Goal: Find specific page/section: Find specific page/section

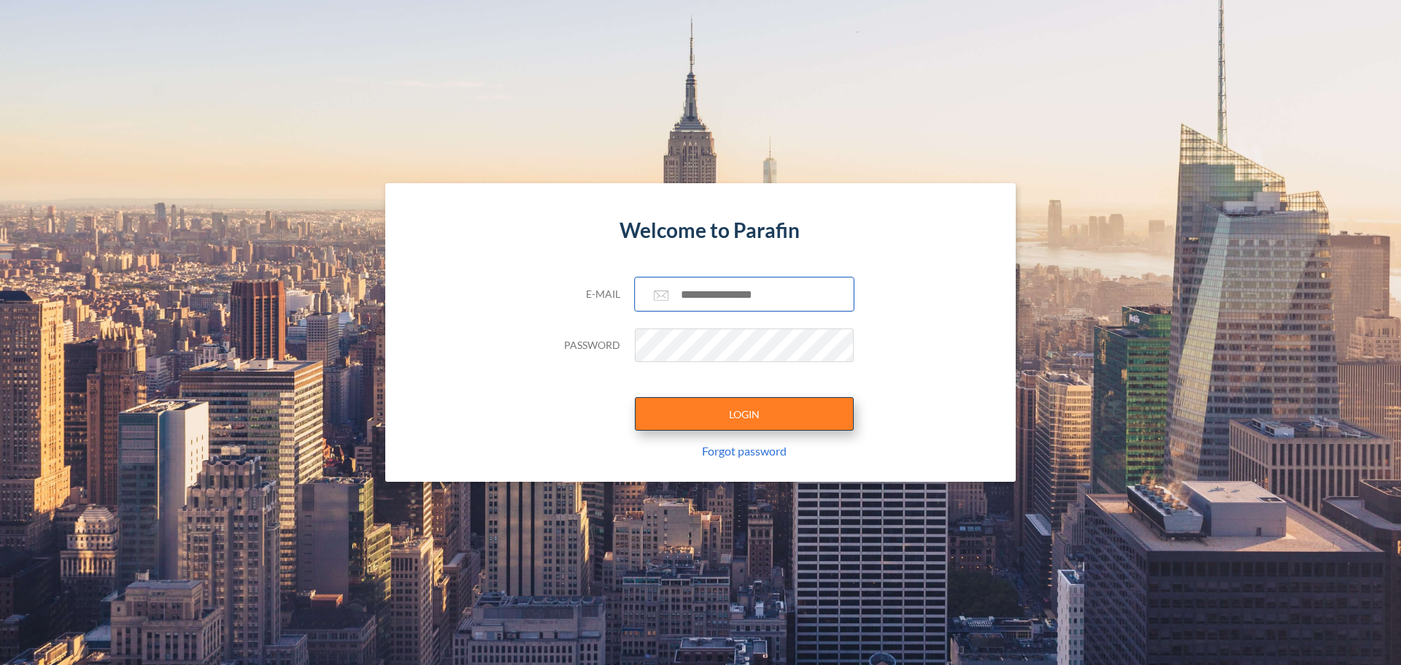
type input "**********"
click at [689, 406] on button "LOGIN" at bounding box center [744, 414] width 219 height 34
type input "**********"
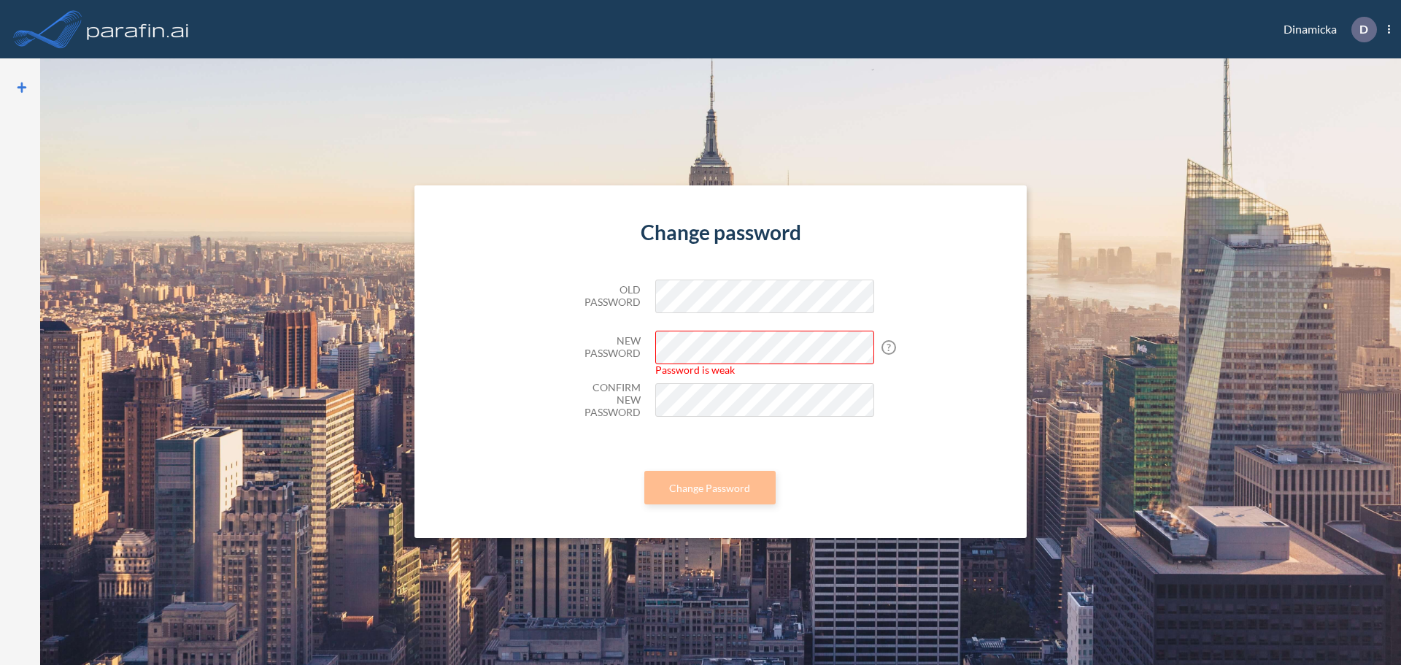
scroll to position [0, 19]
click at [778, 446] on form "Change password Old Password New Password Password is weak ? Your password must…" at bounding box center [721, 361] width 306 height 353
click at [811, 474] on form "Change password Old Password New Password Password is weak ? Your password must…" at bounding box center [721, 361] width 306 height 353
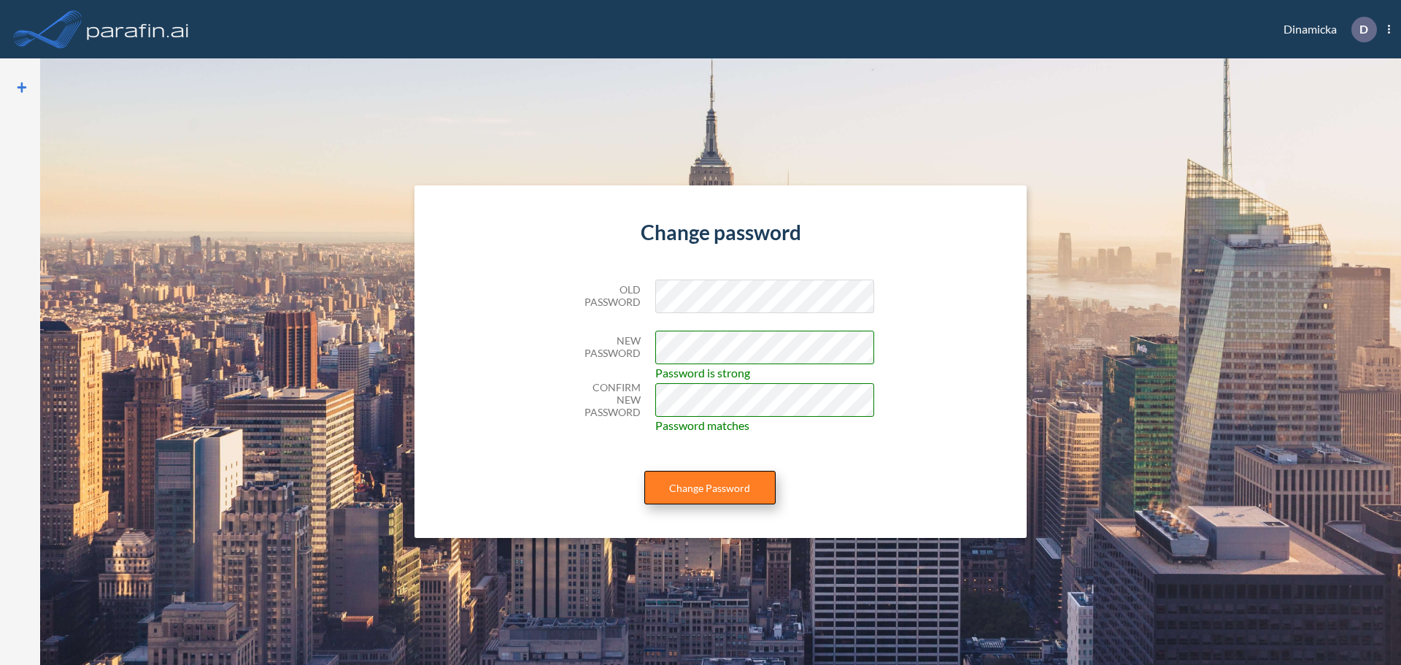
click at [722, 485] on button "Change Password" at bounding box center [709, 488] width 131 height 34
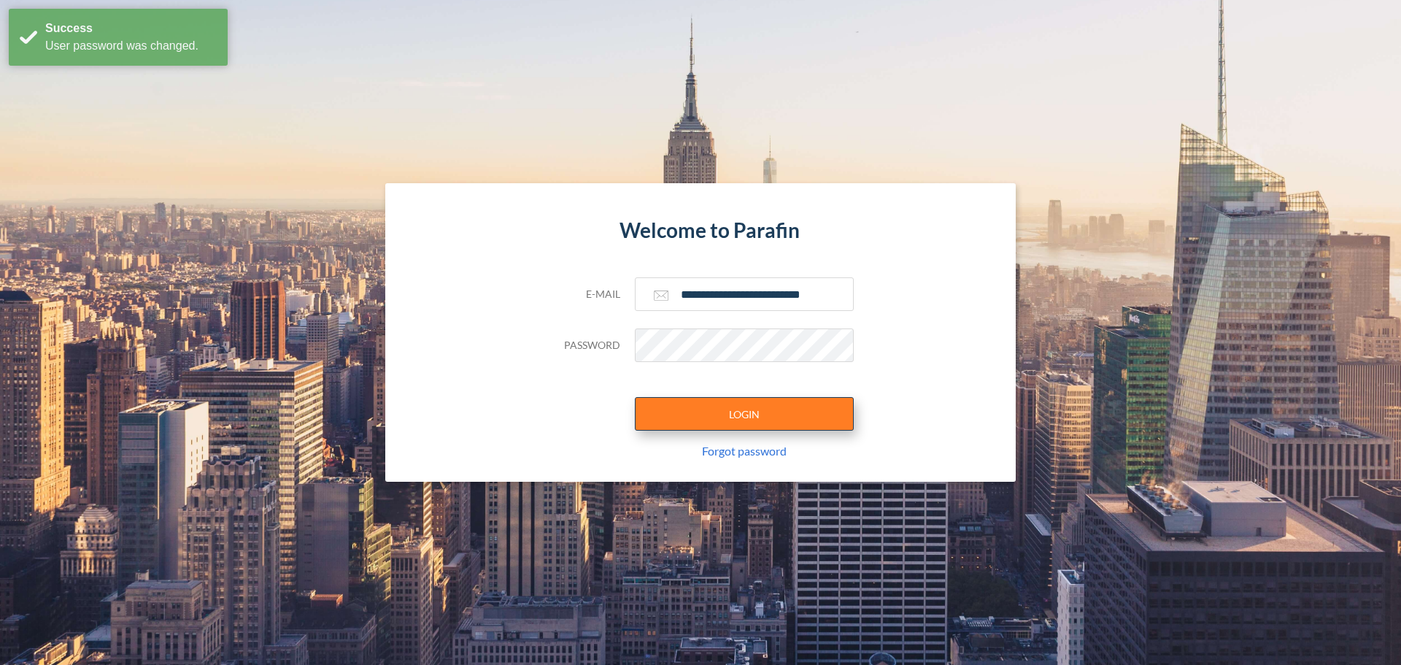
click at [753, 410] on button "LOGIN" at bounding box center [744, 414] width 219 height 34
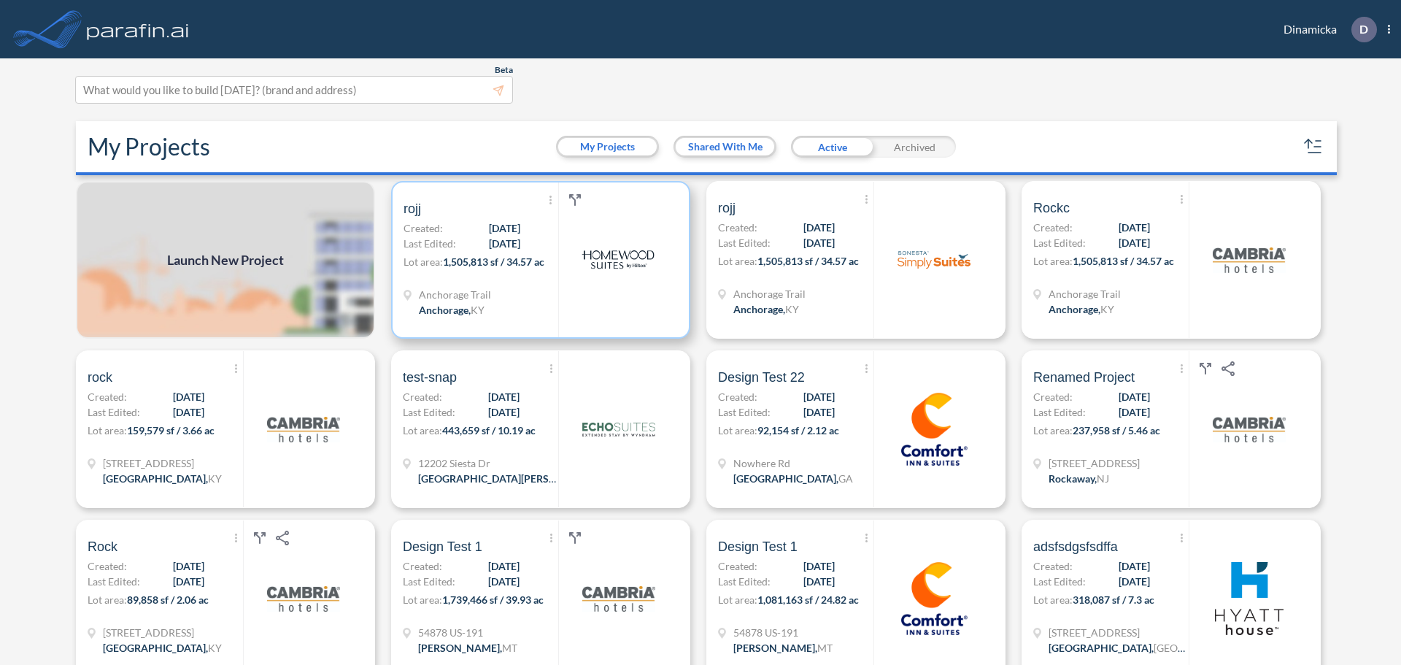
click at [625, 280] on img at bounding box center [617, 259] width 73 height 73
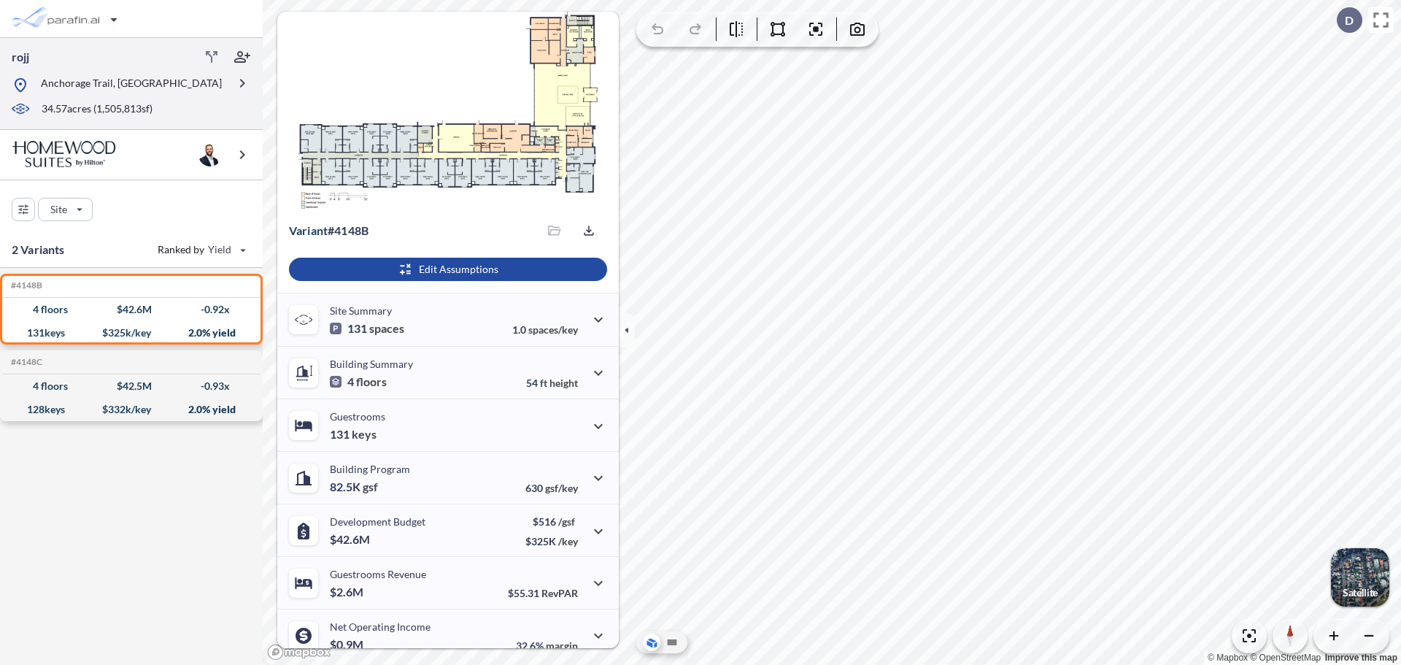
click at [167, 98] on div at bounding box center [120, 97] width 216 height 7
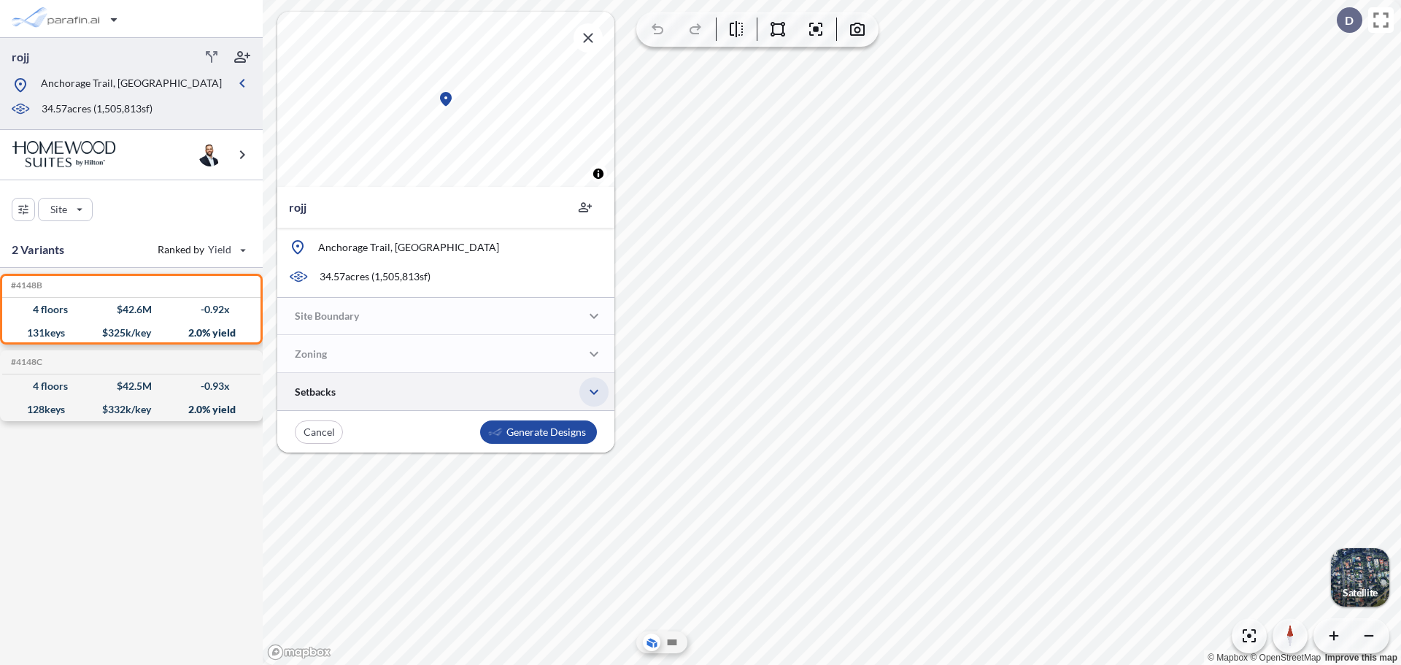
click at [591, 397] on icon "button" at bounding box center [594, 392] width 18 height 18
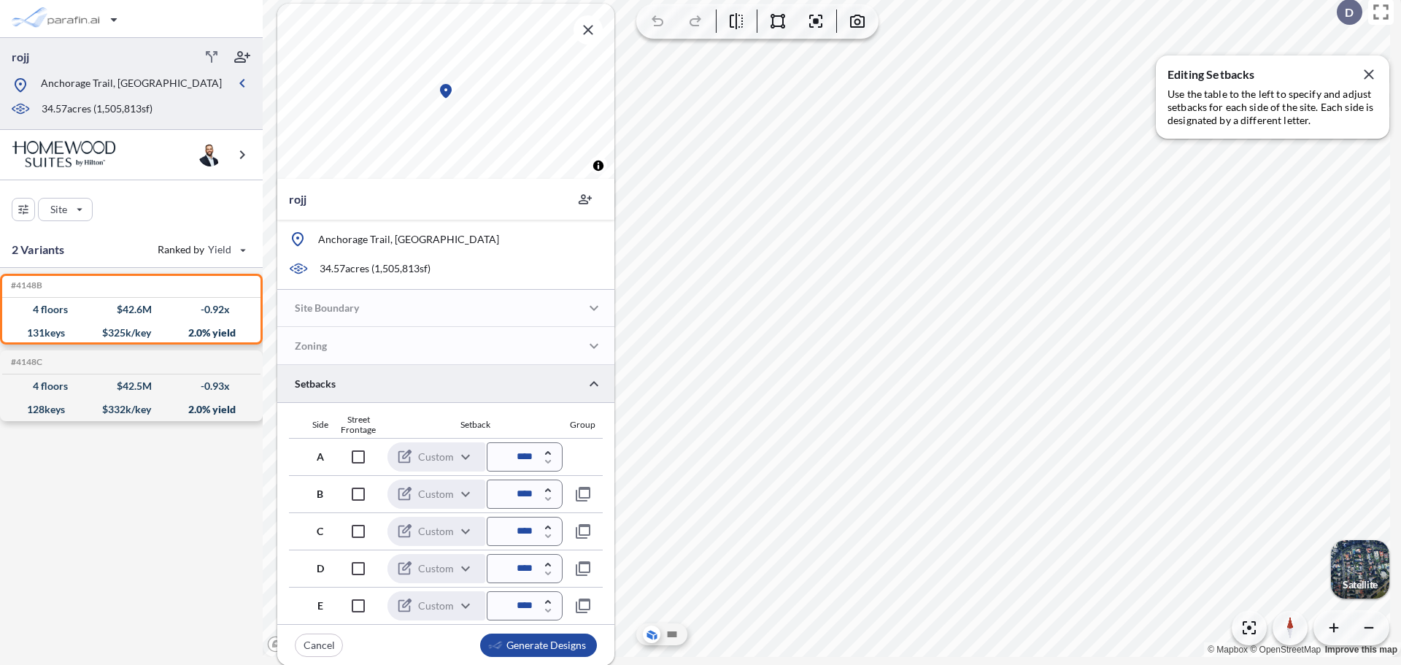
scroll to position [9, 0]
click at [595, 384] on icon "button" at bounding box center [594, 383] width 18 height 18
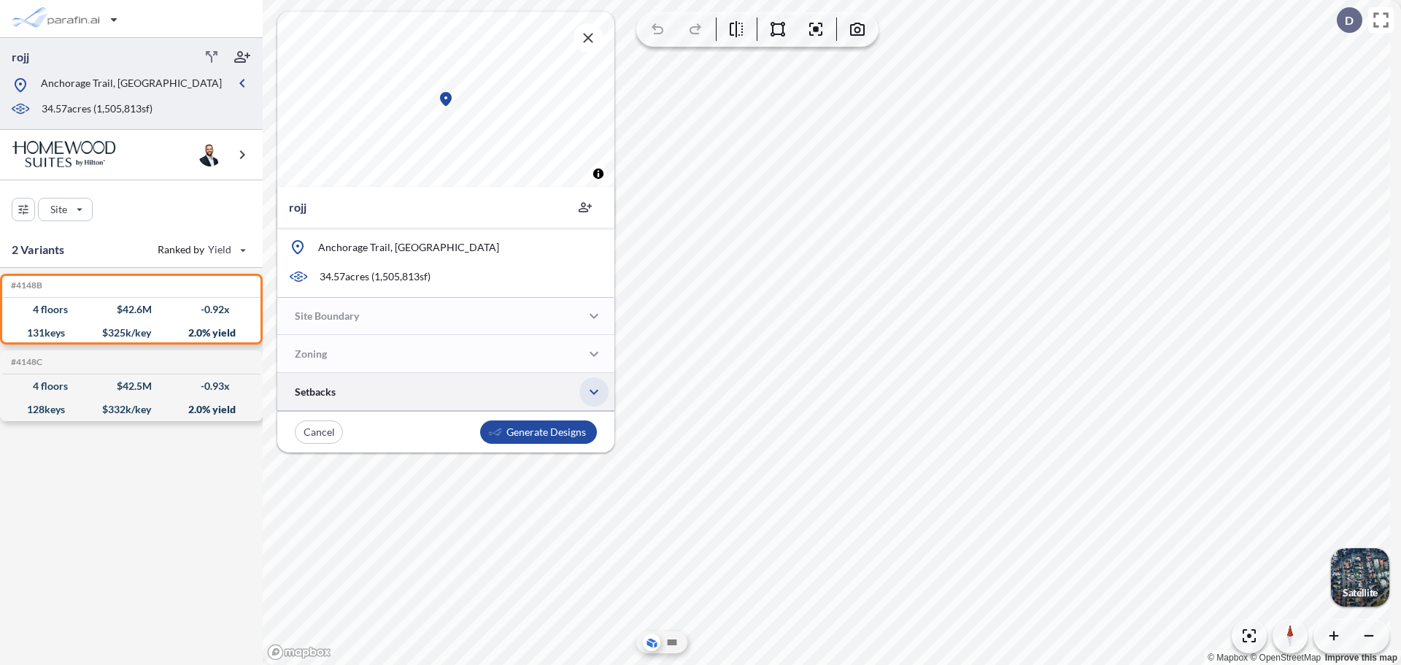
scroll to position [0, 0]
click at [593, 384] on icon "button" at bounding box center [594, 392] width 18 height 18
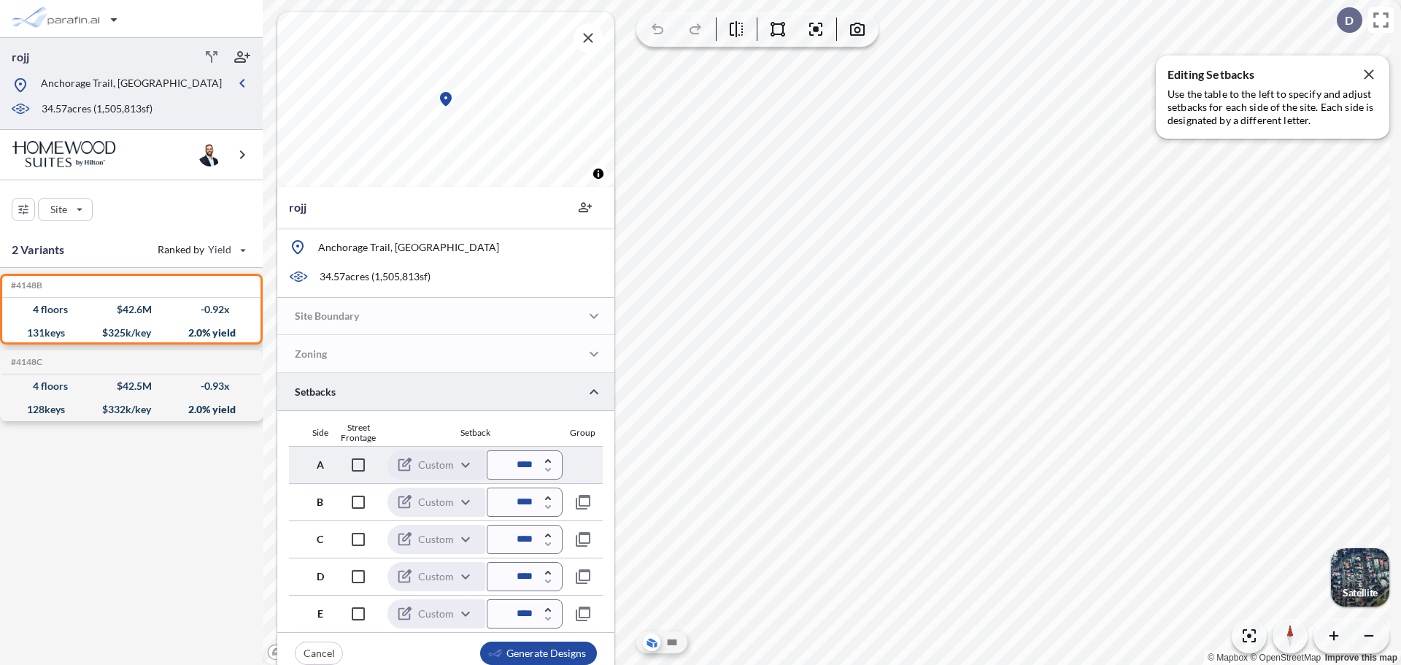
click at [595, 471] on div "A Custom ****** ​ ****" at bounding box center [446, 464] width 314 height 37
click at [575, 506] on icon "button" at bounding box center [583, 502] width 18 height 18
click at [578, 466] on icon "button" at bounding box center [583, 465] width 18 height 18
click at [579, 463] on icon "button" at bounding box center [583, 464] width 9 height 5
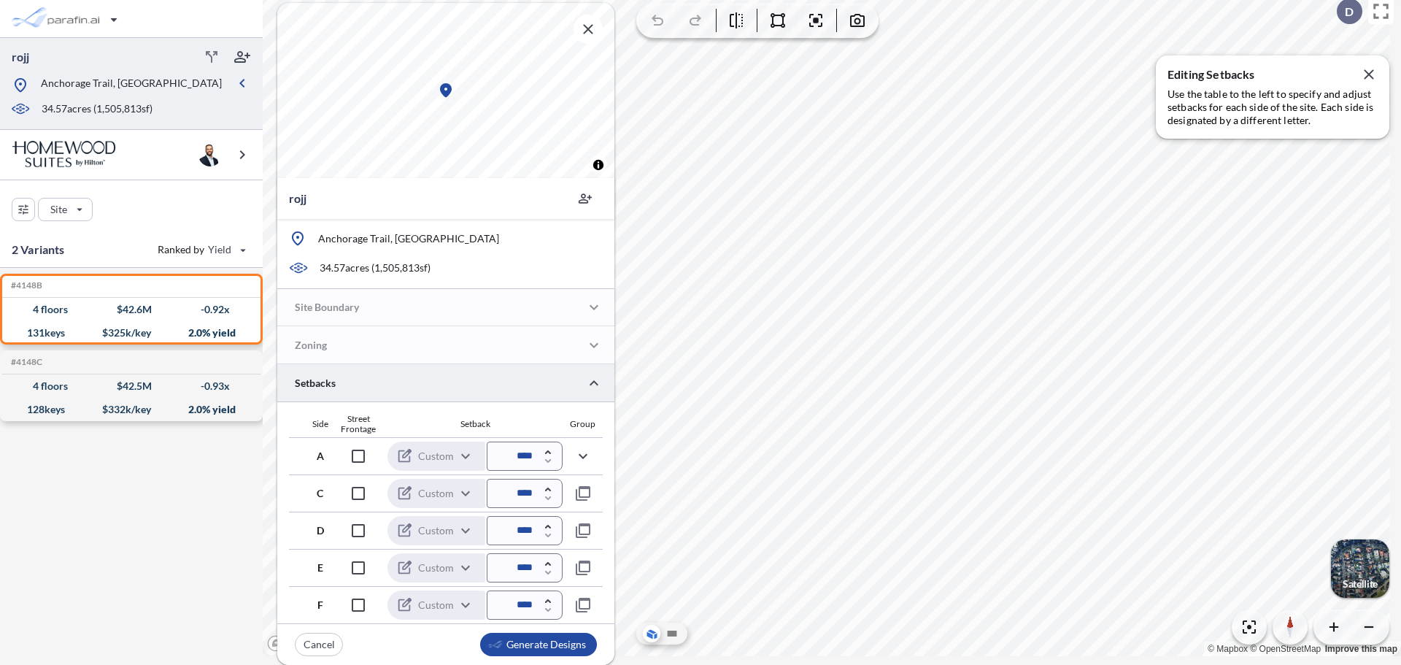
click at [453, 460] on div "Custom" at bounding box center [429, 456] width 66 height 16
click at [545, 452] on icon "button" at bounding box center [548, 452] width 6 height 4
click at [546, 457] on div at bounding box center [548, 456] width 7 height 14
click at [546, 460] on icon "button" at bounding box center [548, 461] width 7 height 4
type input "****"
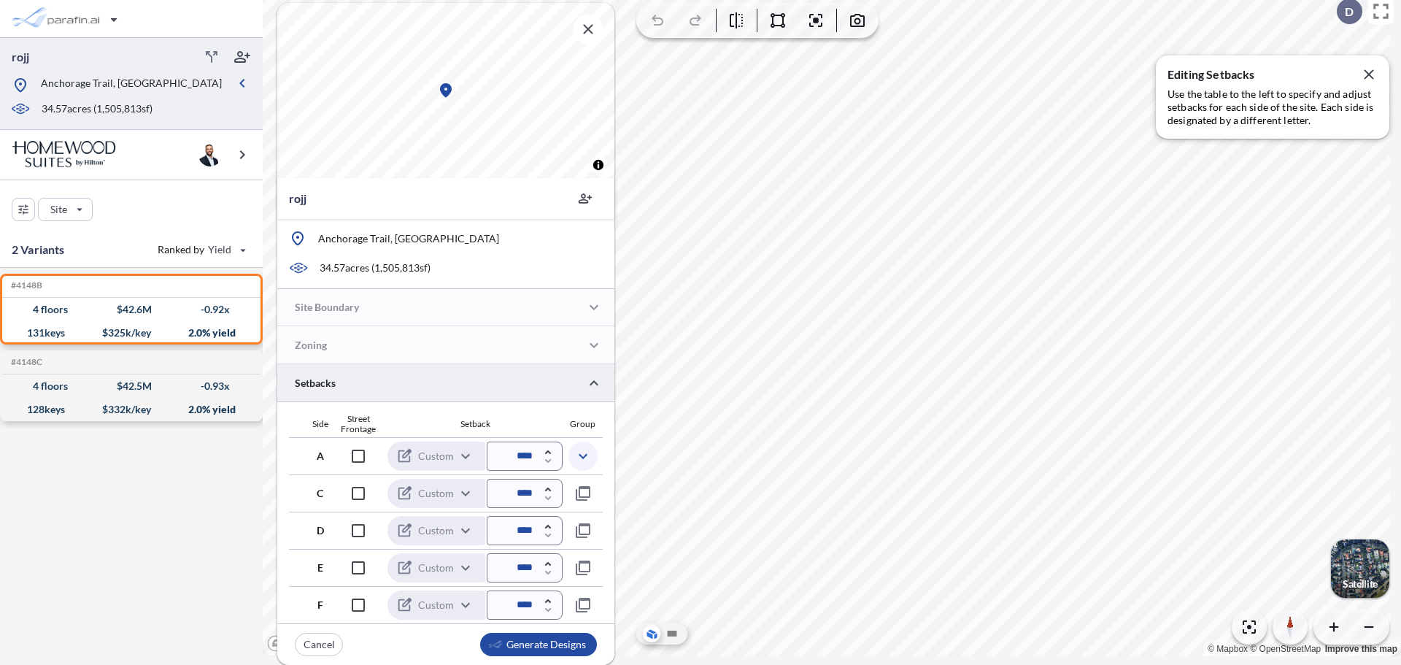
click at [576, 461] on icon "button" at bounding box center [583, 456] width 18 height 18
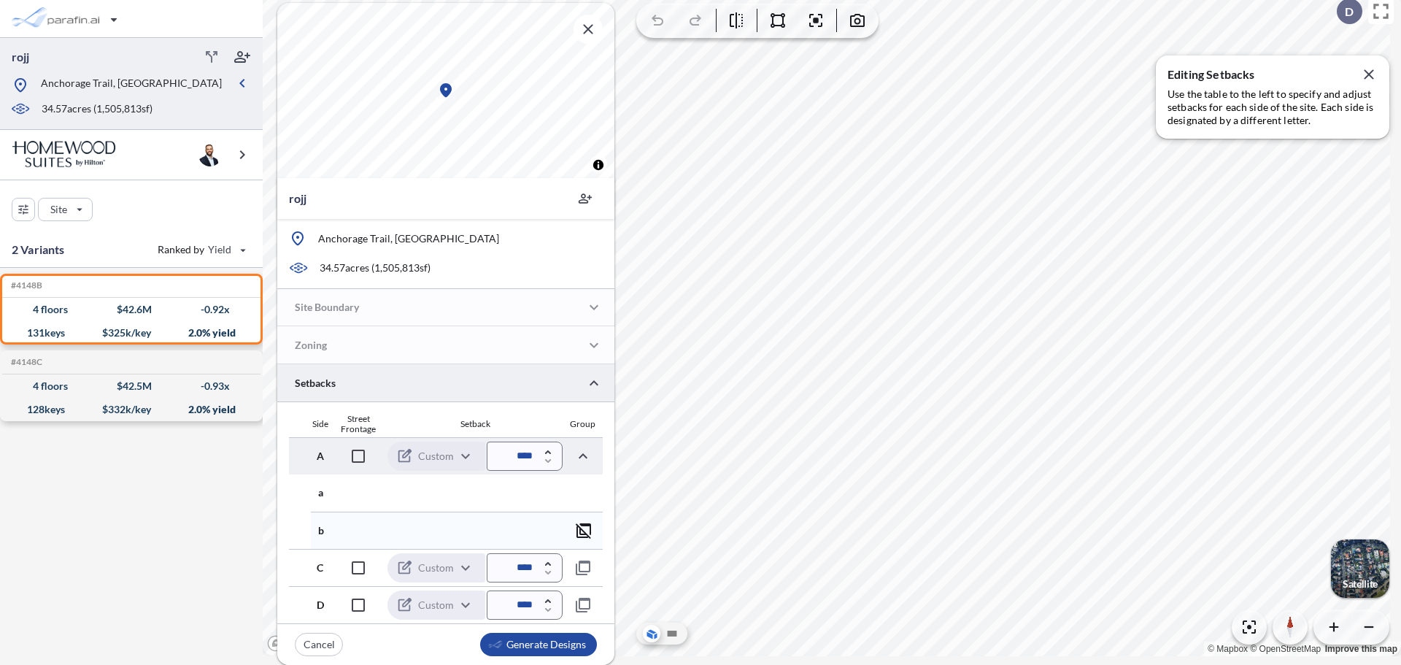
click at [576, 527] on icon "button" at bounding box center [583, 530] width 15 height 15
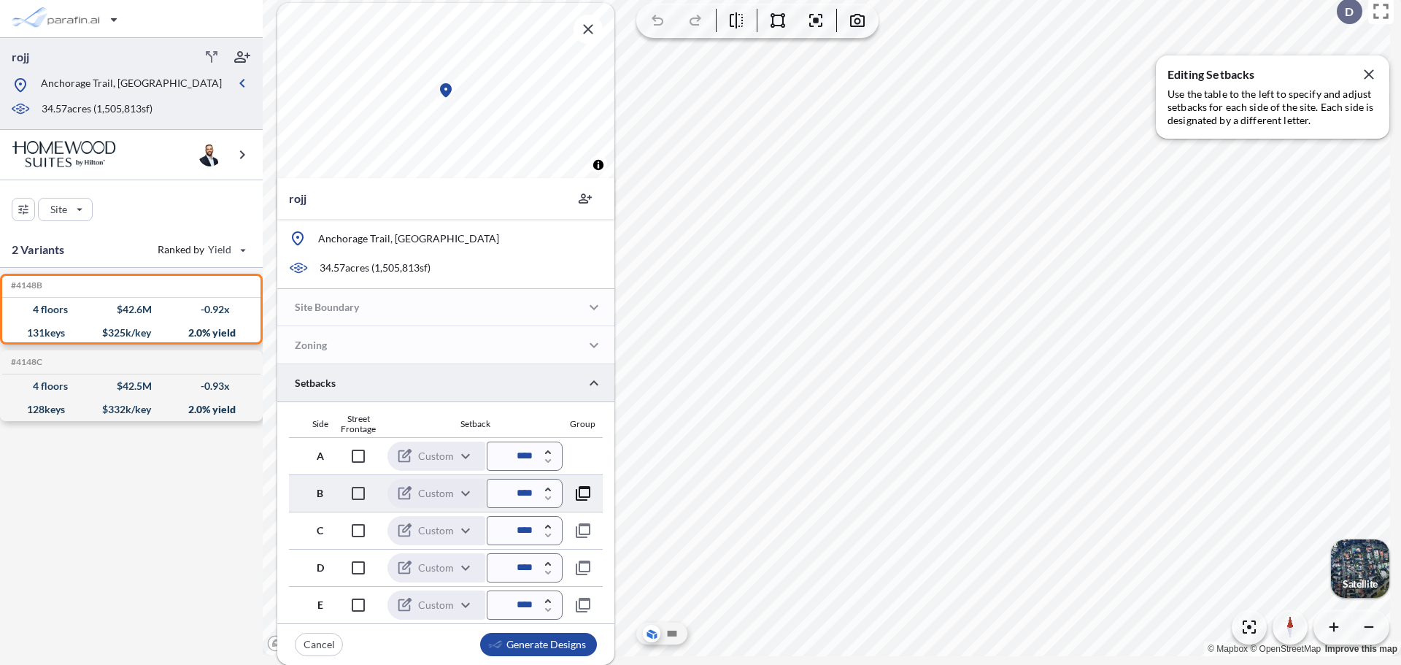
click at [575, 491] on icon "button" at bounding box center [583, 493] width 18 height 18
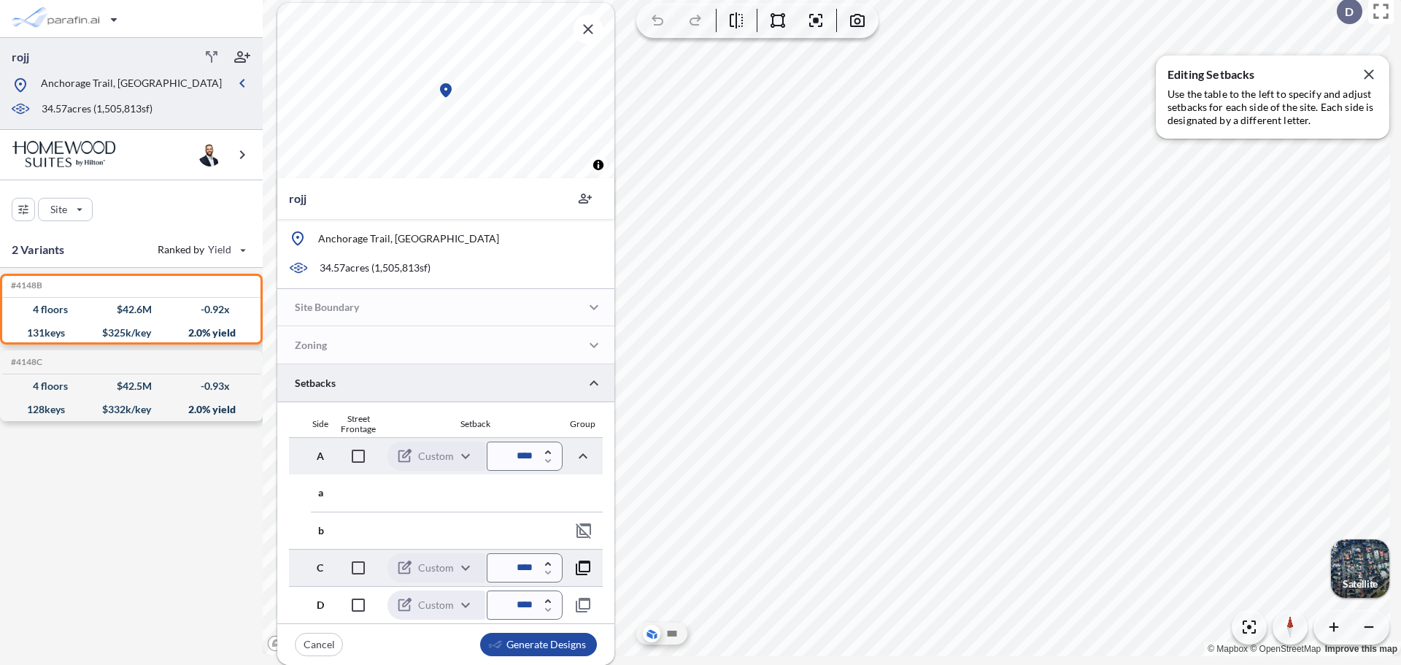
click at [580, 561] on icon "button" at bounding box center [583, 567] width 15 height 15
click at [576, 566] on icon "button" at bounding box center [584, 568] width 18 height 18
click at [584, 528] on icon "button" at bounding box center [584, 531] width 18 height 18
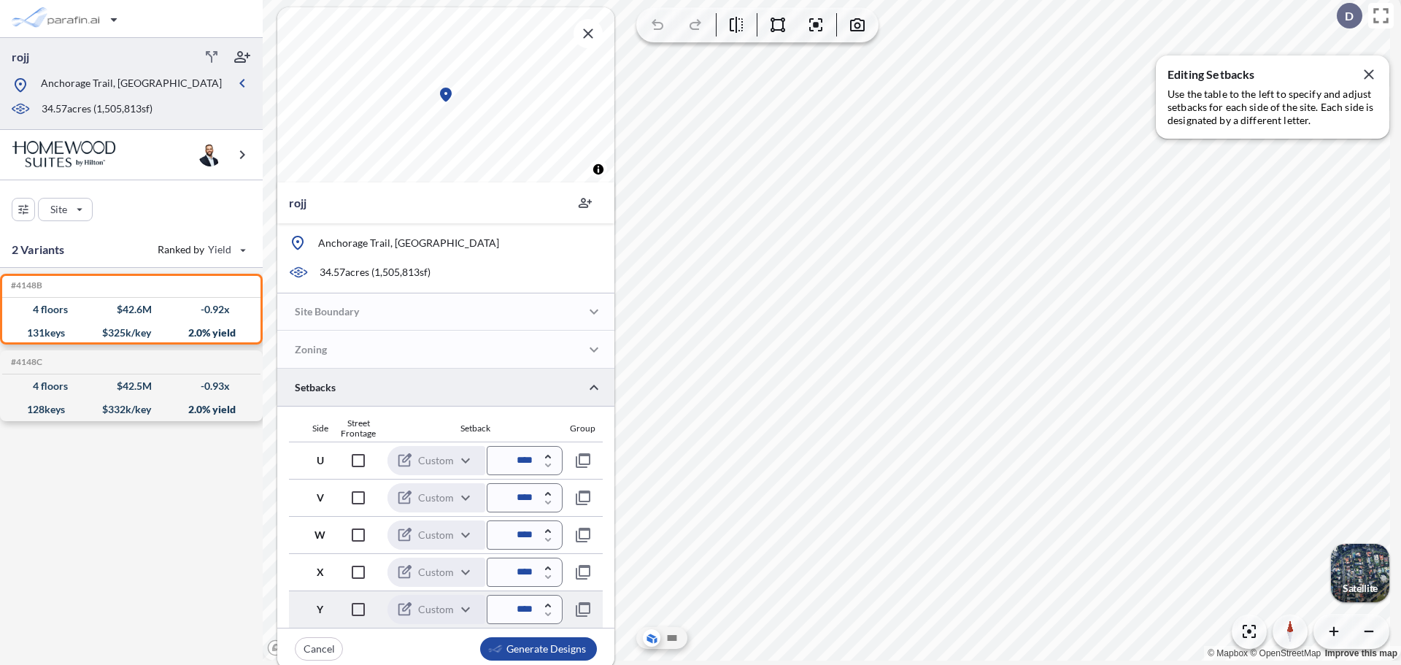
scroll to position [9, 0]
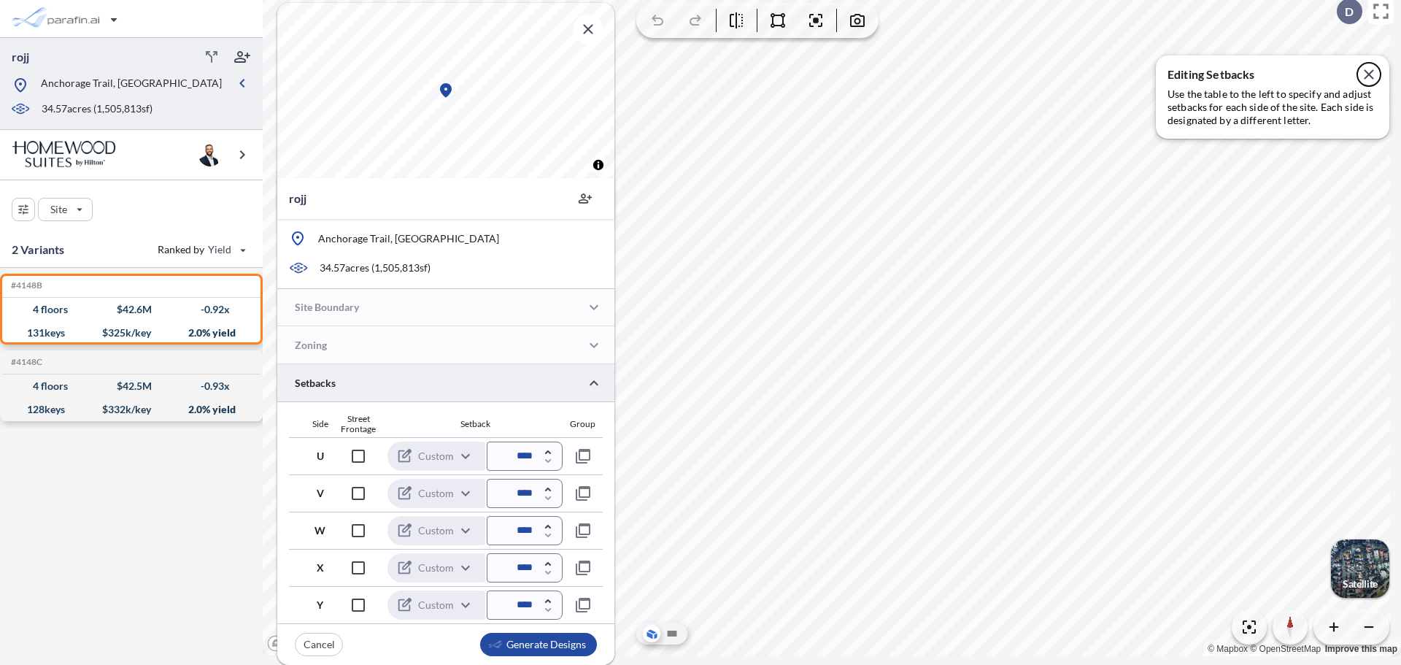
click at [1369, 72] on icon "button" at bounding box center [1369, 75] width 18 height 18
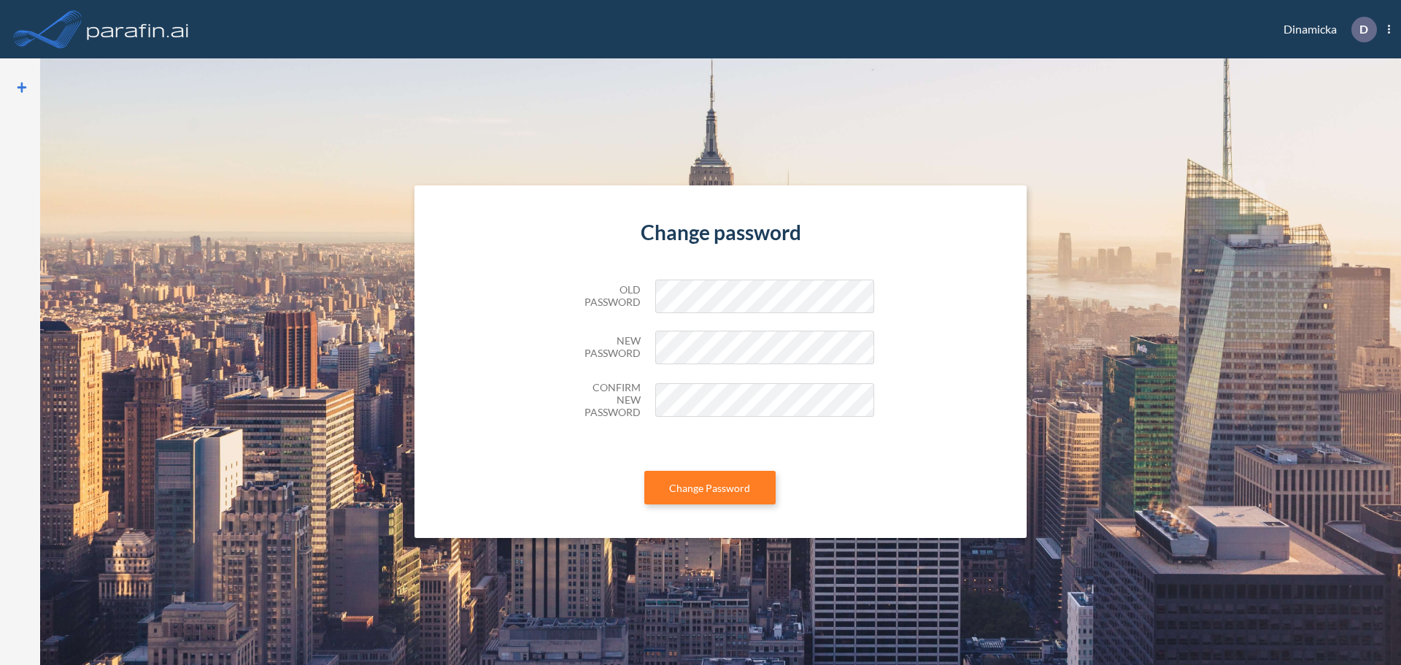
click at [120, 35] on img at bounding box center [138, 29] width 108 height 29
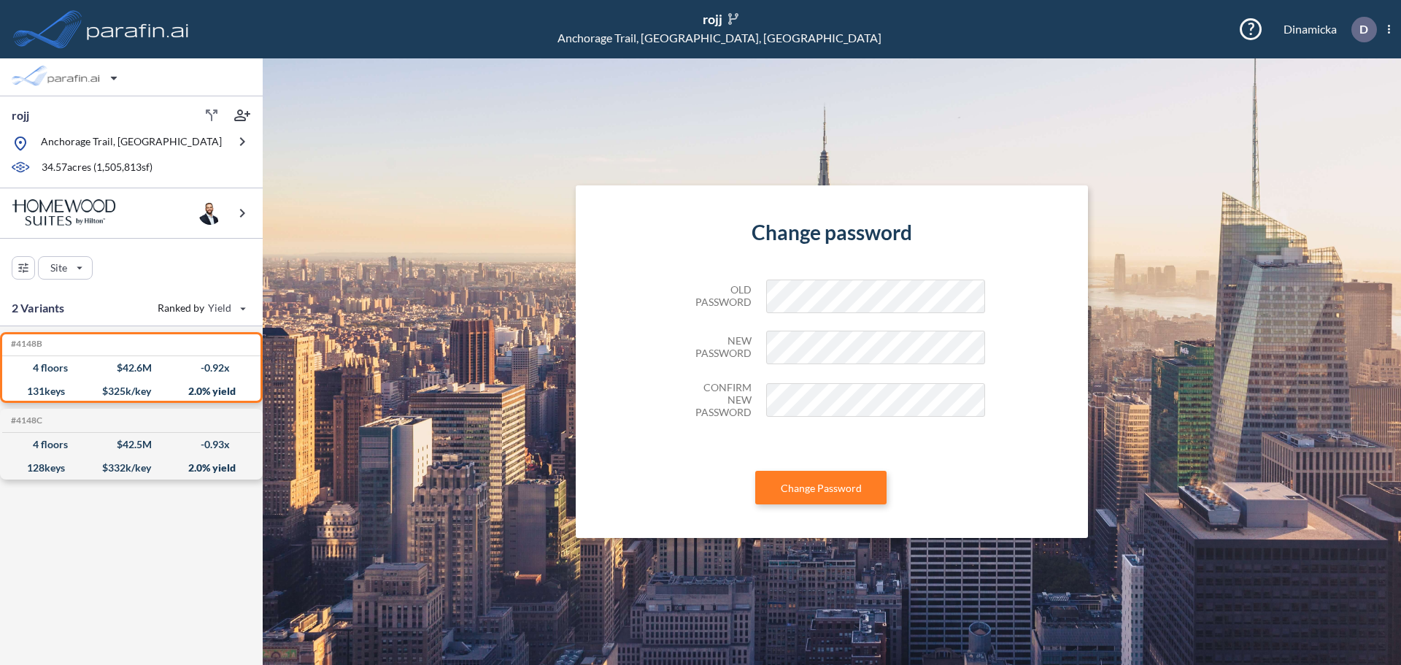
click at [120, 38] on img at bounding box center [138, 29] width 108 height 29
click at [407, 116] on section "Change password Old Password New Password Confirm New Password Change Password" at bounding box center [832, 361] width 1138 height 606
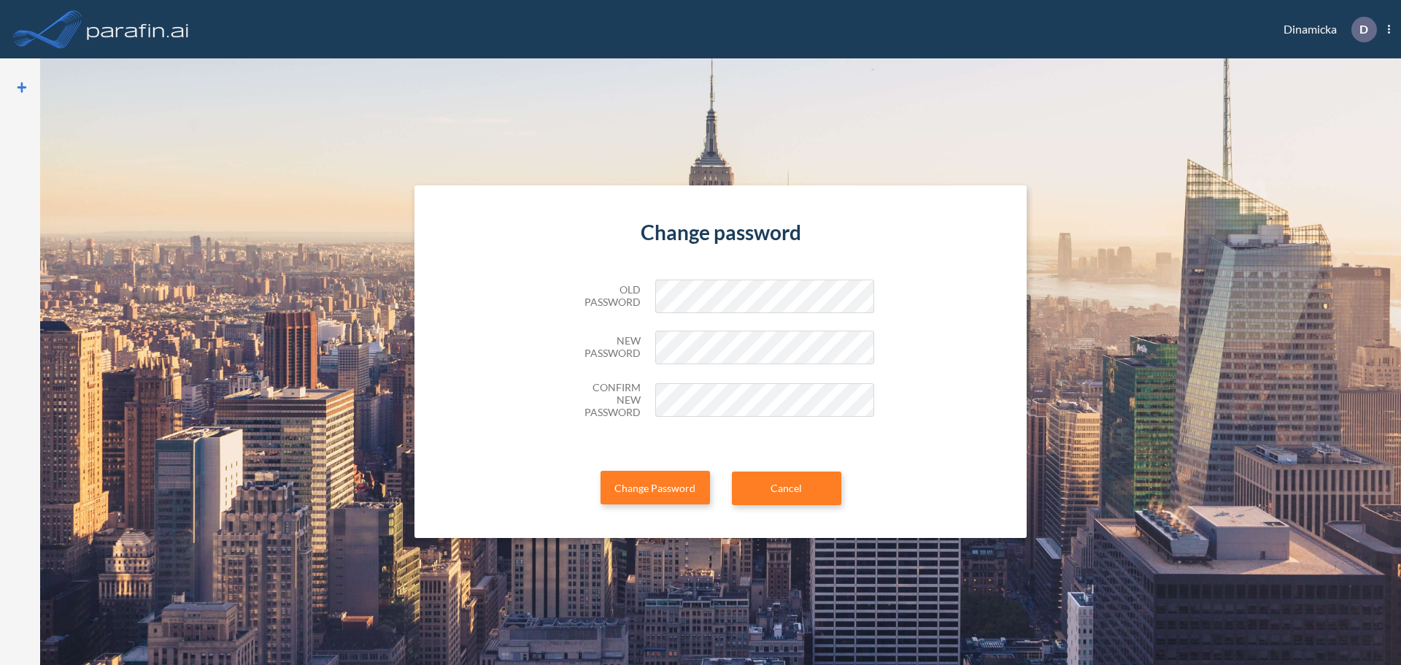
click at [104, 17] on img at bounding box center [138, 29] width 108 height 29
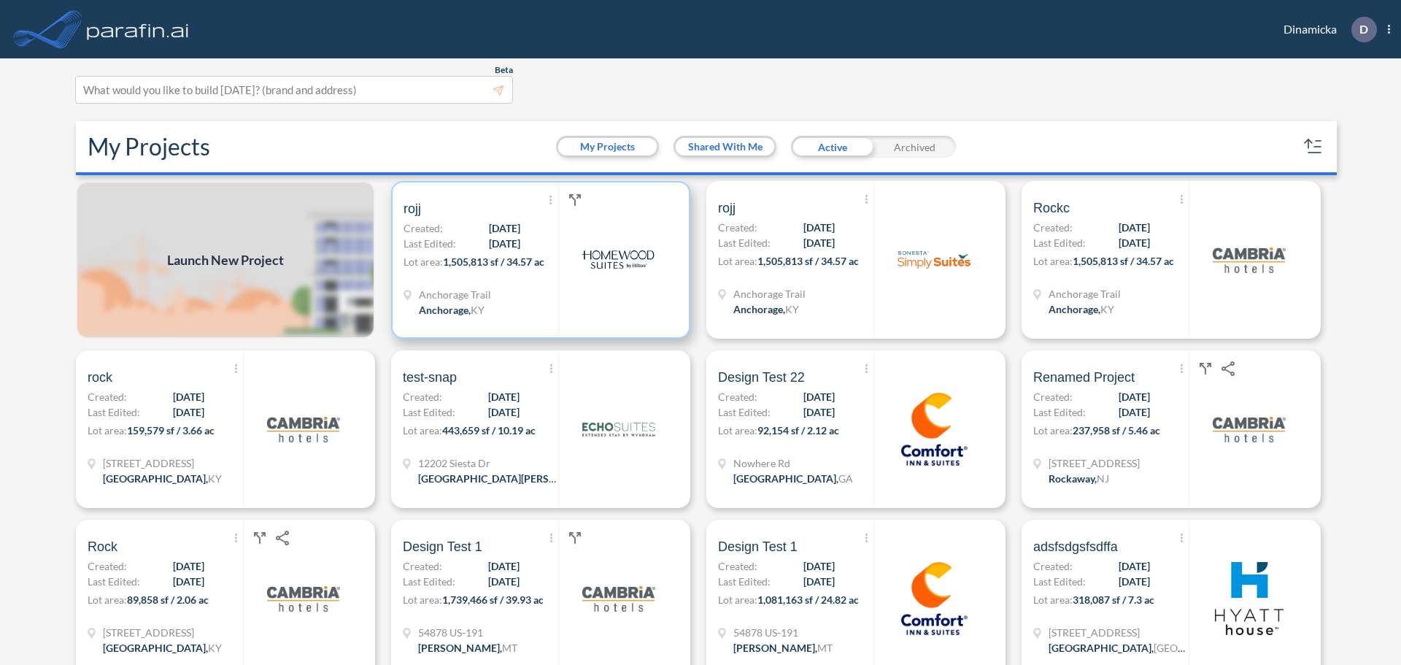
click at [517, 253] on div "Show More Created with sketchtool. Archive Reports Share a copy rojj Created: 0…" at bounding box center [480, 259] width 155 height 155
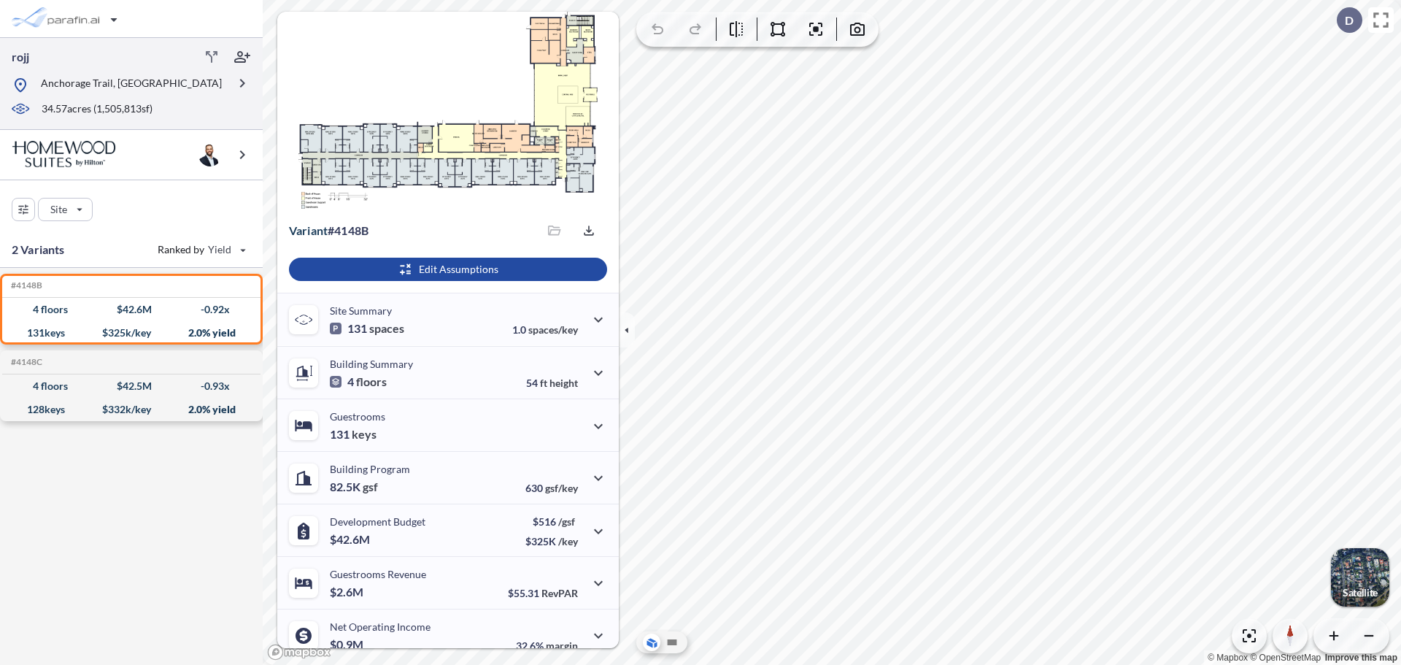
click at [168, 102] on div "34.57 acres ( 1,505,813 sf)" at bounding box center [119, 109] width 217 height 16
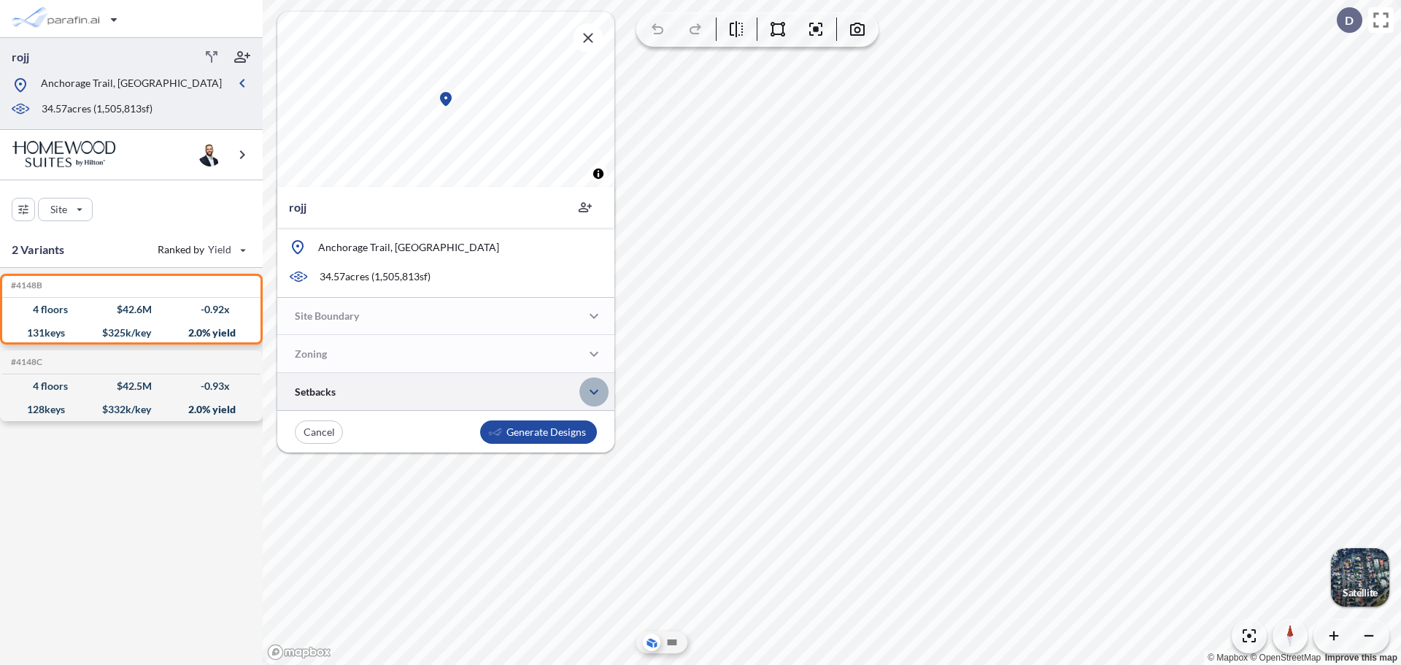
click at [591, 393] on icon "button" at bounding box center [594, 392] width 18 height 18
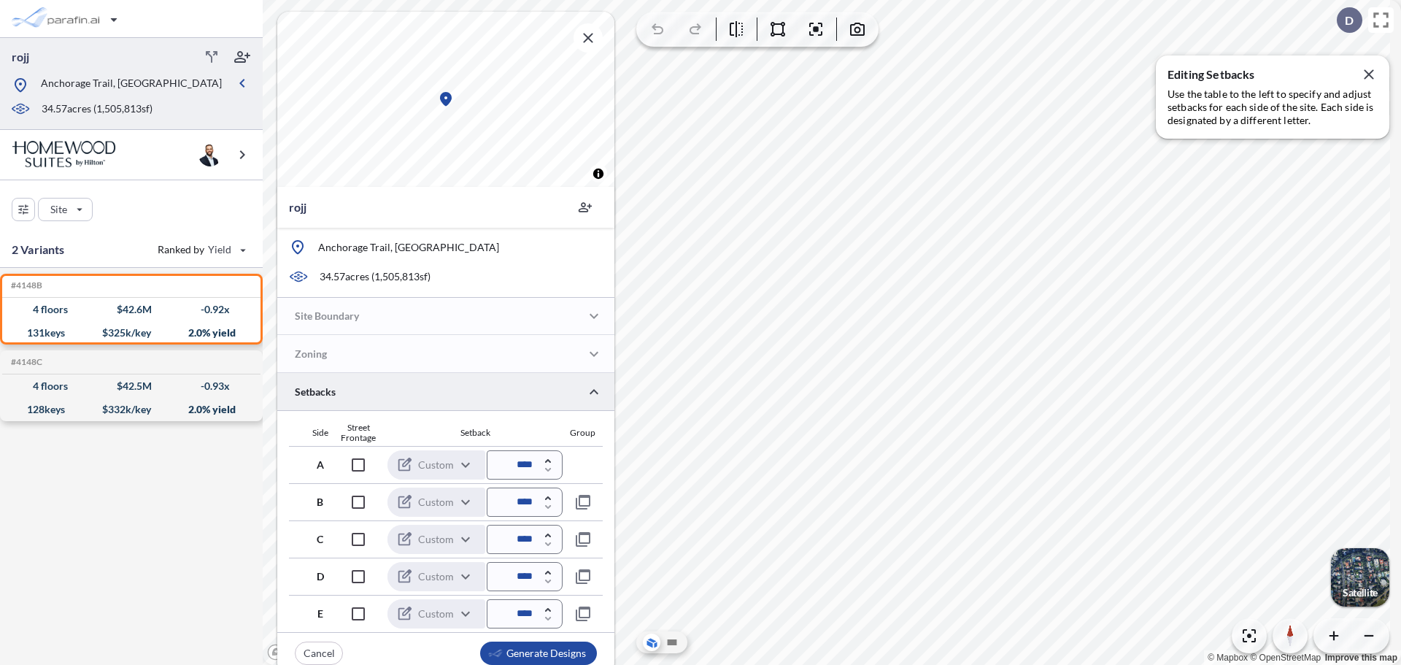
click at [187, 80] on p "Anchorage Trail, [GEOGRAPHIC_DATA]" at bounding box center [131, 85] width 181 height 18
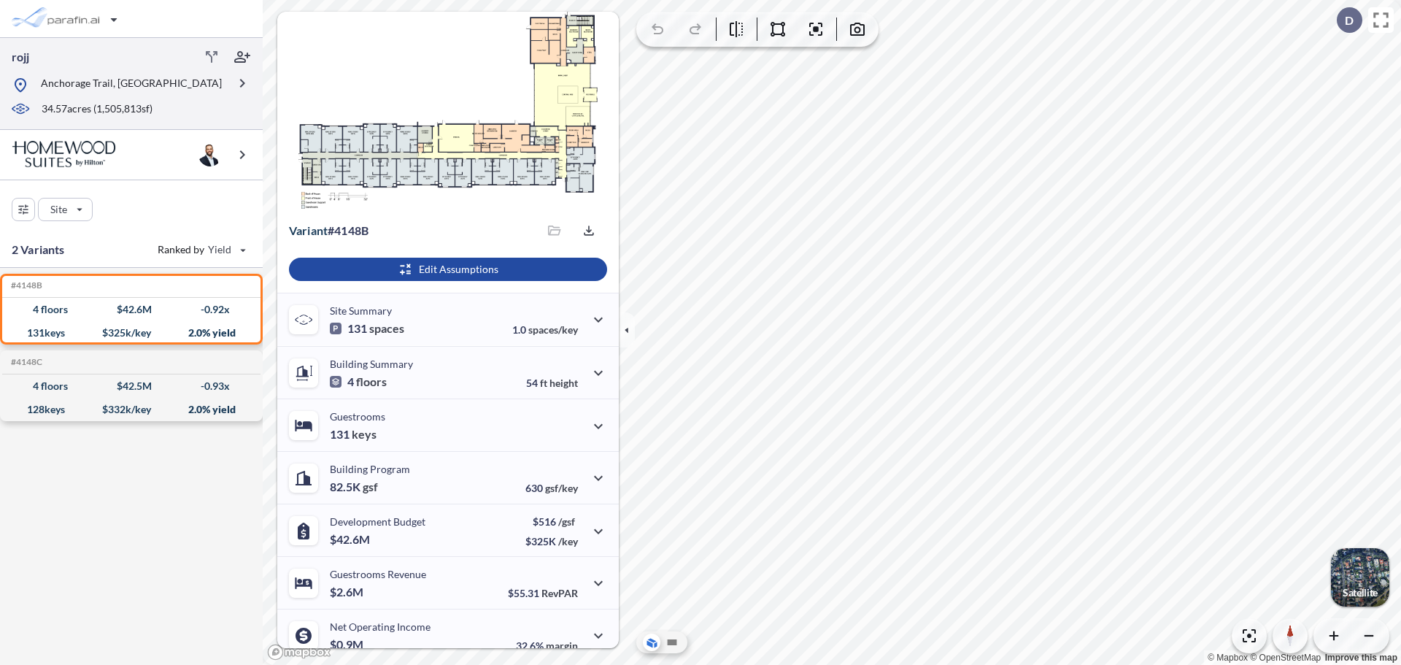
click at [213, 95] on div at bounding box center [120, 97] width 216 height 7
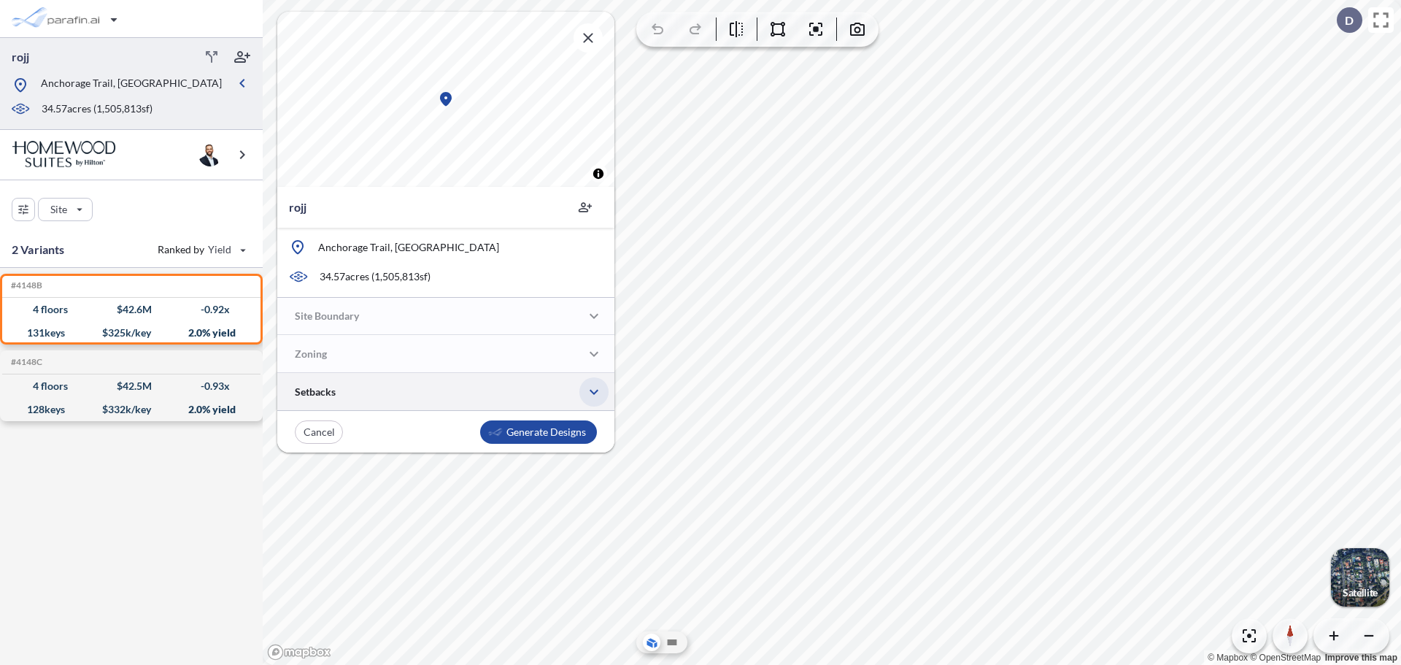
click at [592, 388] on icon "button" at bounding box center [594, 392] width 18 height 18
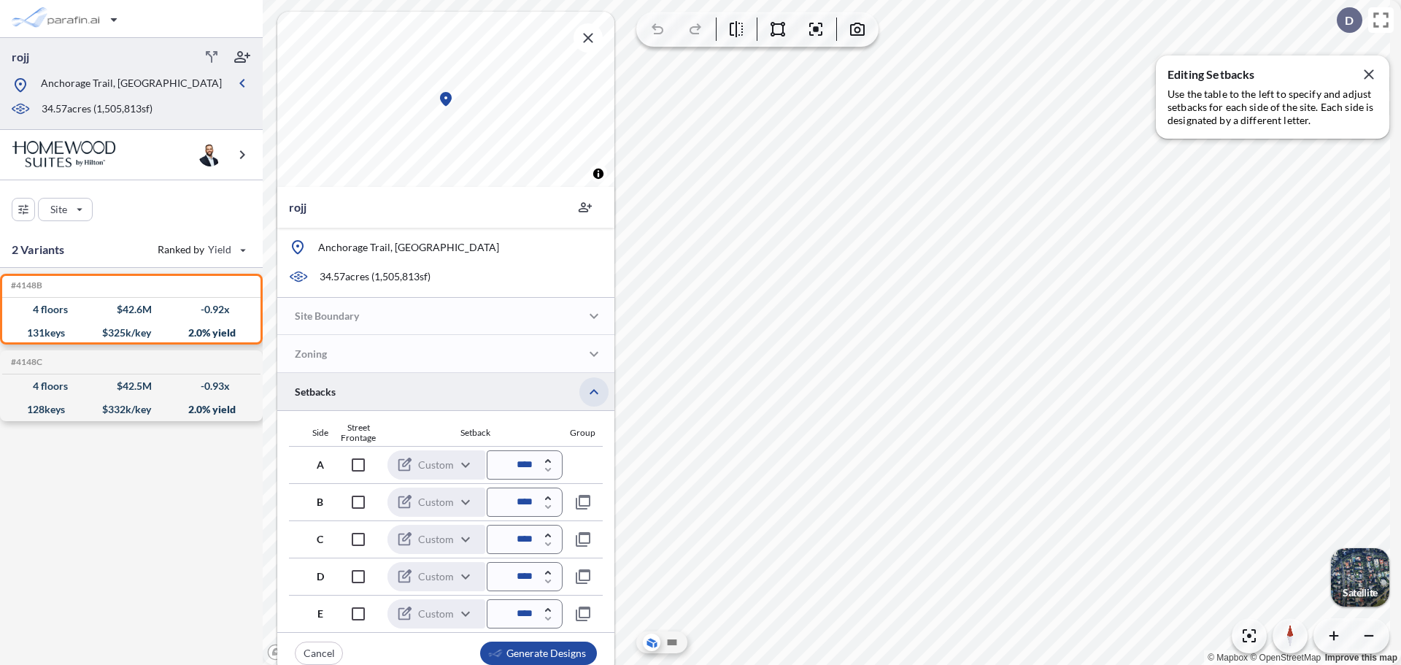
click at [598, 387] on icon "button" at bounding box center [594, 392] width 18 height 18
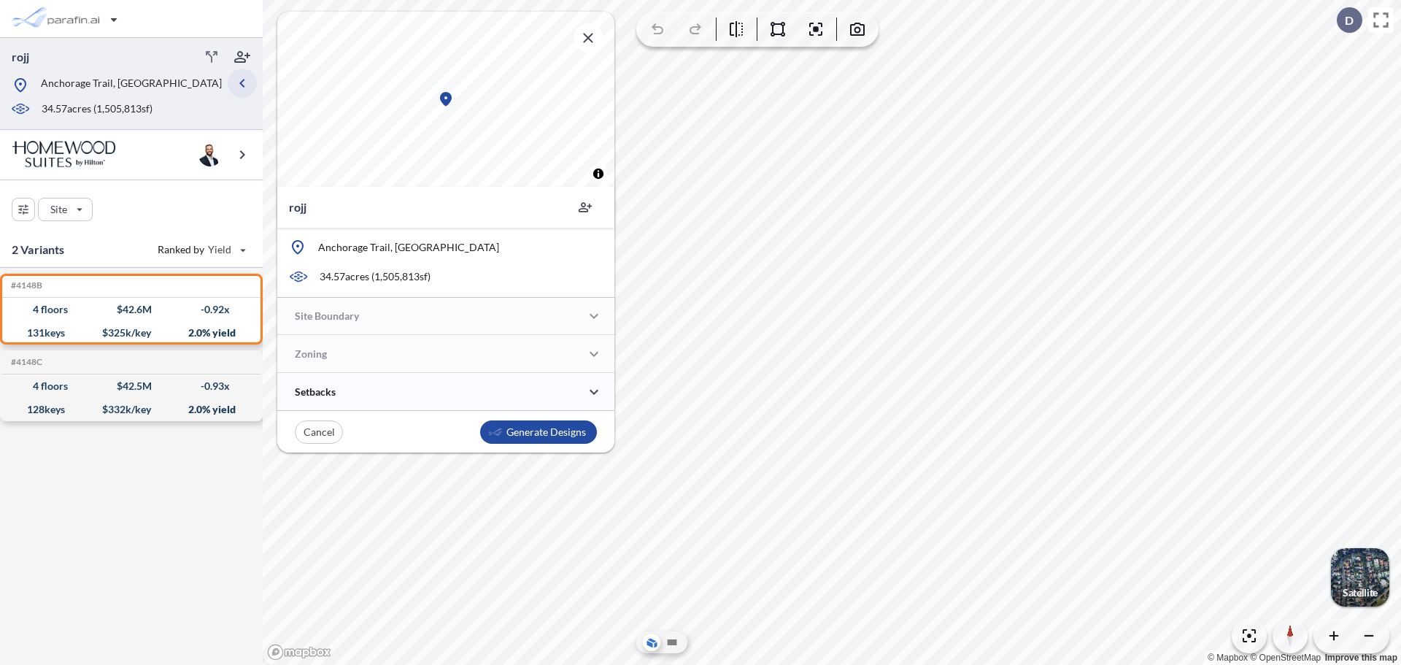
click at [241, 84] on icon "button" at bounding box center [241, 83] width 5 height 9
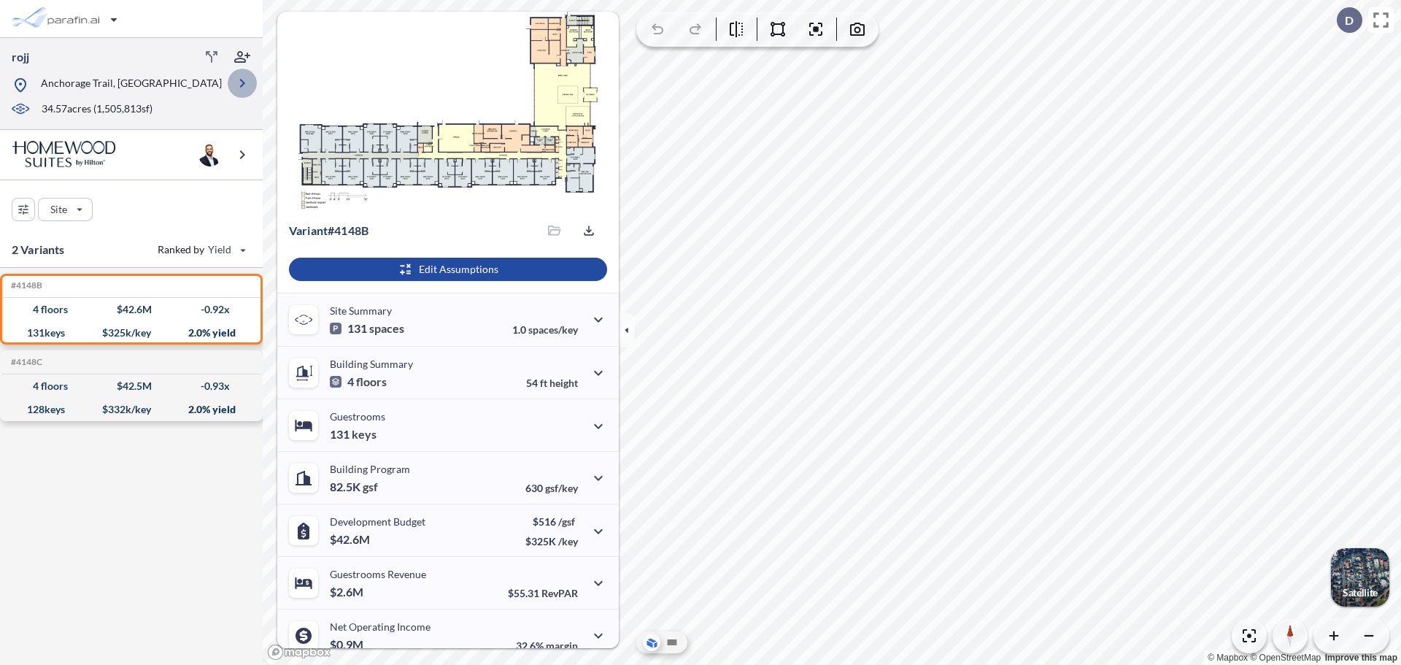
click at [239, 89] on icon "button" at bounding box center [242, 83] width 18 height 18
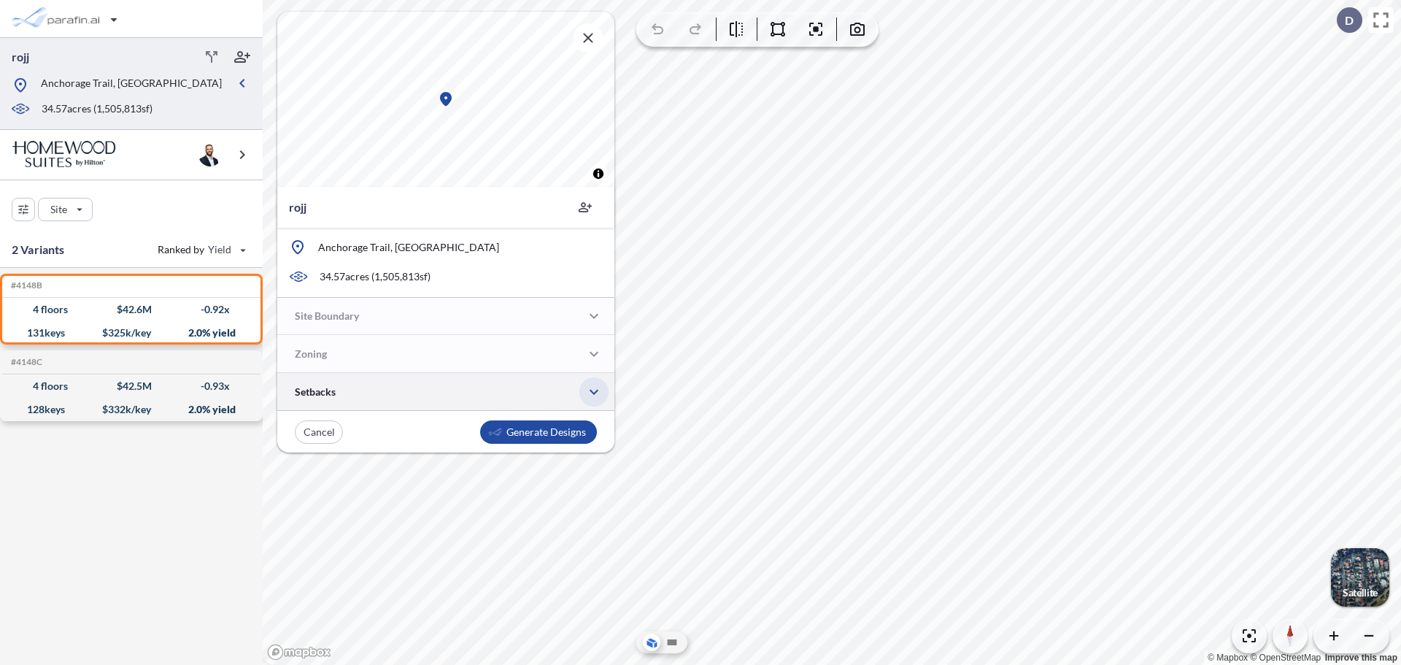
click at [593, 389] on icon "button" at bounding box center [594, 392] width 18 height 18
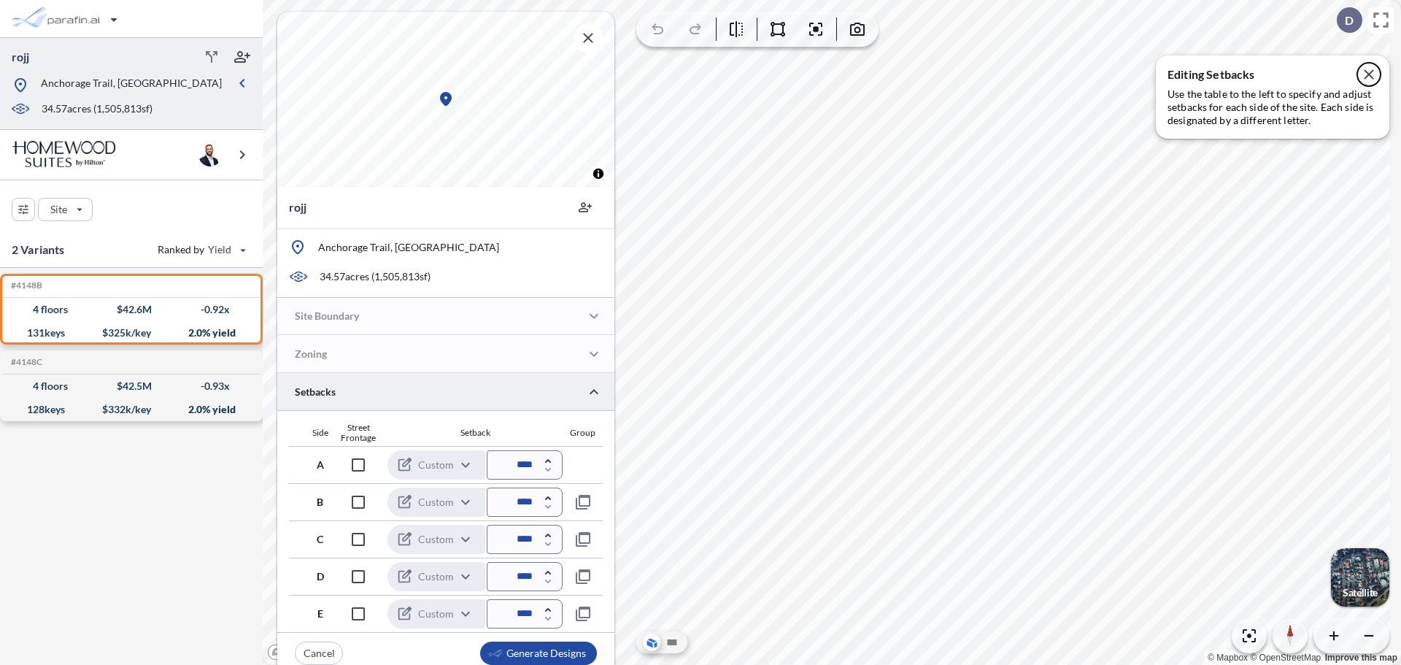
click at [1370, 74] on icon "button" at bounding box center [1369, 75] width 18 height 18
click at [588, 382] on button "button" at bounding box center [593, 391] width 29 height 29
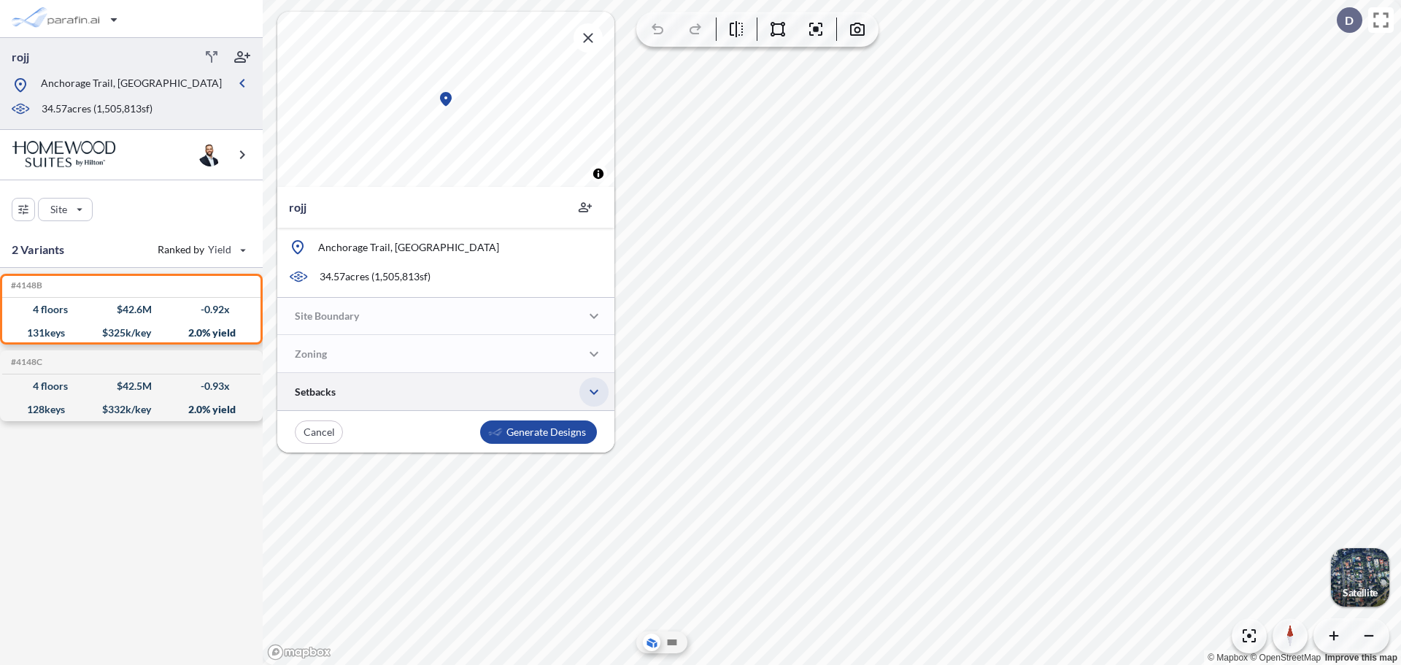
click at [588, 378] on button "button" at bounding box center [593, 391] width 29 height 29
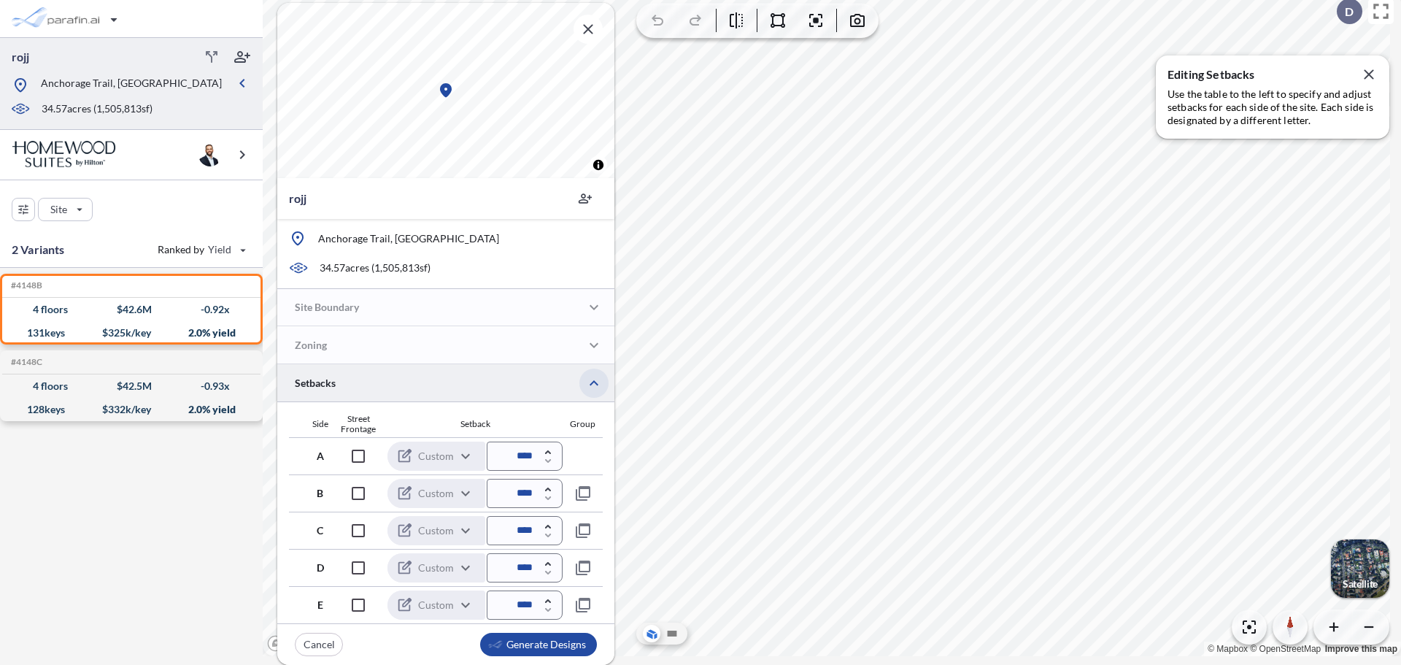
click at [591, 387] on icon "button" at bounding box center [594, 383] width 18 height 18
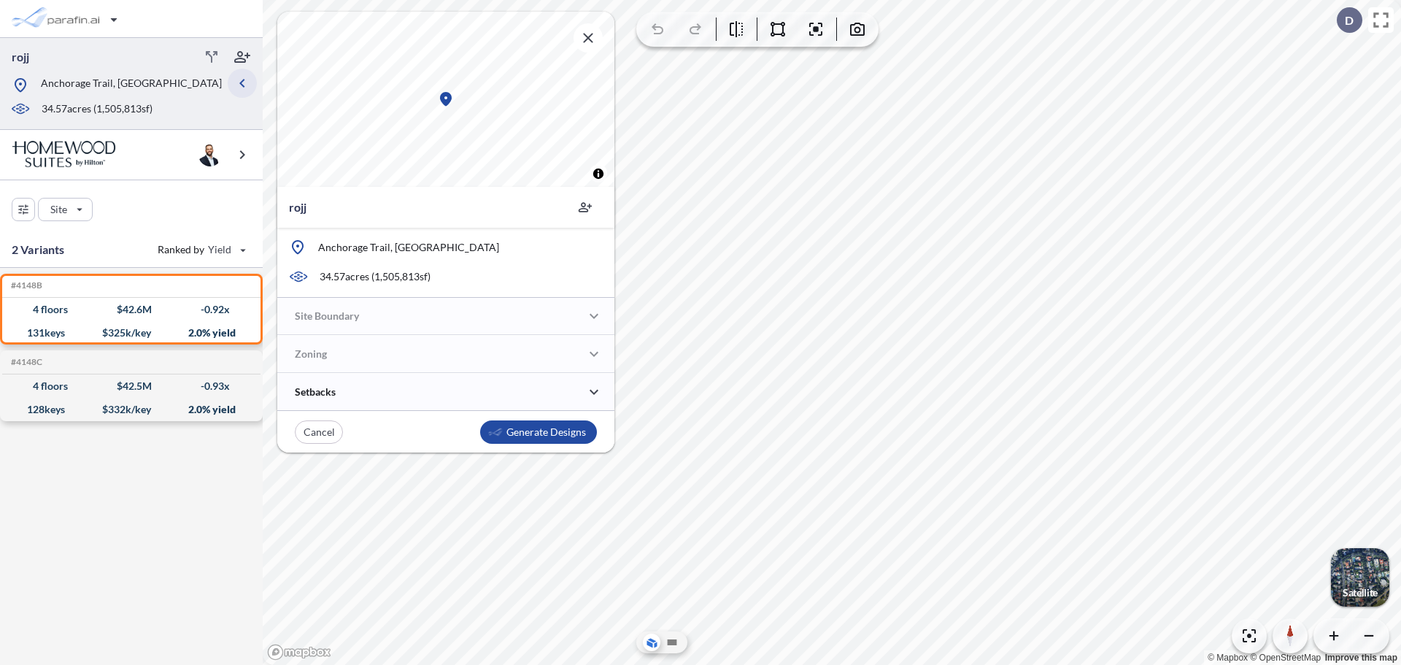
click at [239, 75] on icon "button" at bounding box center [242, 83] width 18 height 18
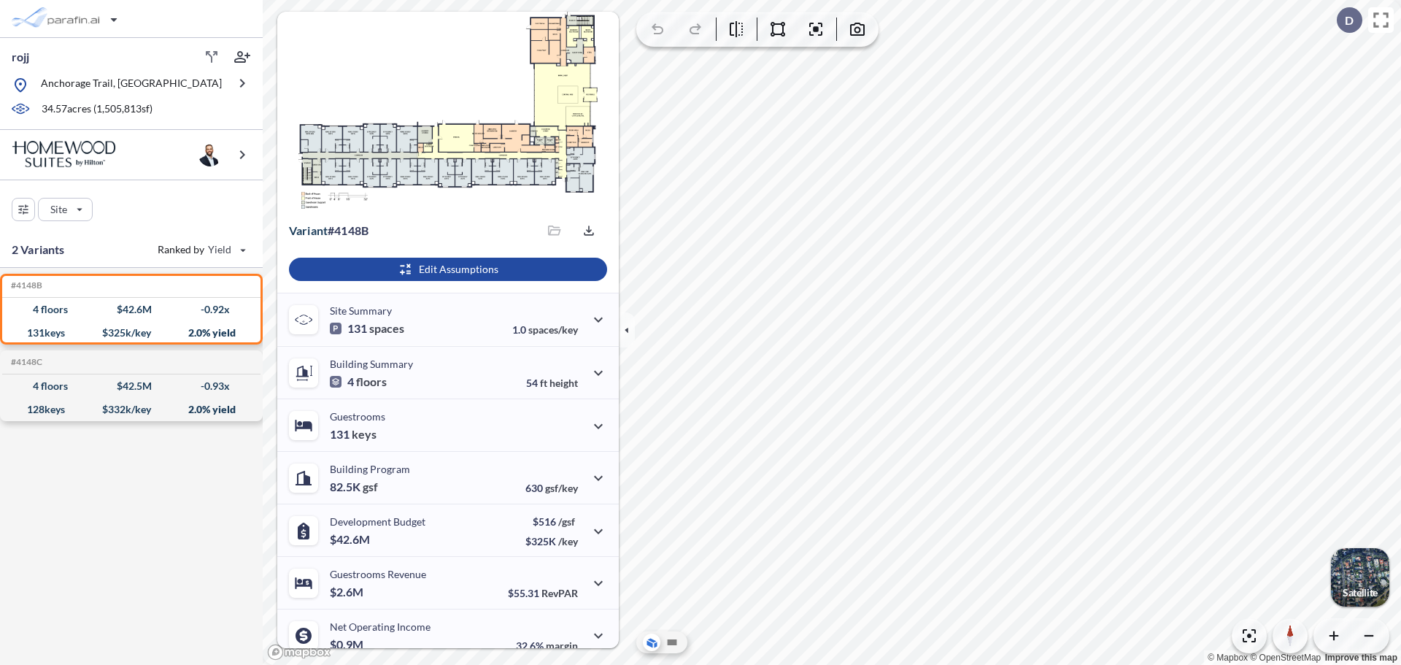
click at [192, 215] on div "Site" at bounding box center [131, 209] width 239 height 23
click at [85, 212] on div "button" at bounding box center [65, 209] width 53 height 22
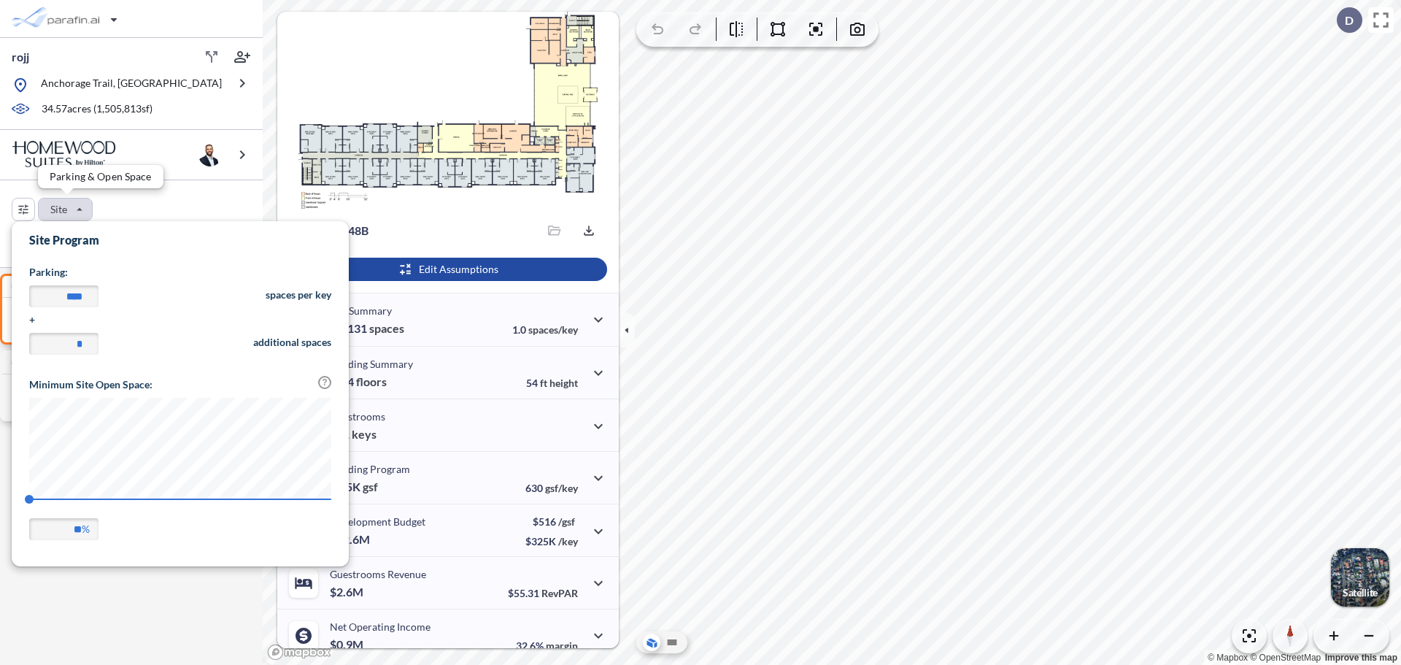
scroll to position [341, 337]
click at [85, 212] on div "button" at bounding box center [65, 209] width 53 height 22
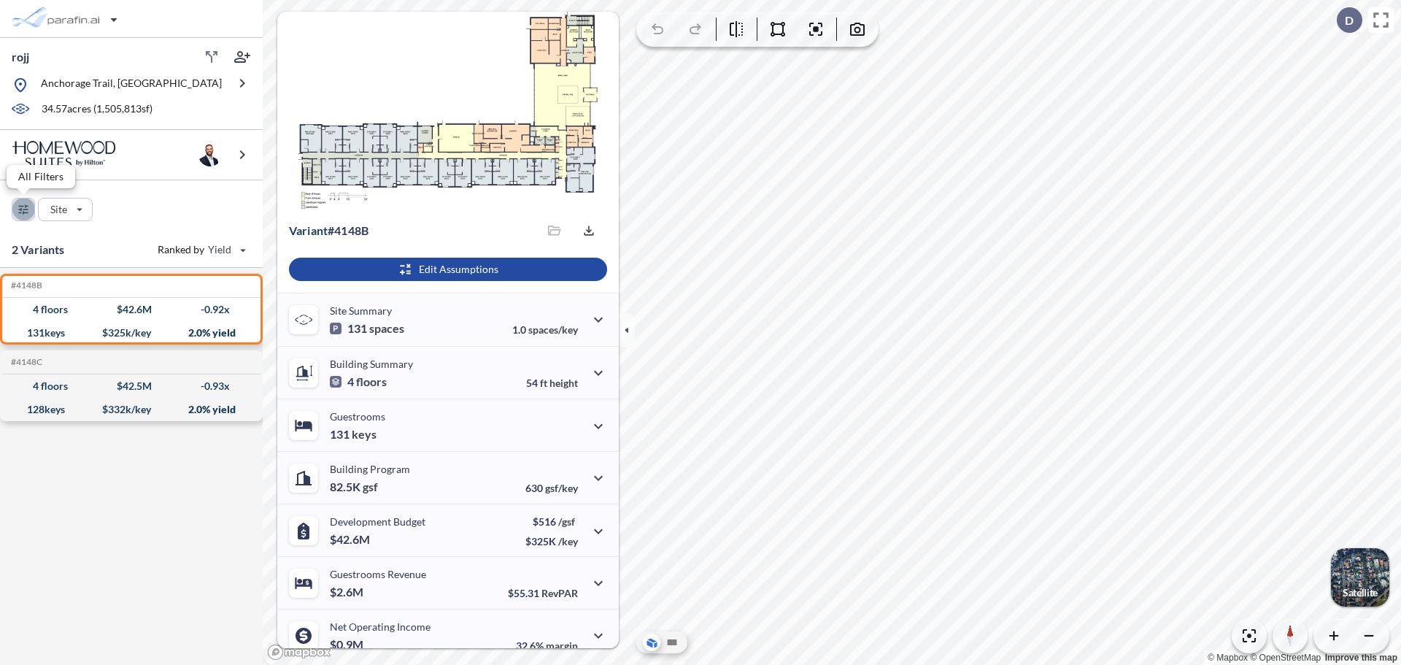
click at [26, 205] on div "button" at bounding box center [23, 209] width 22 height 22
click at [1362, 126] on icon "button" at bounding box center [1369, 121] width 18 height 18
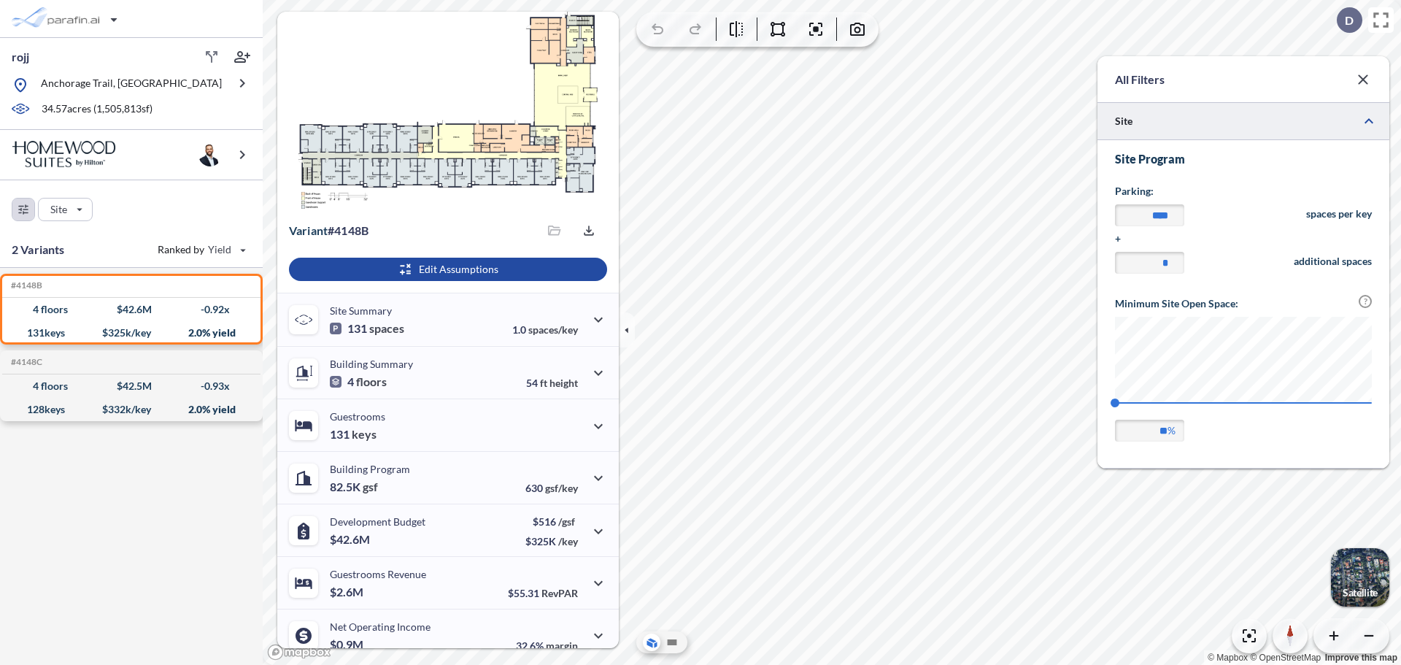
click at [1369, 74] on icon "button" at bounding box center [1363, 80] width 18 height 18
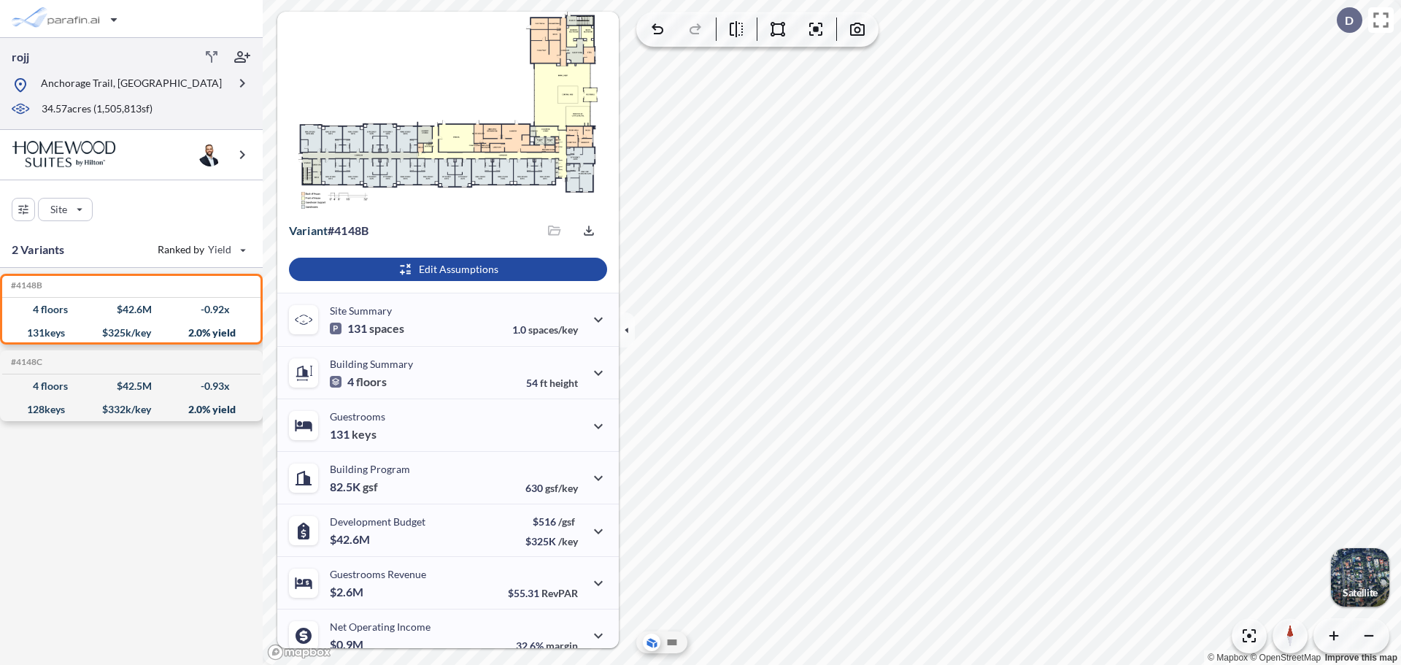
click at [76, 65] on div "rojj" at bounding box center [128, 56] width 244 height 23
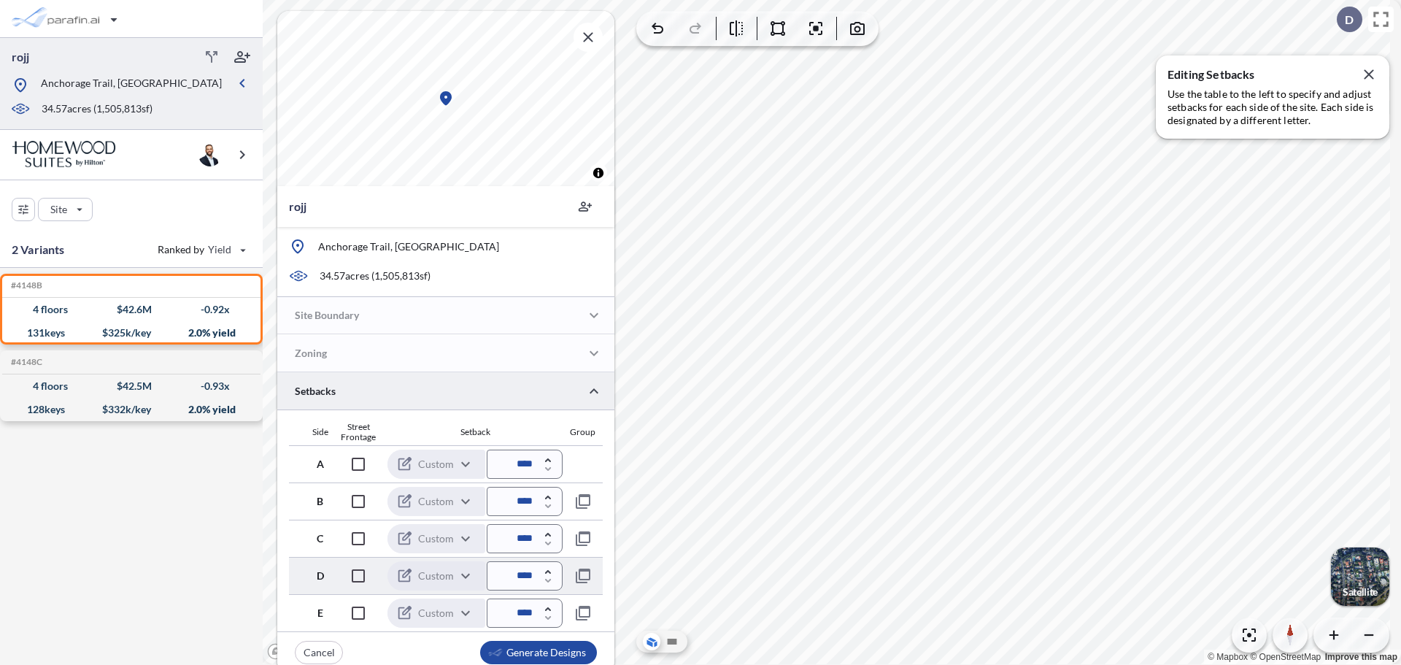
scroll to position [0, 0]
click at [595, 390] on icon "button" at bounding box center [593, 391] width 9 height 5
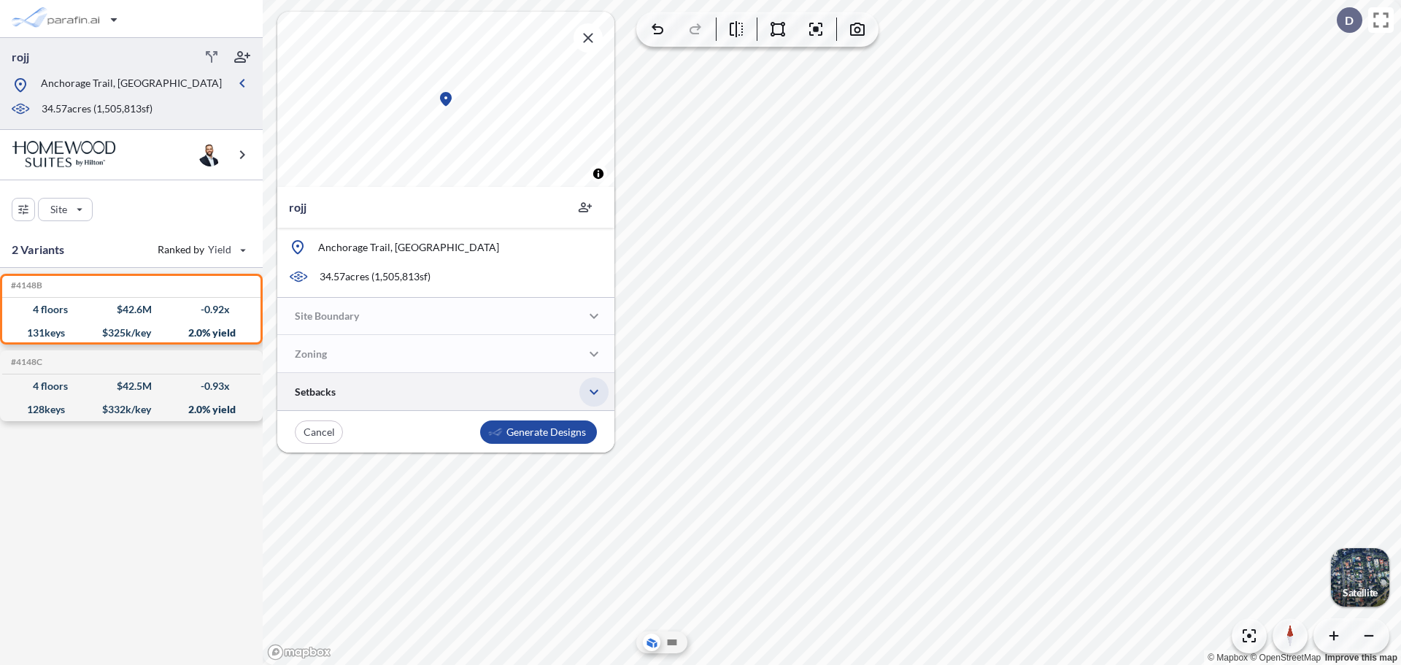
click at [602, 390] on icon "button" at bounding box center [594, 392] width 18 height 18
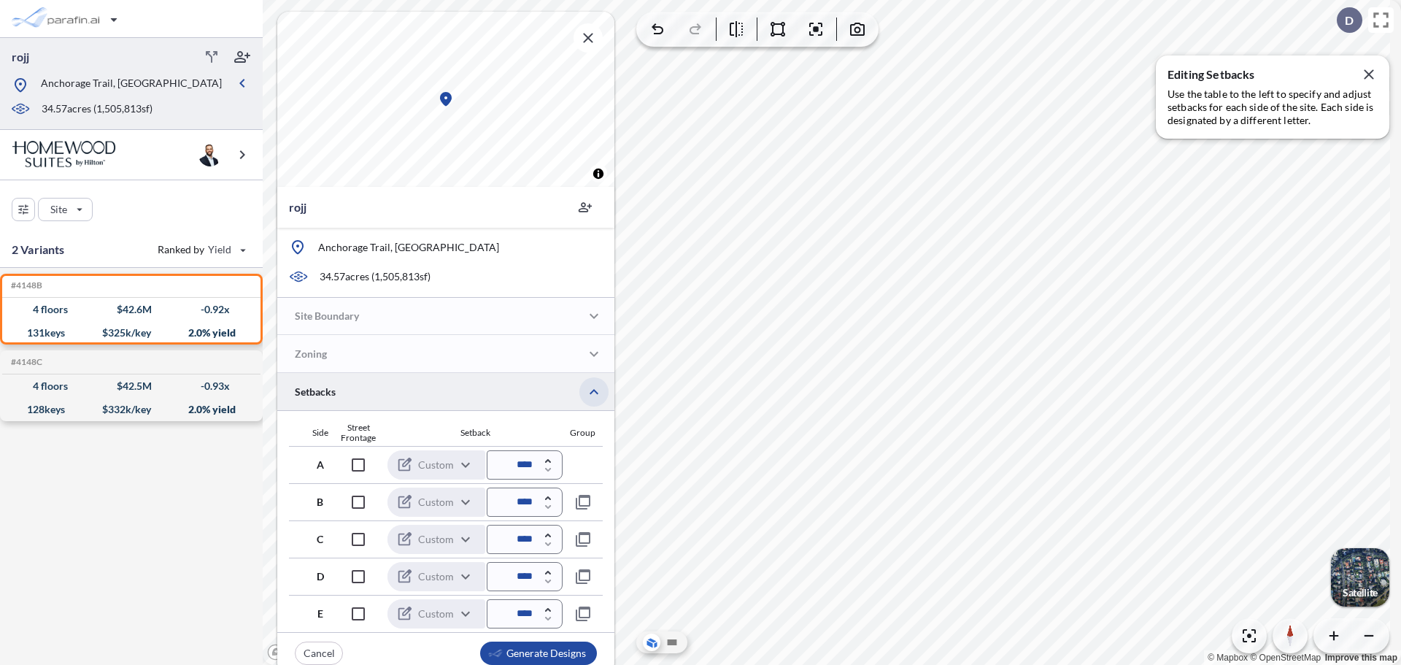
click at [602, 390] on icon "button" at bounding box center [594, 392] width 18 height 18
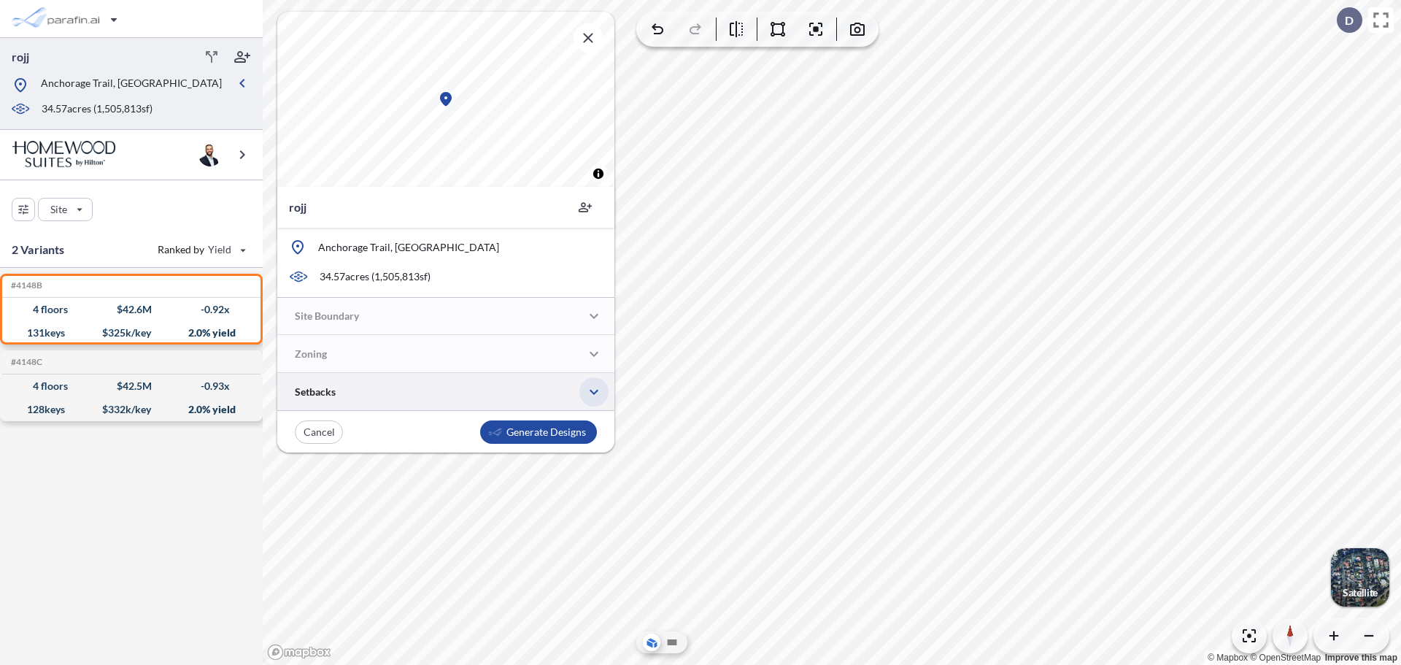
click at [602, 390] on icon "button" at bounding box center [594, 392] width 18 height 18
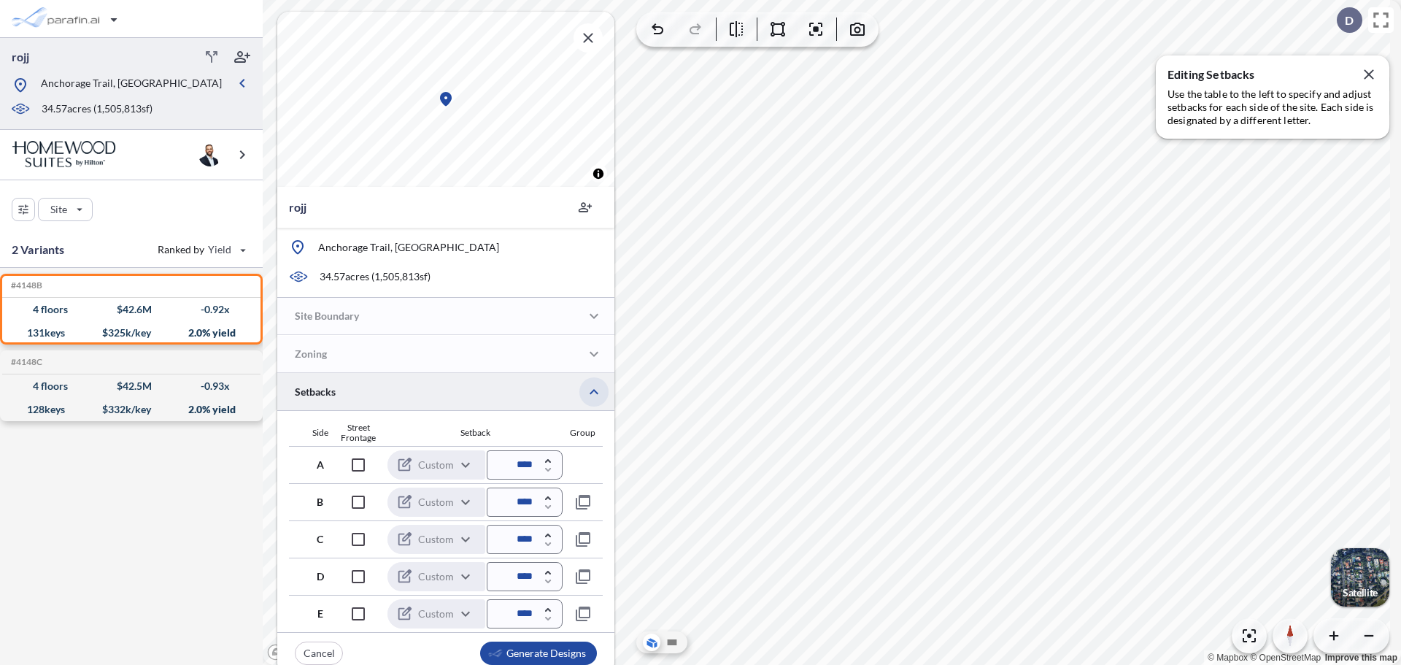
click at [602, 390] on icon "button" at bounding box center [594, 392] width 18 height 18
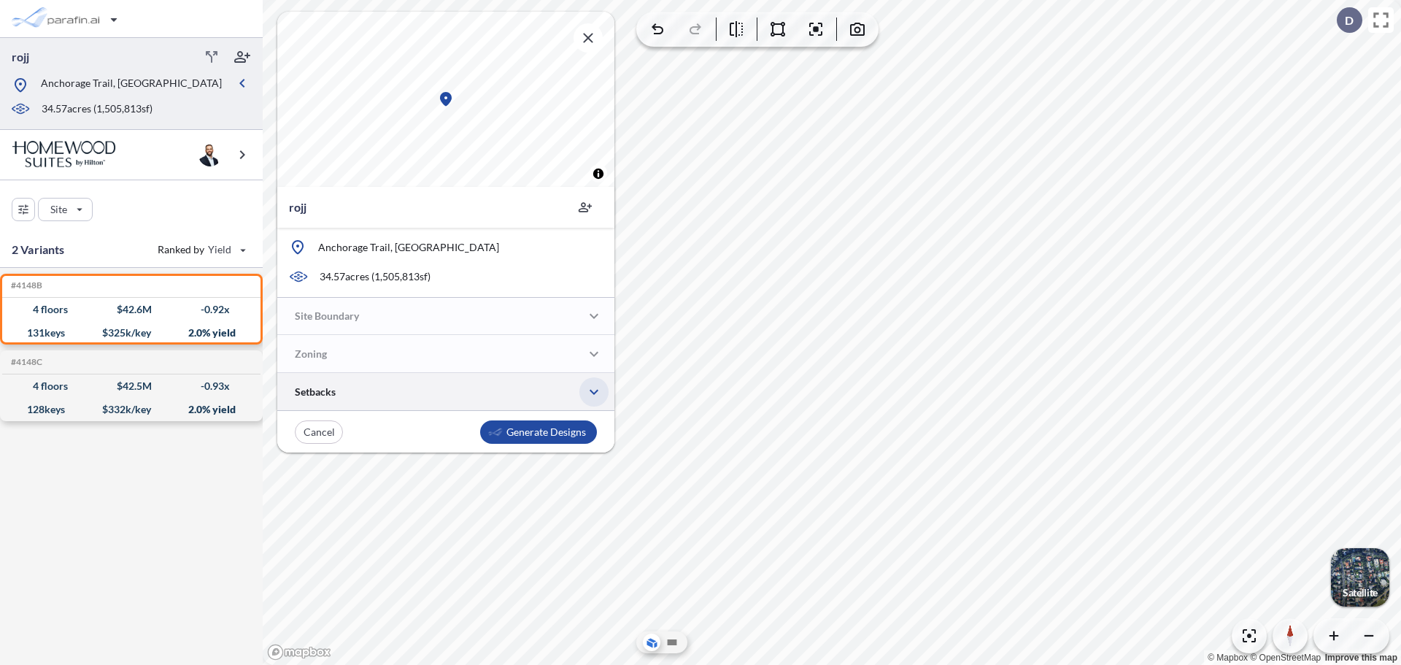
click at [602, 390] on icon "button" at bounding box center [594, 392] width 18 height 18
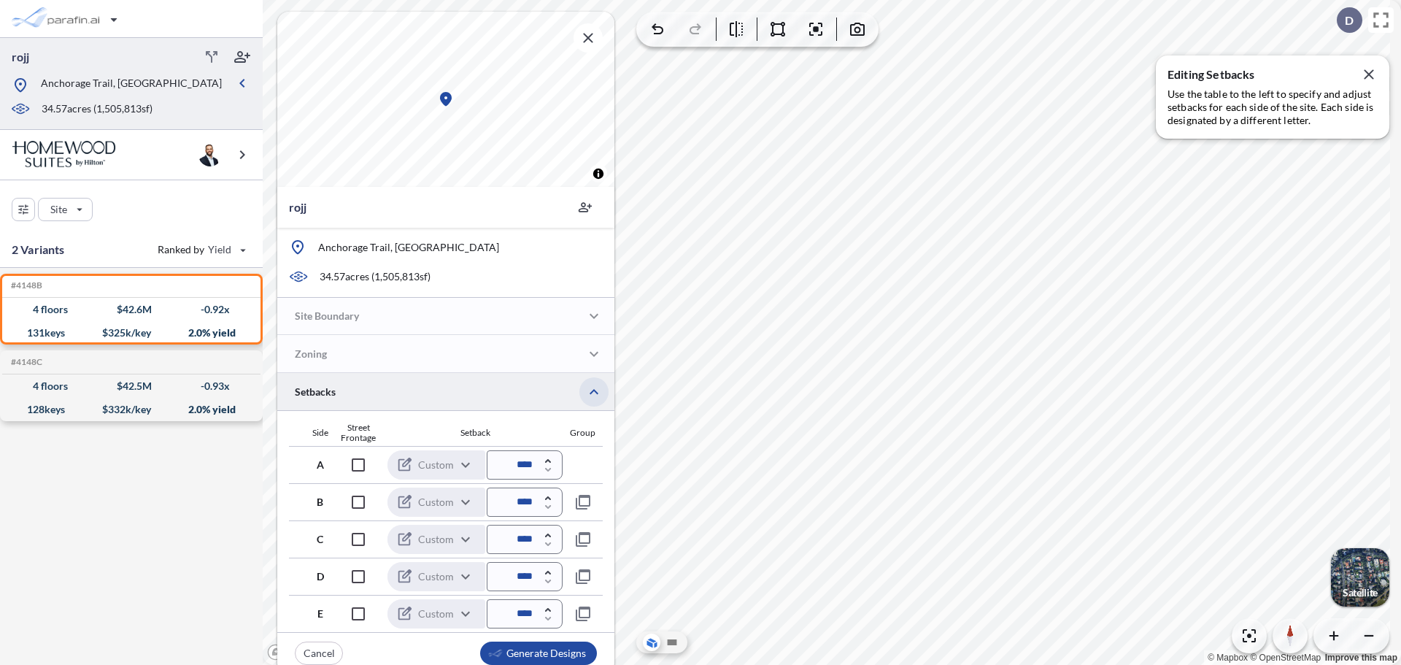
click at [602, 390] on icon "button" at bounding box center [594, 392] width 18 height 18
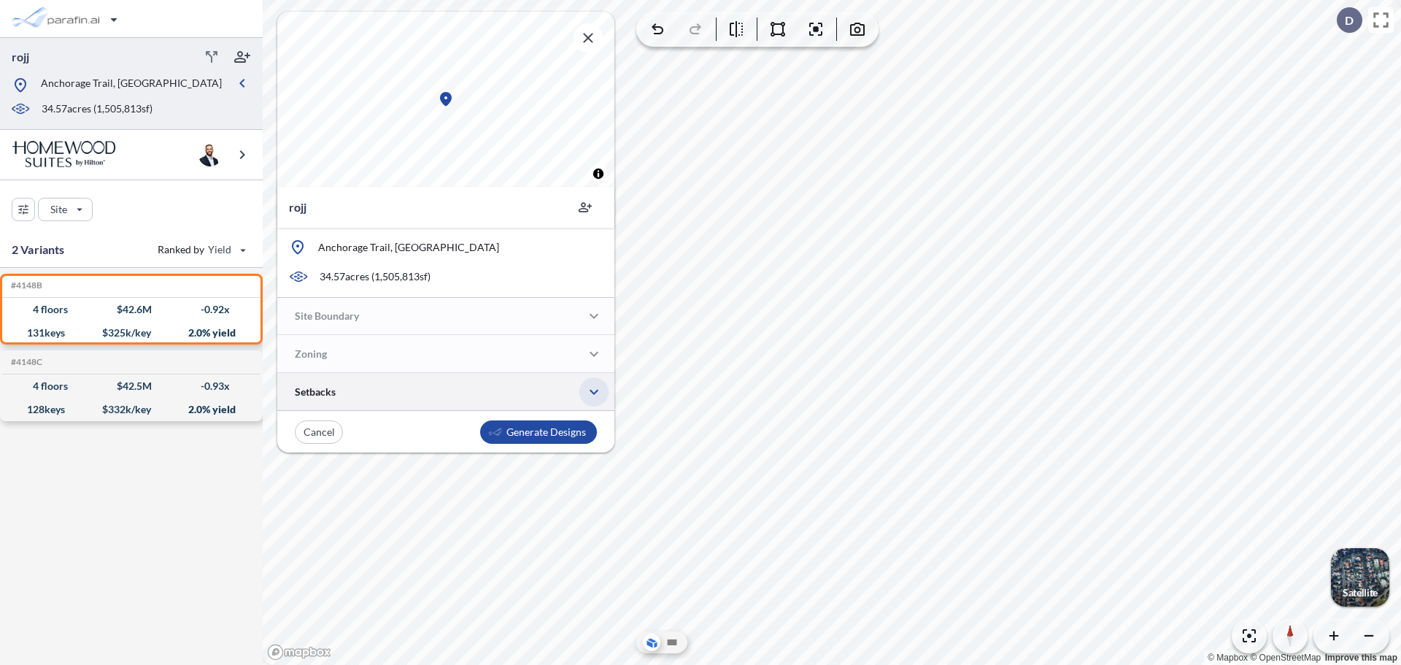
click at [600, 390] on icon "button" at bounding box center [594, 392] width 18 height 18
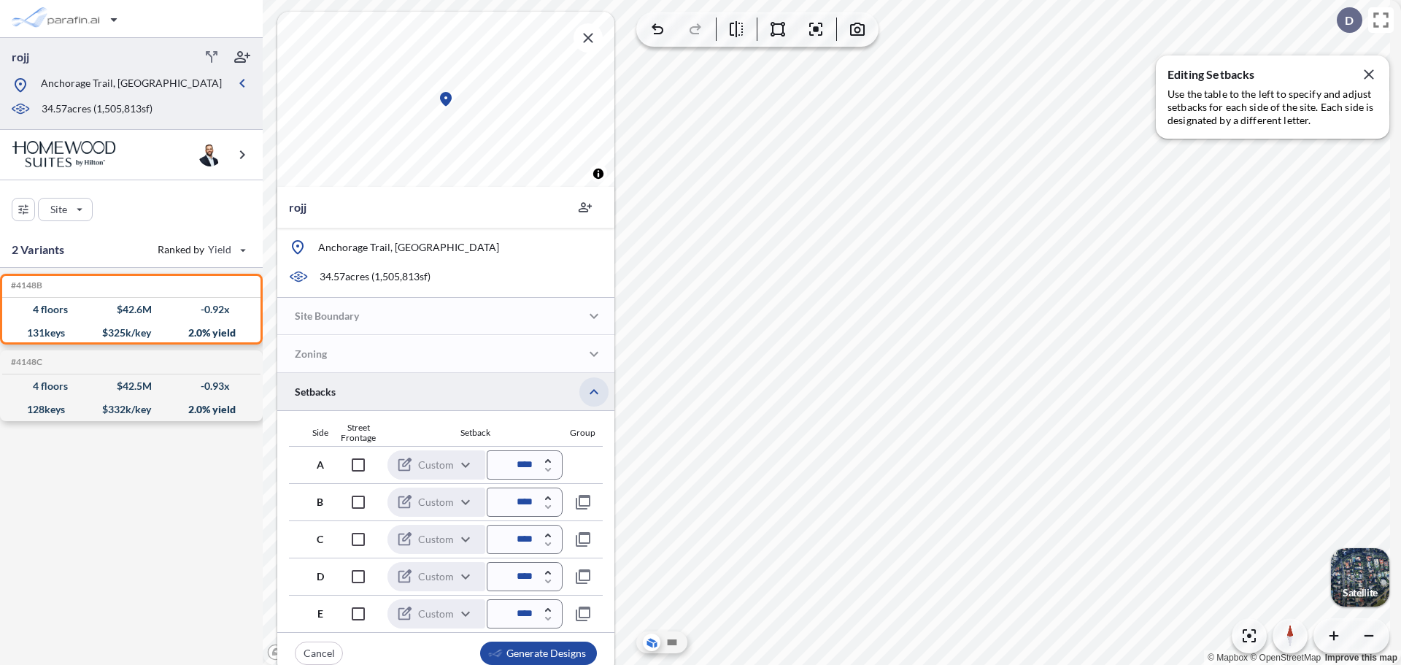
click at [598, 390] on icon "button" at bounding box center [594, 392] width 18 height 18
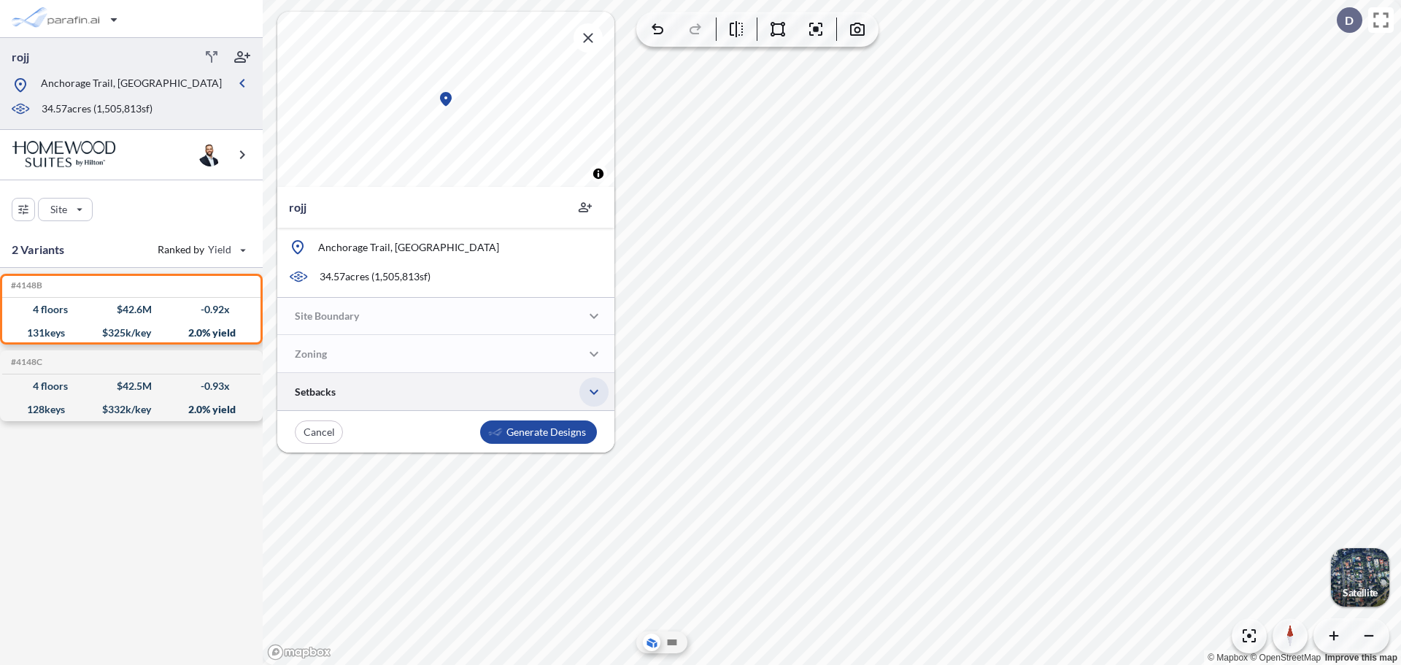
click at [598, 390] on icon "button" at bounding box center [593, 392] width 9 height 5
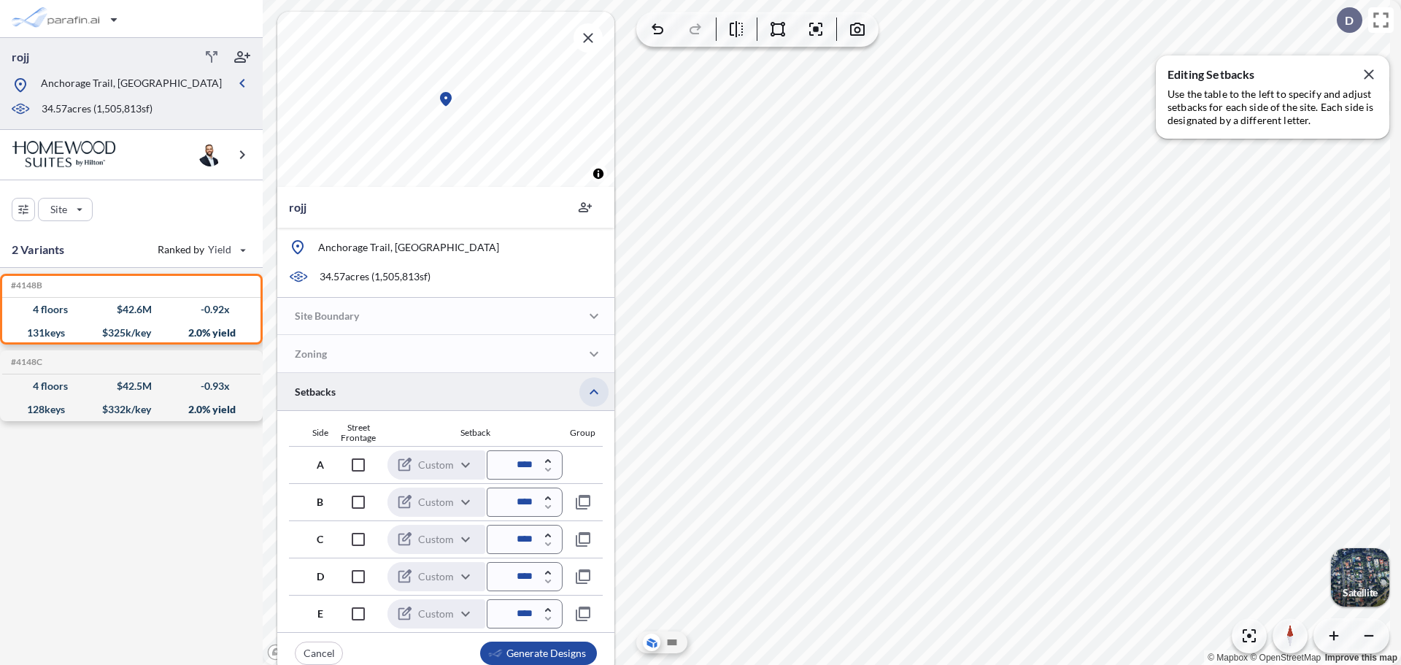
click at [598, 390] on icon "button" at bounding box center [594, 392] width 18 height 18
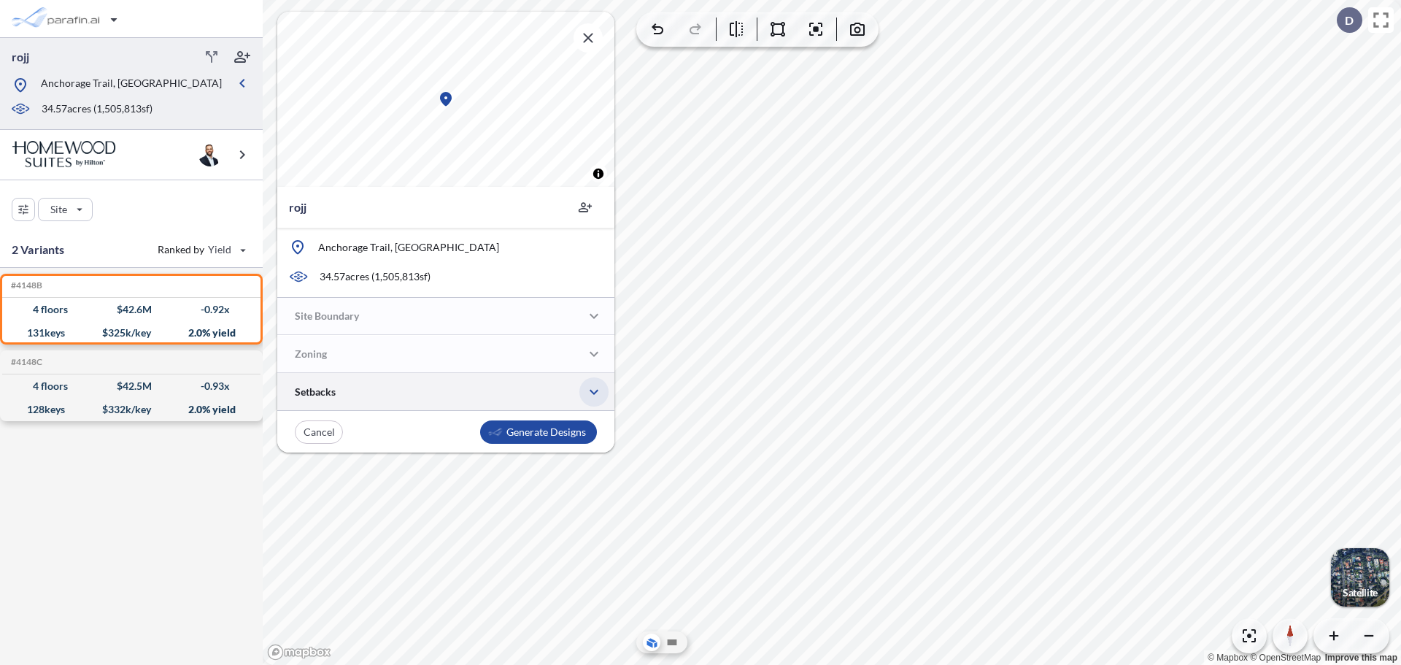
click at [595, 390] on icon "button" at bounding box center [594, 392] width 18 height 18
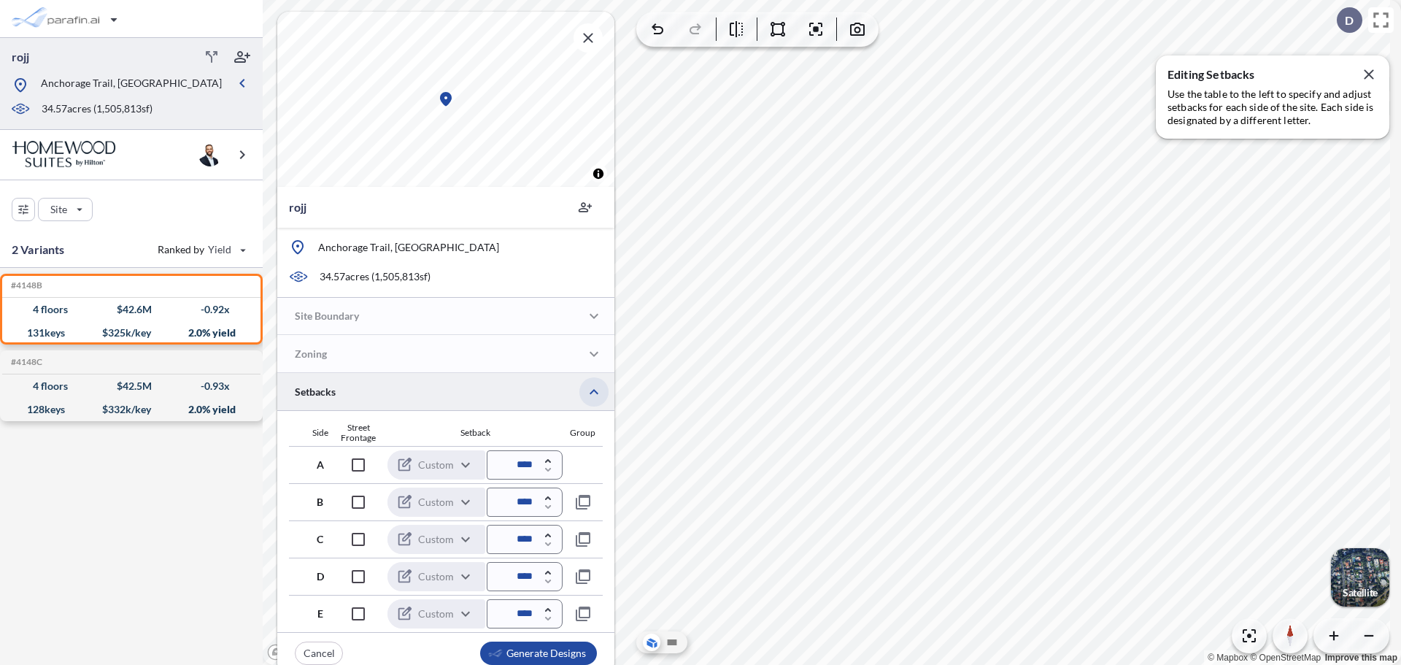
click at [595, 390] on icon "button" at bounding box center [593, 391] width 9 height 5
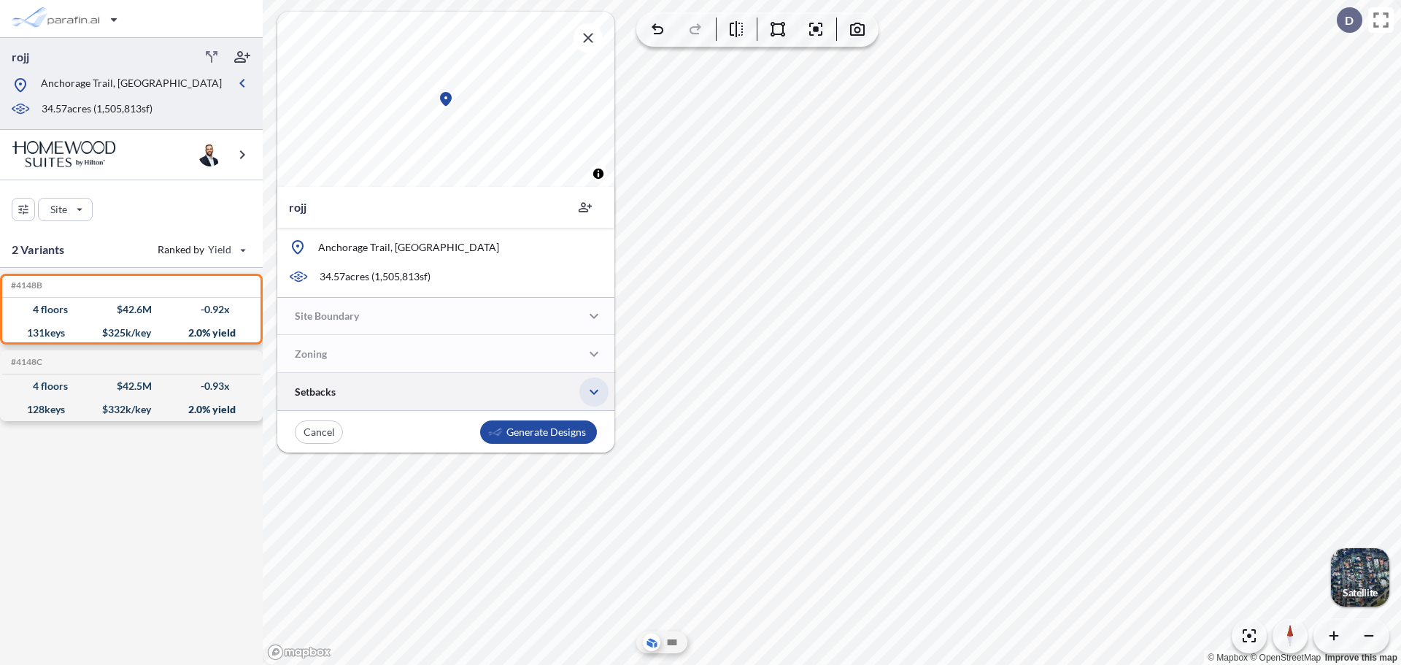
click at [595, 390] on icon "button" at bounding box center [594, 392] width 18 height 18
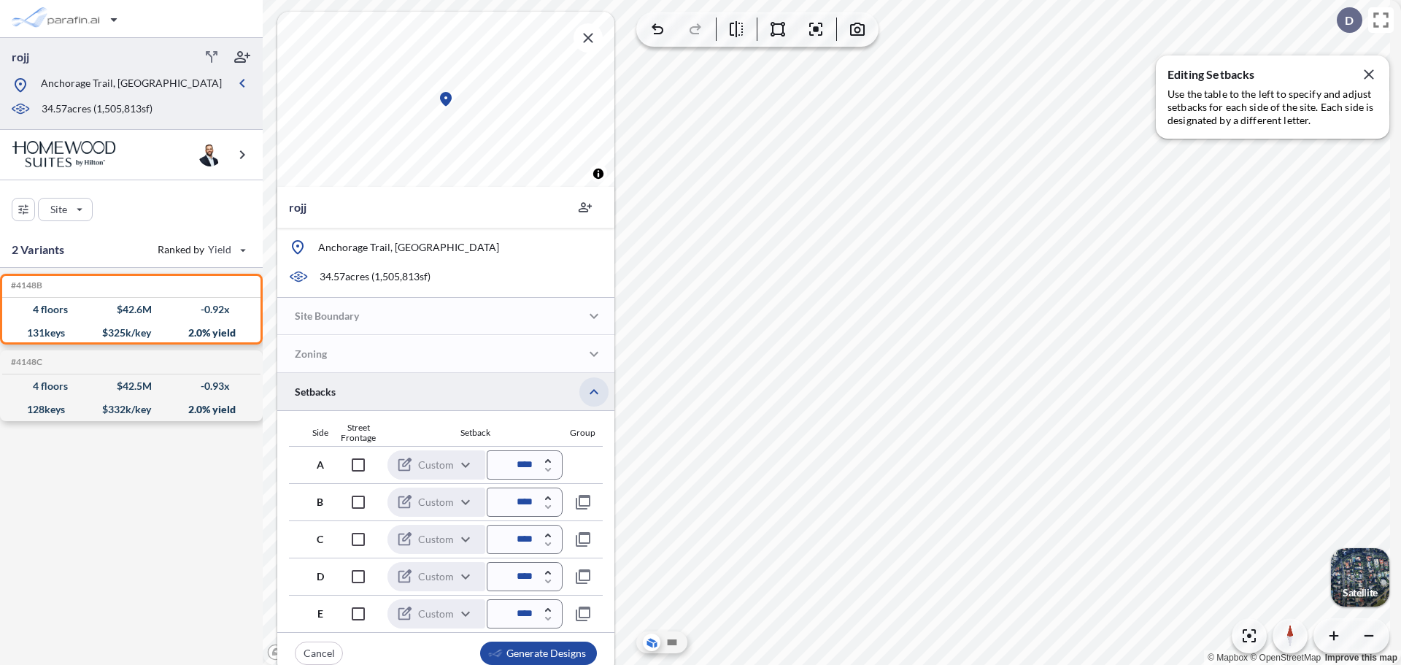
click at [595, 390] on icon "button" at bounding box center [593, 391] width 9 height 5
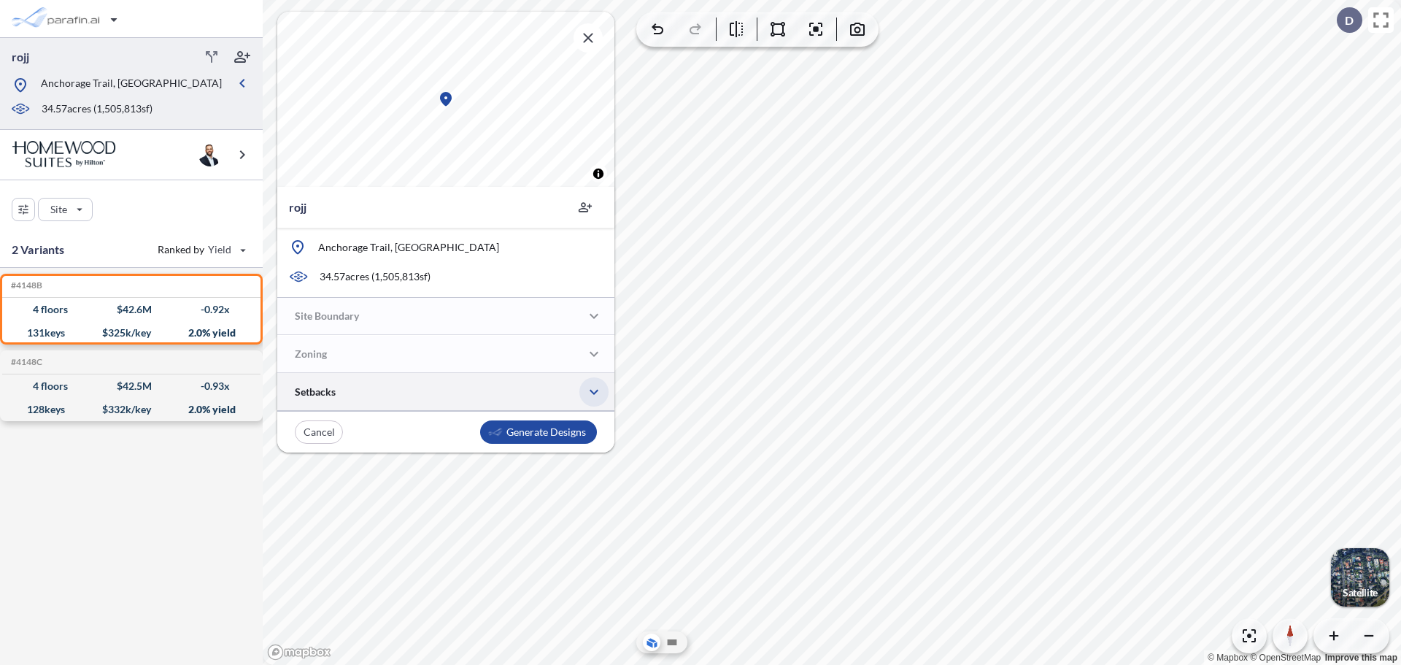
click at [593, 391] on icon "button" at bounding box center [594, 392] width 18 height 18
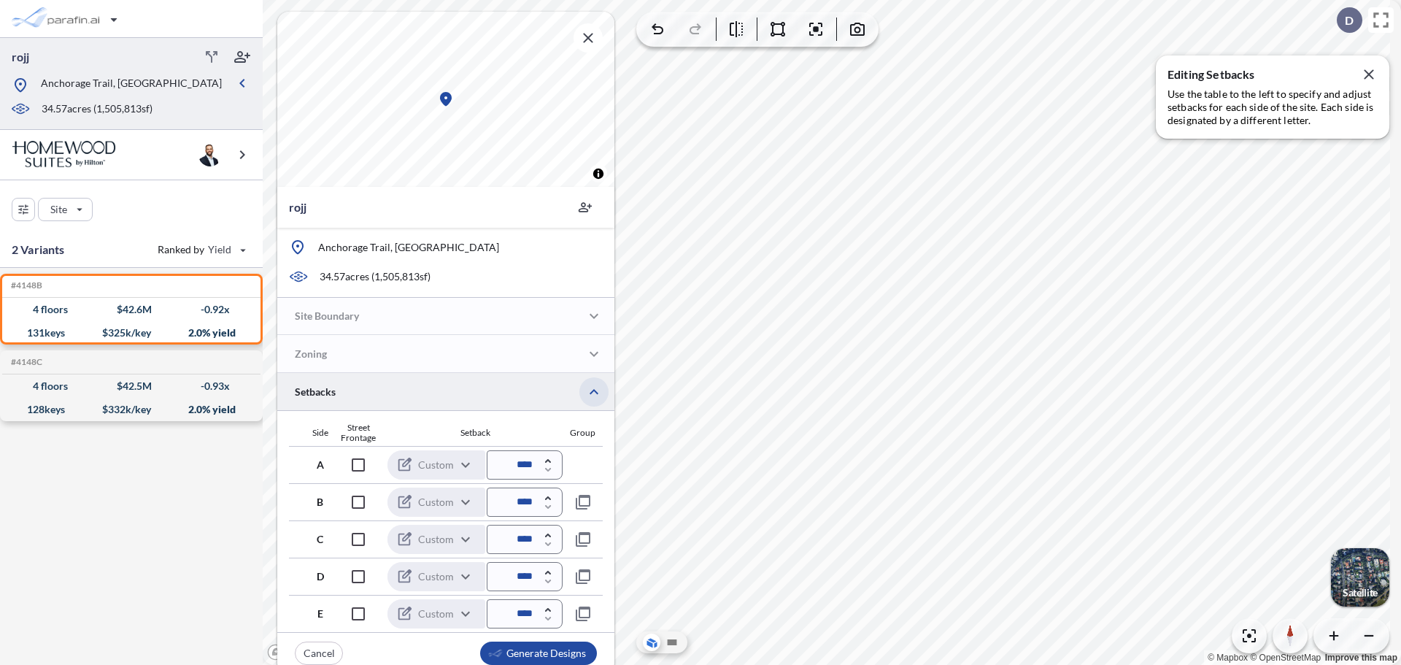
click at [593, 391] on icon "button" at bounding box center [593, 391] width 9 height 5
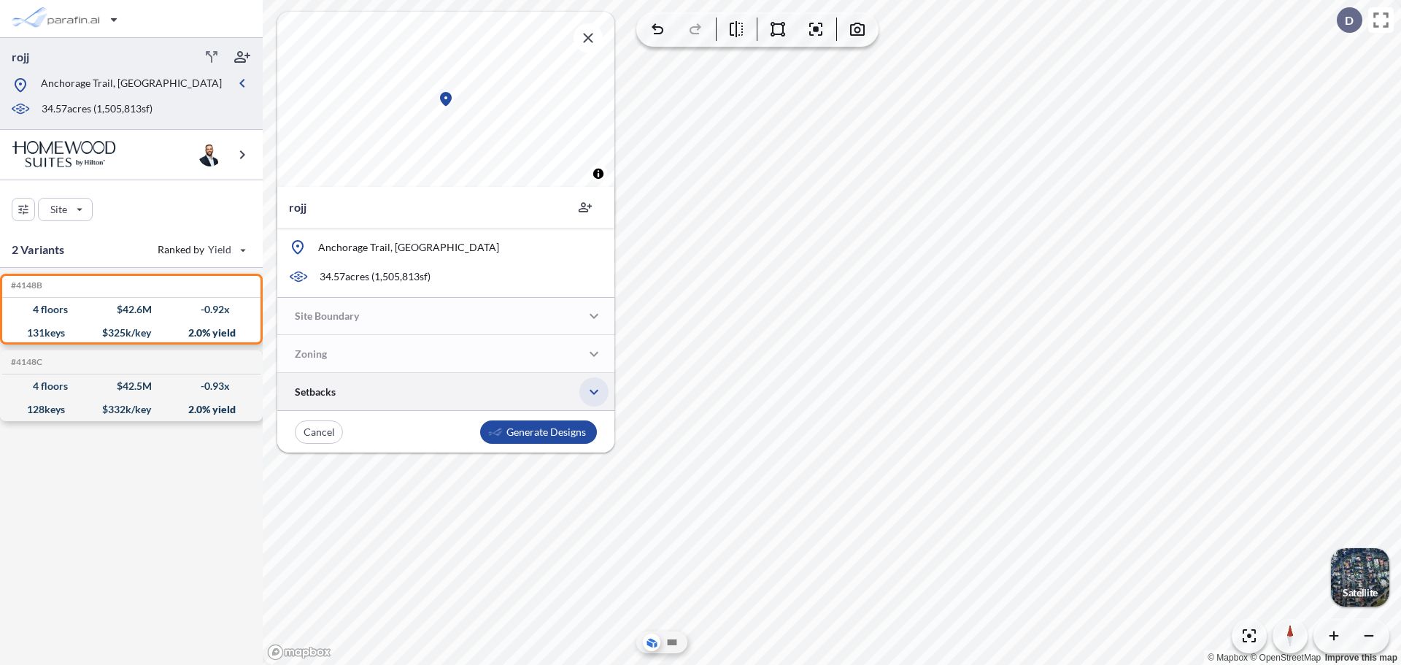
click at [593, 391] on icon "button" at bounding box center [594, 392] width 18 height 18
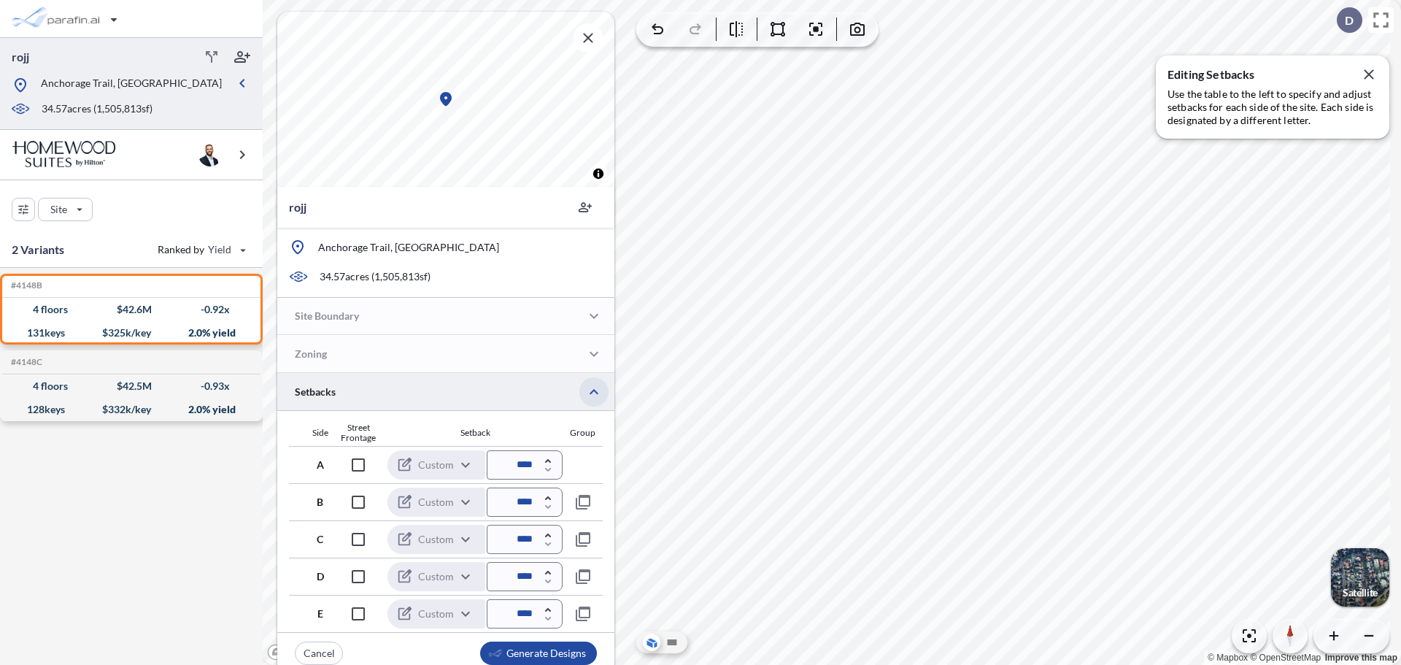
click at [592, 391] on icon "button" at bounding box center [593, 391] width 9 height 5
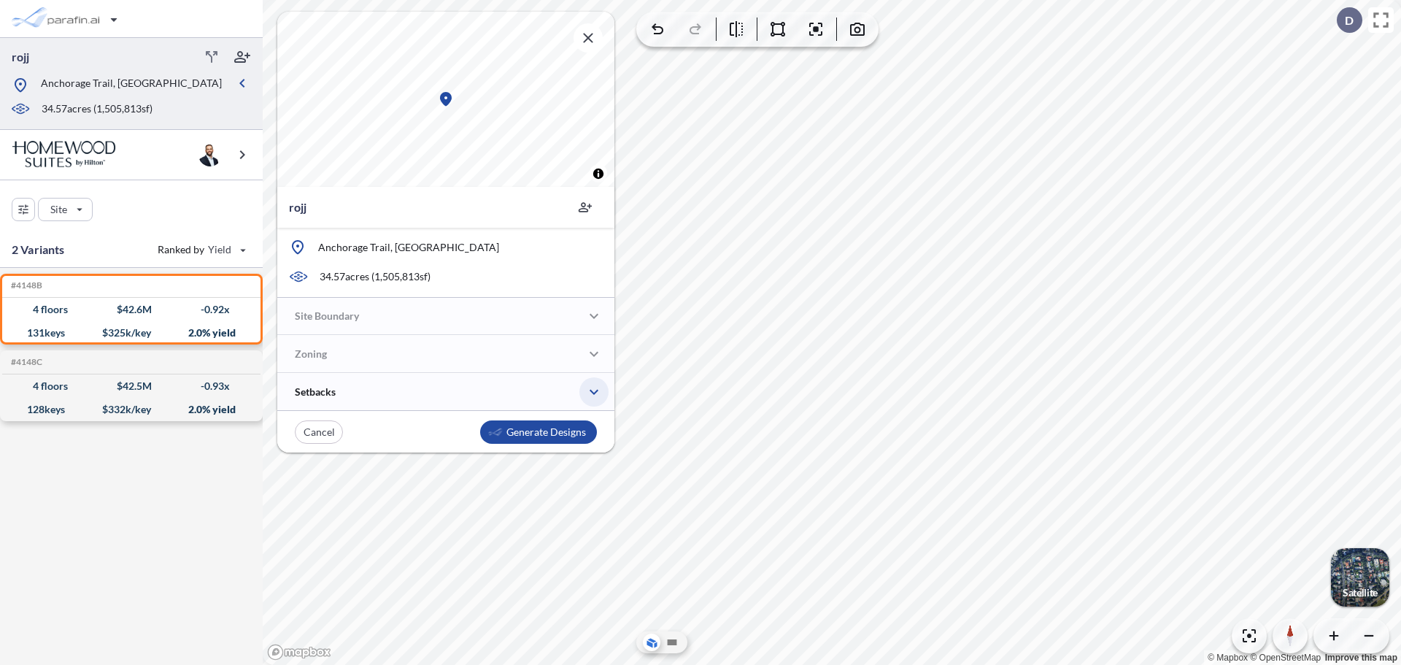
click at [592, 400] on icon "button" at bounding box center [594, 392] width 18 height 18
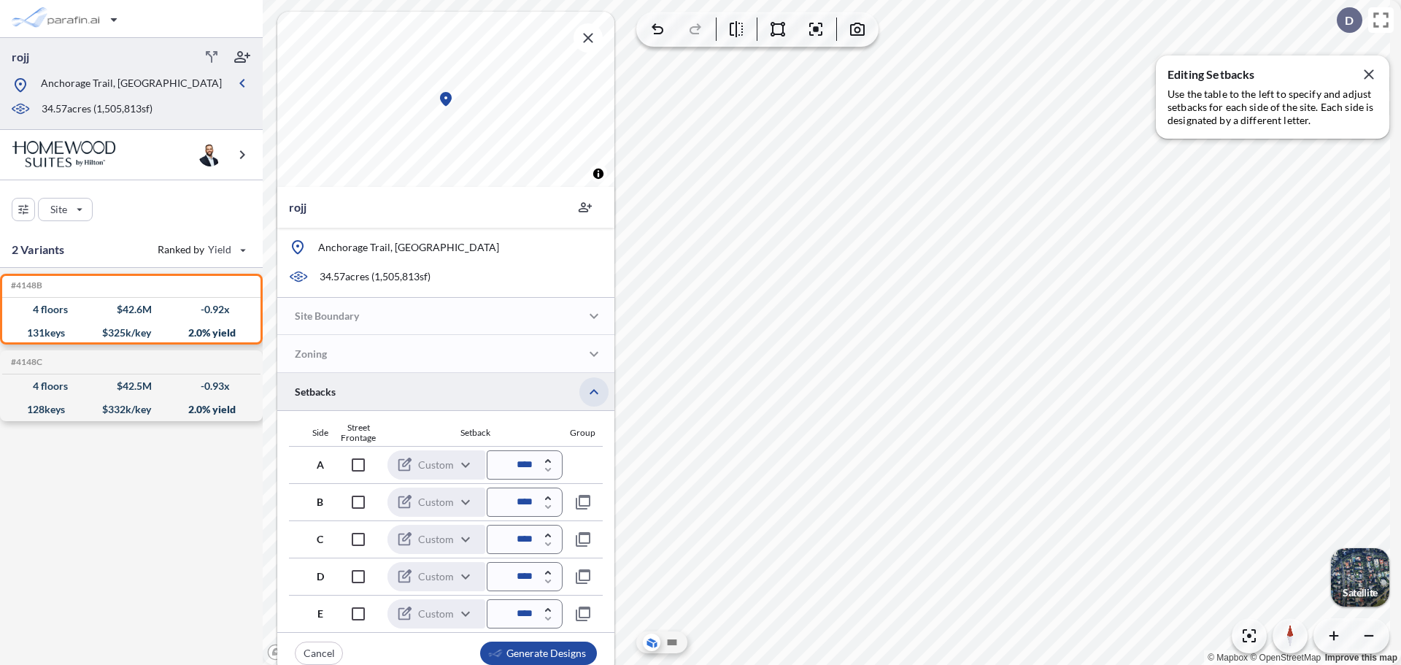
click at [589, 401] on button "button" at bounding box center [593, 391] width 29 height 29
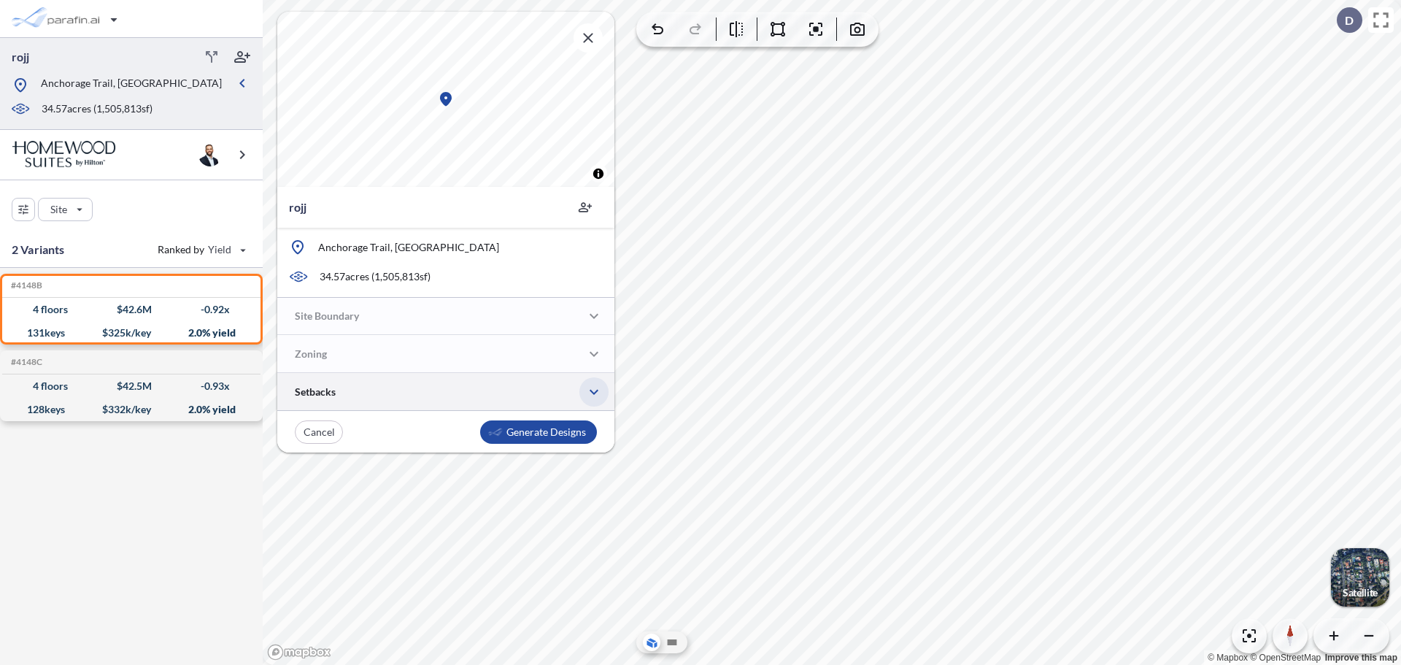
click at [591, 392] on icon "button" at bounding box center [594, 392] width 18 height 18
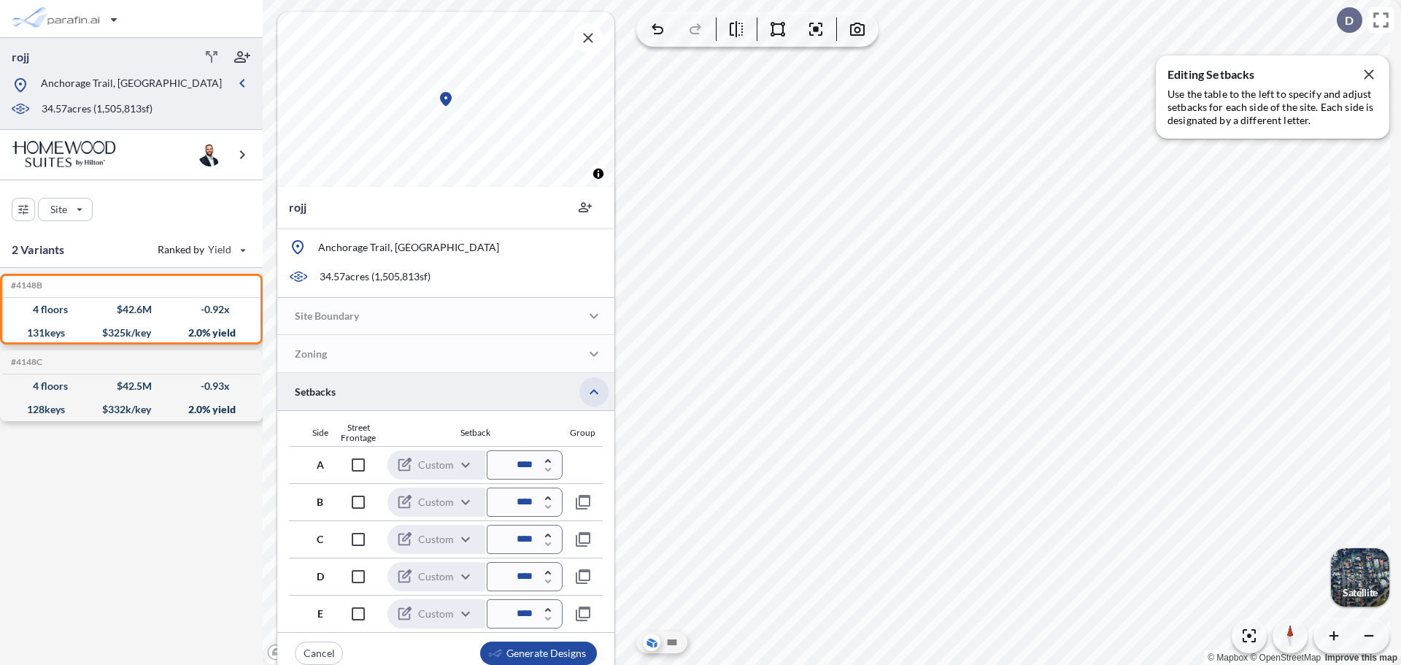
click at [591, 392] on icon "button" at bounding box center [593, 391] width 9 height 5
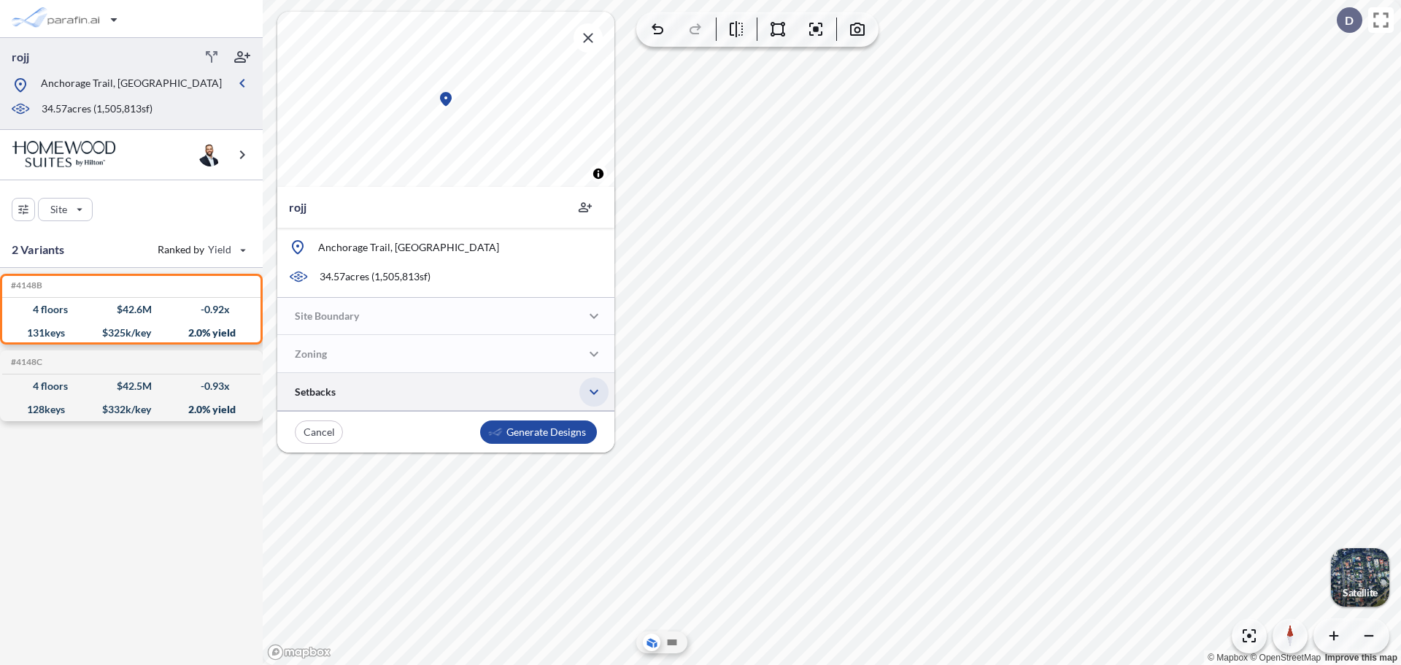
click at [591, 392] on icon "button" at bounding box center [594, 392] width 18 height 18
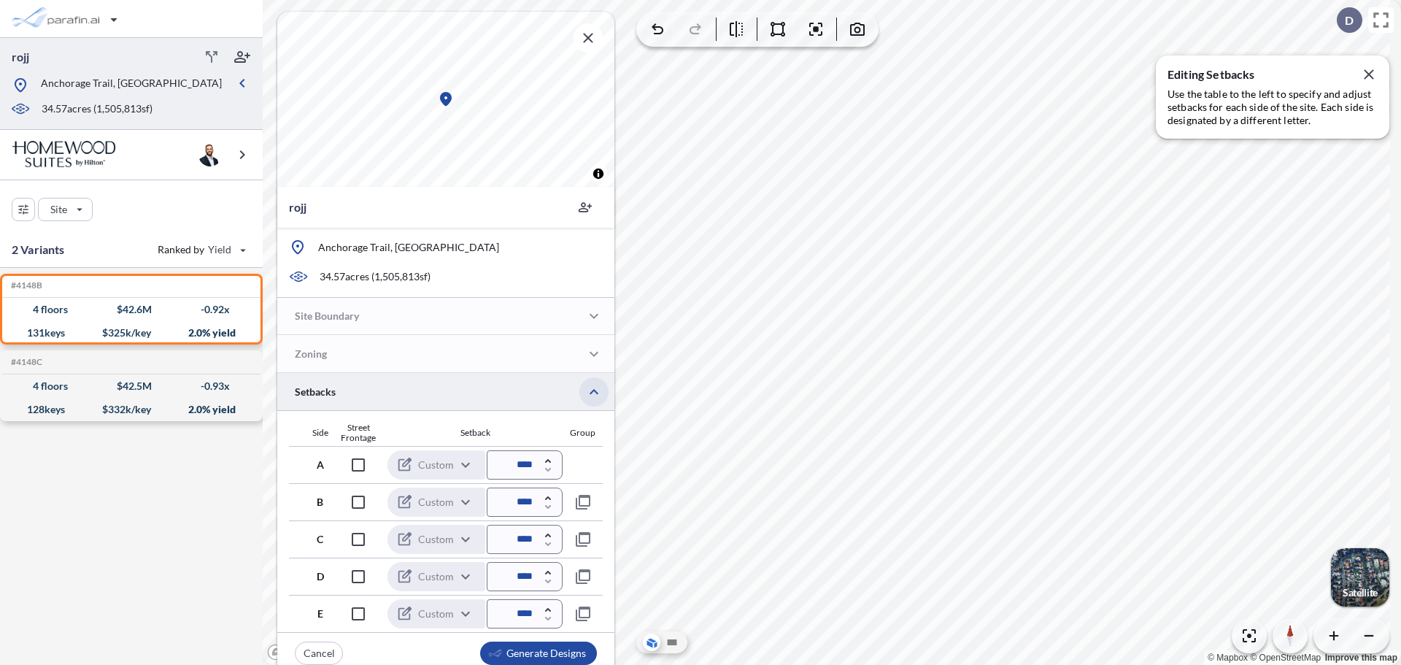
click at [591, 392] on icon "button" at bounding box center [593, 391] width 9 height 5
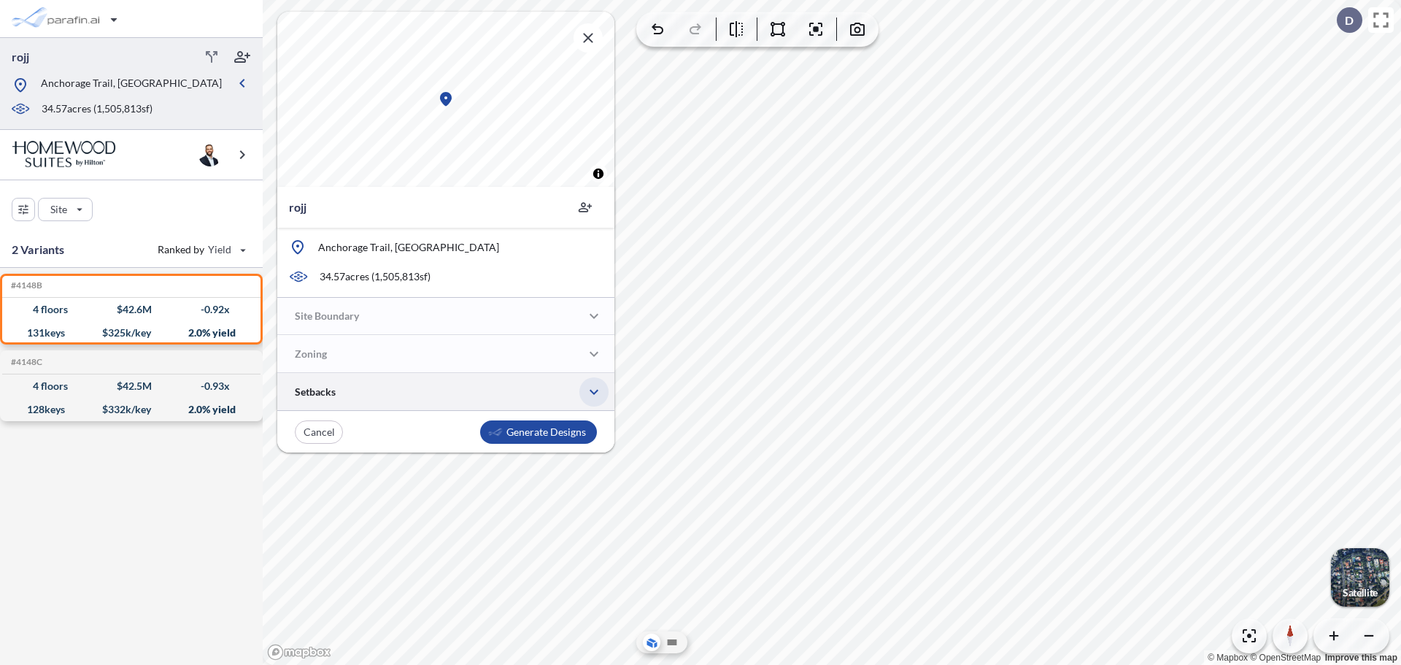
click at [591, 392] on icon "button" at bounding box center [594, 392] width 18 height 18
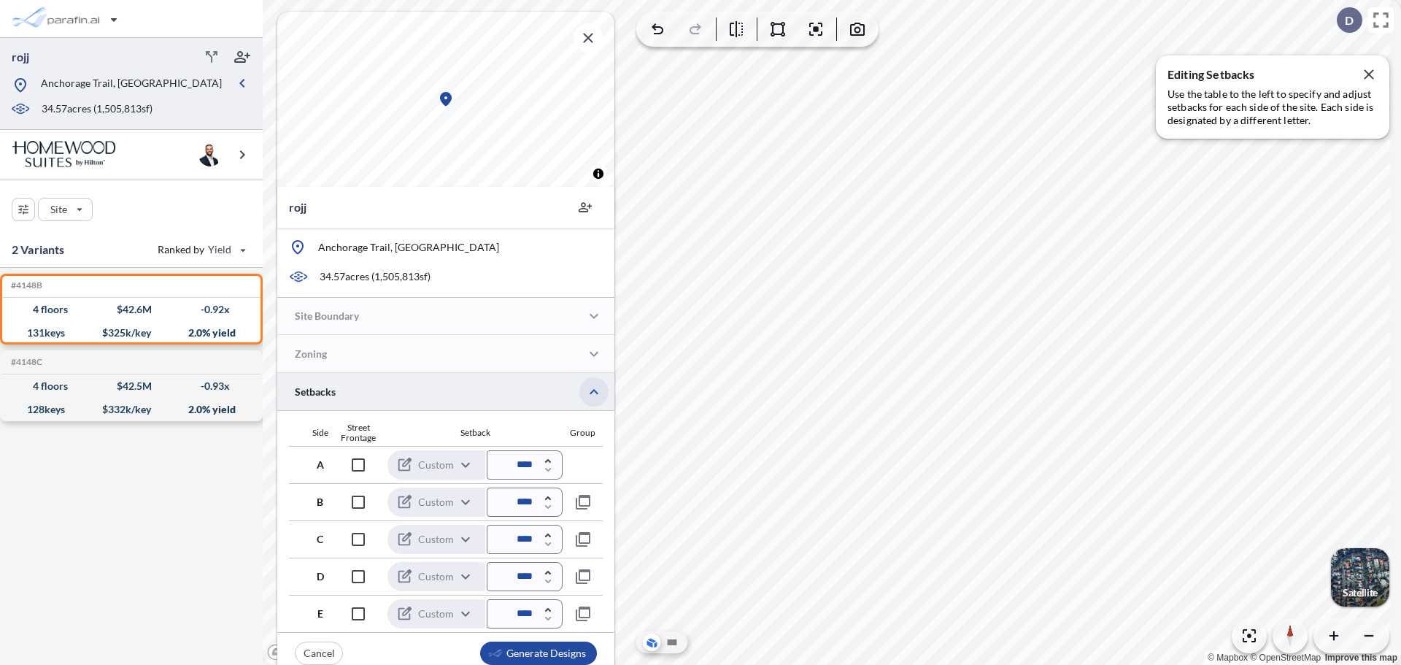
click at [591, 392] on icon "button" at bounding box center [593, 391] width 9 height 5
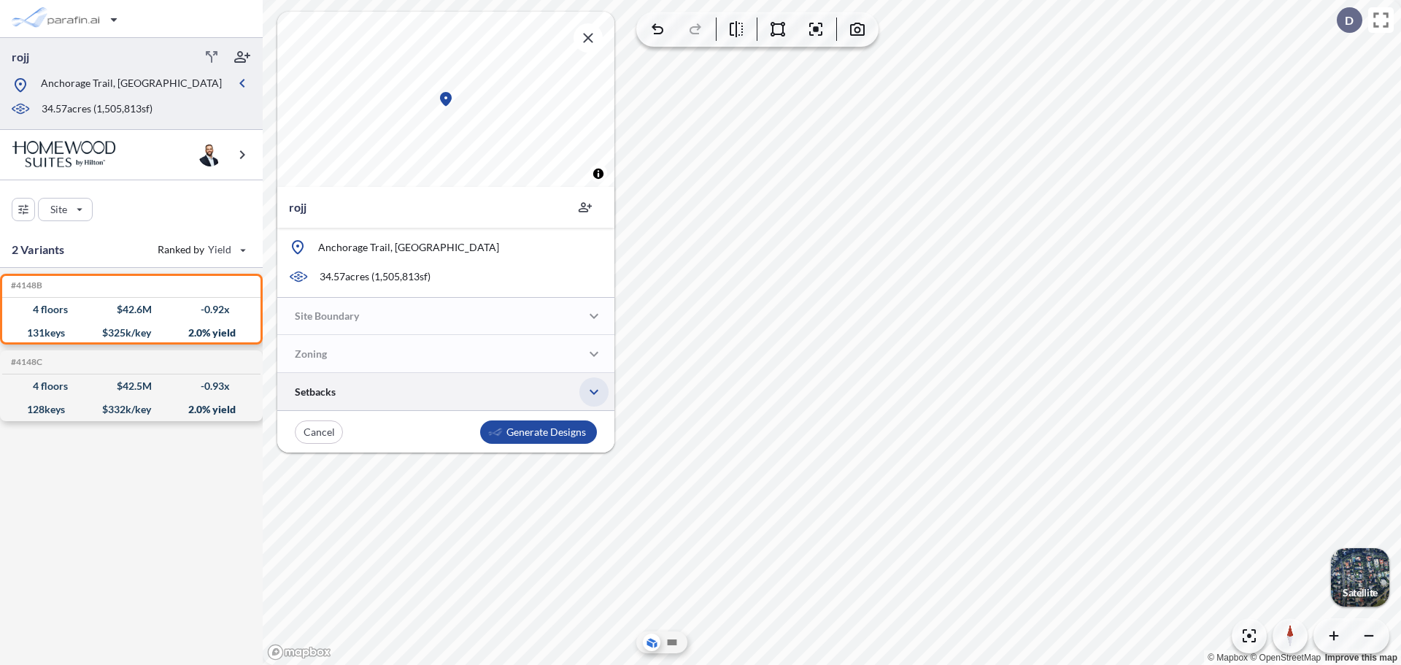
click at [591, 392] on icon "button" at bounding box center [594, 392] width 18 height 18
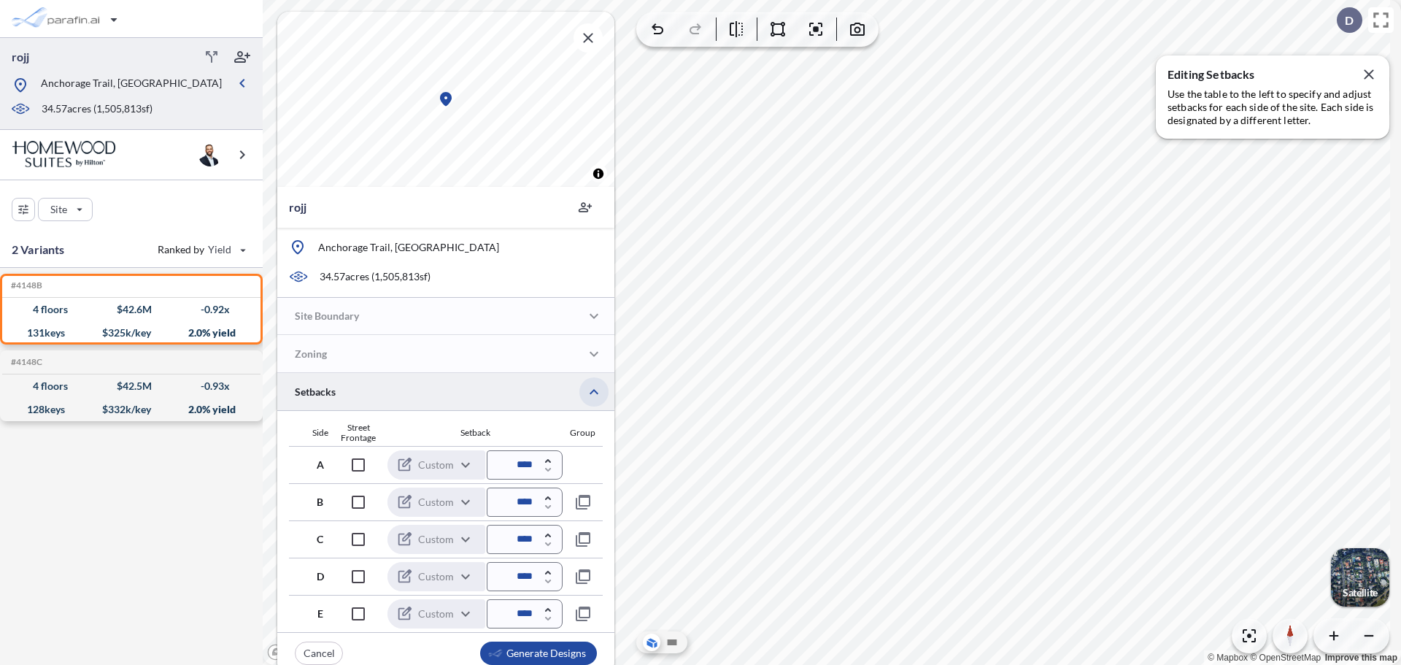
click at [591, 392] on icon "button" at bounding box center [593, 391] width 9 height 5
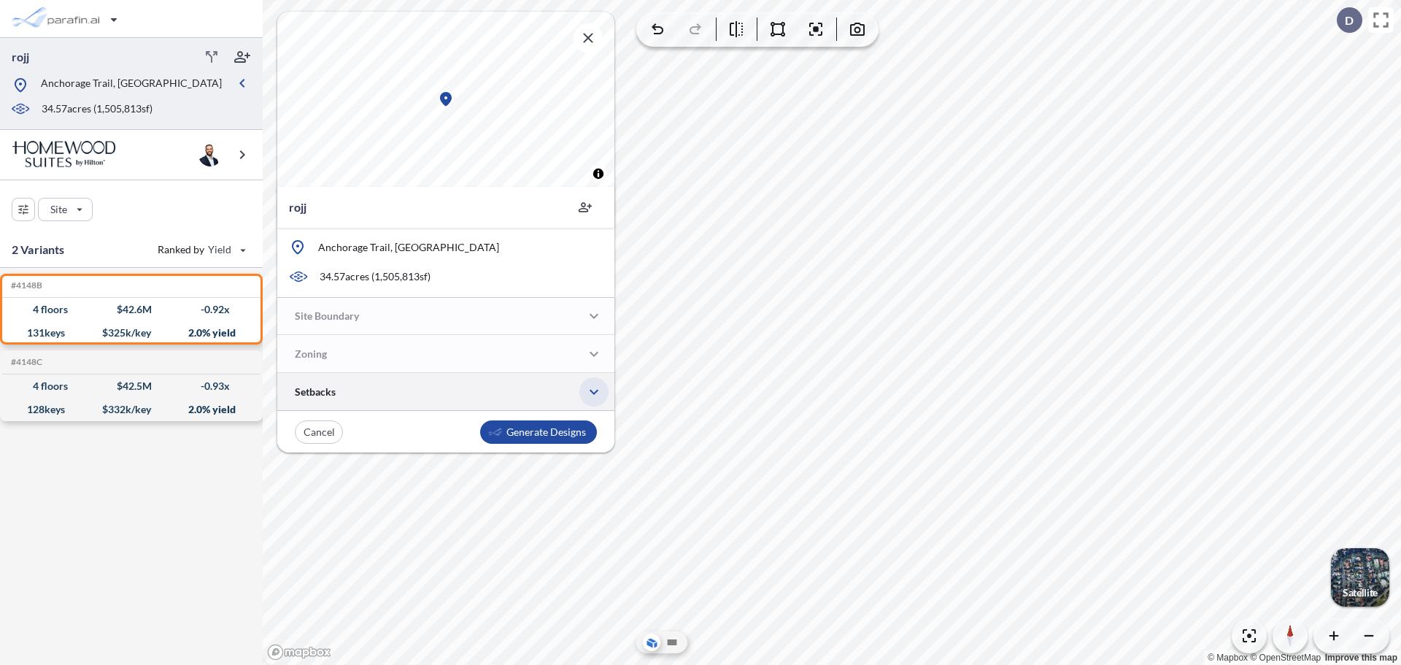
click at [591, 392] on icon "button" at bounding box center [594, 392] width 18 height 18
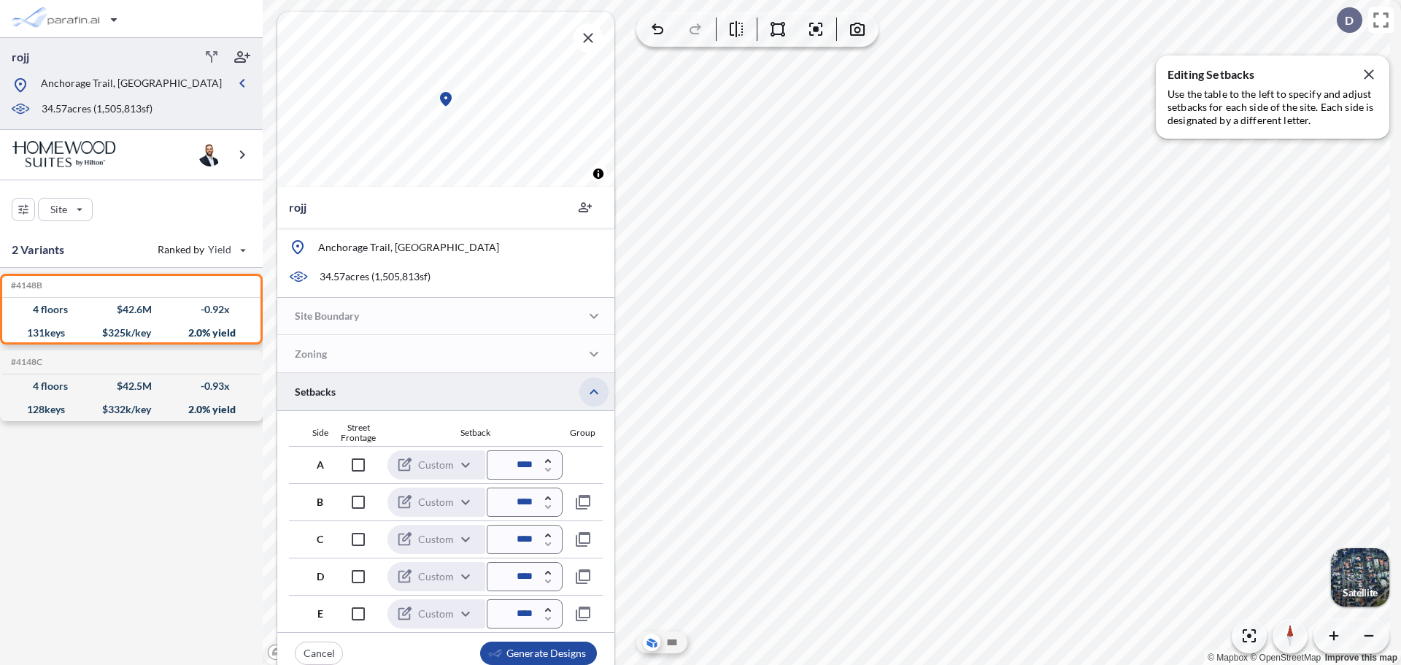
click at [591, 392] on icon "button" at bounding box center [593, 391] width 9 height 5
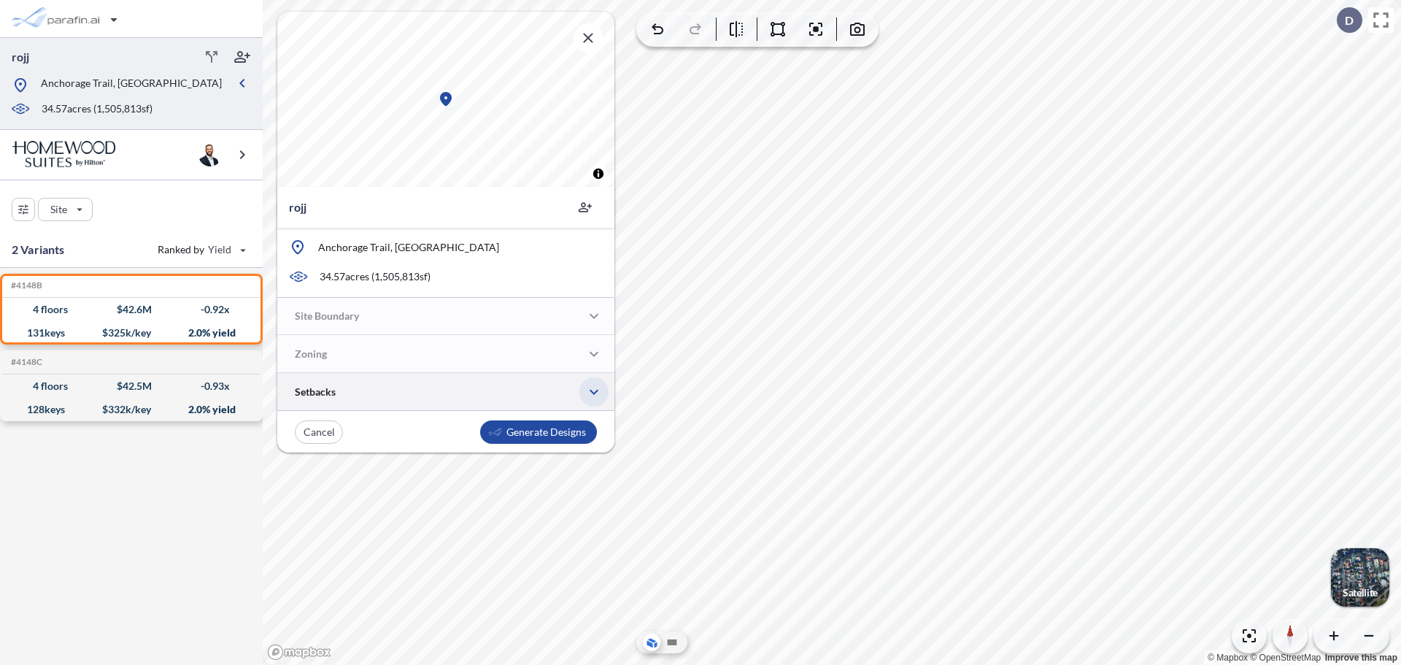
click at [591, 392] on icon "button" at bounding box center [594, 392] width 18 height 18
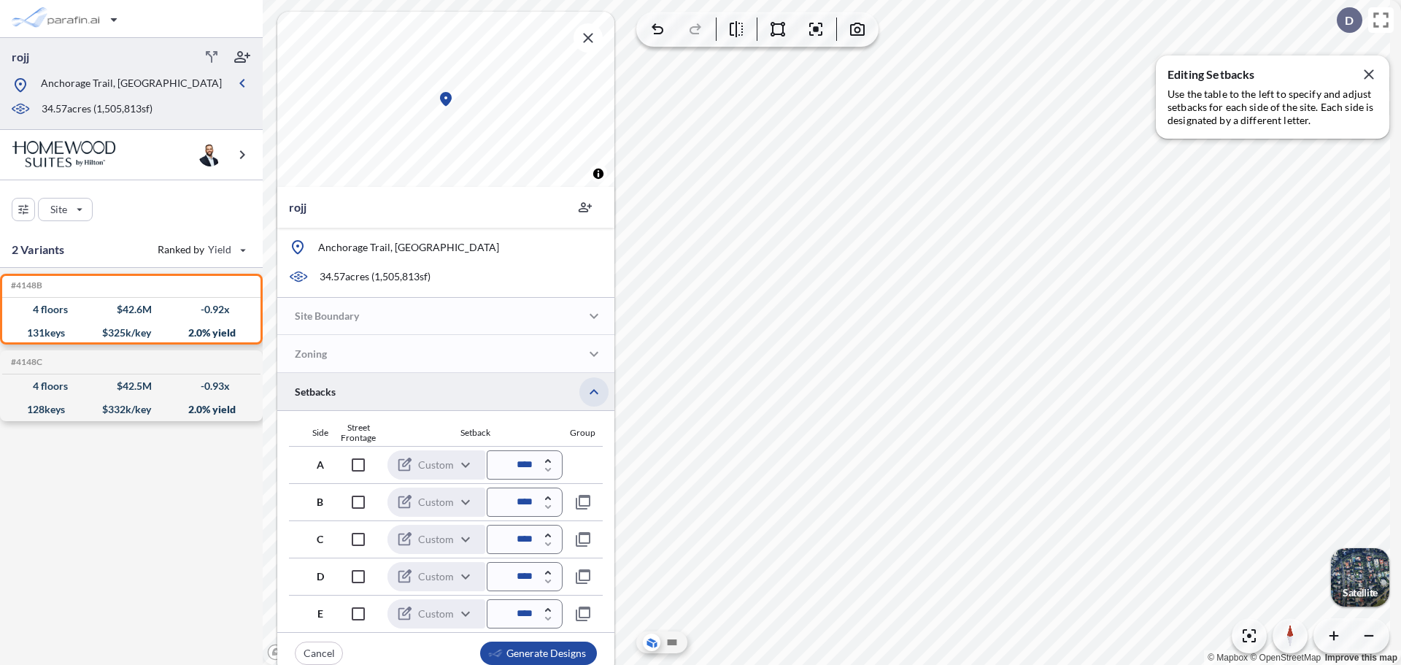
click at [591, 392] on icon "button" at bounding box center [593, 391] width 9 height 5
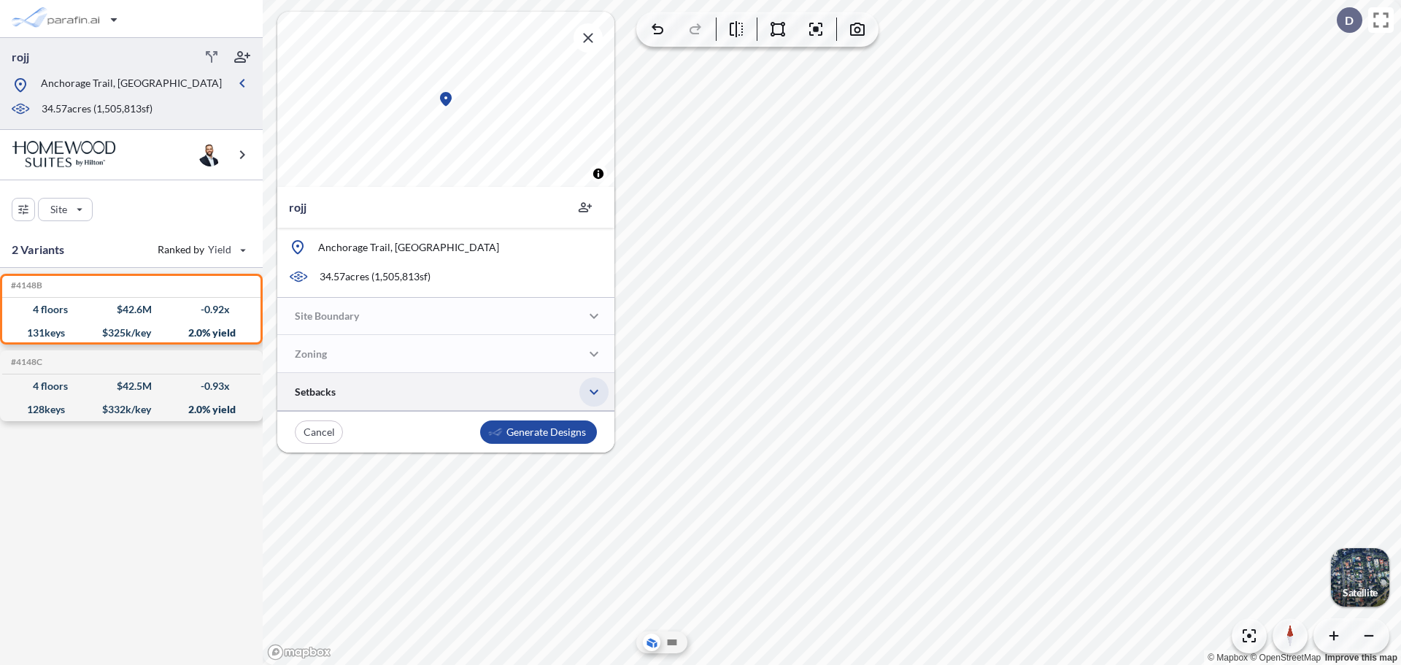
click at [591, 392] on icon "button" at bounding box center [594, 392] width 18 height 18
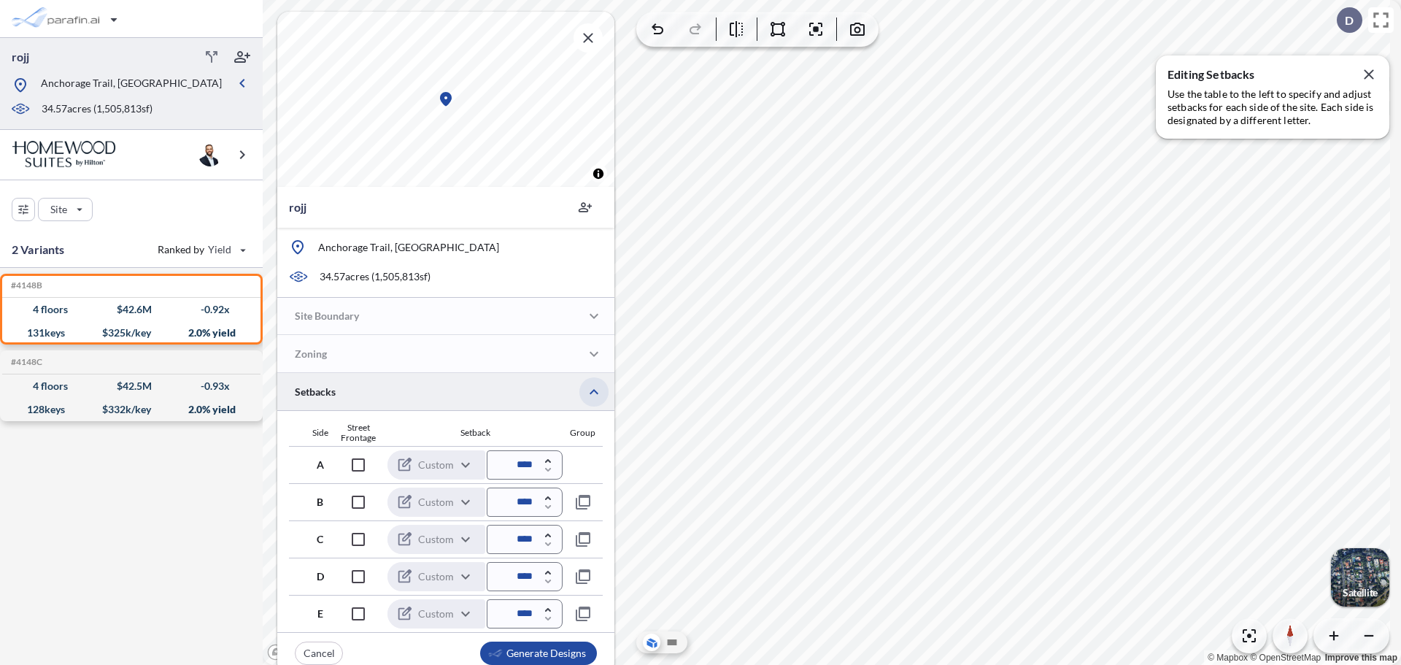
click at [591, 392] on icon "button" at bounding box center [593, 391] width 9 height 5
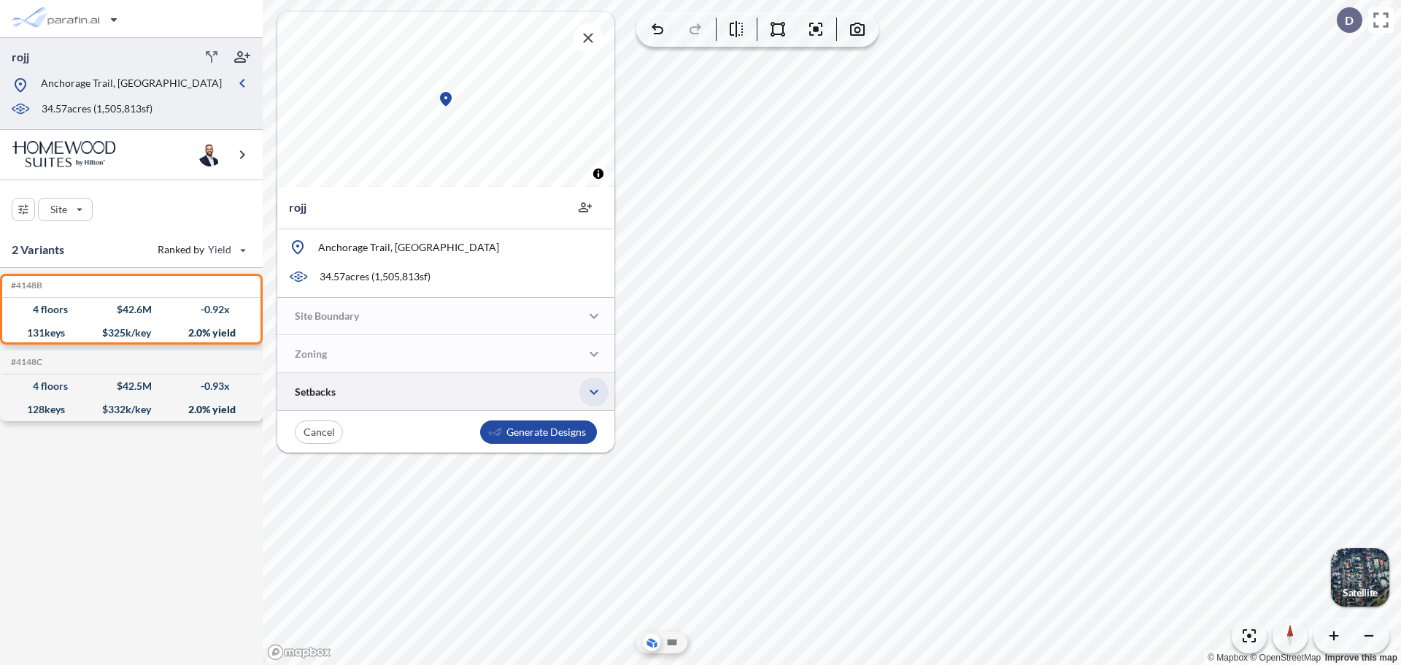
click at [591, 392] on icon "button" at bounding box center [594, 392] width 18 height 18
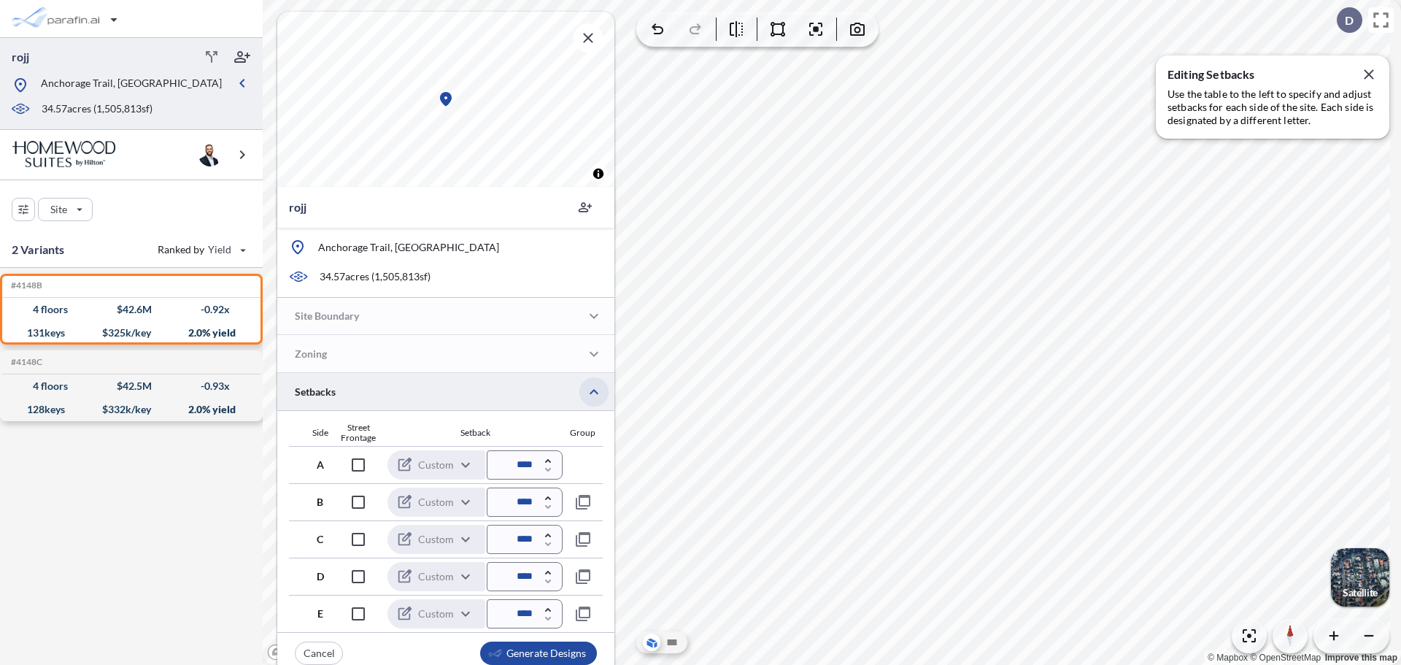
click at [591, 392] on icon "button" at bounding box center [593, 391] width 9 height 5
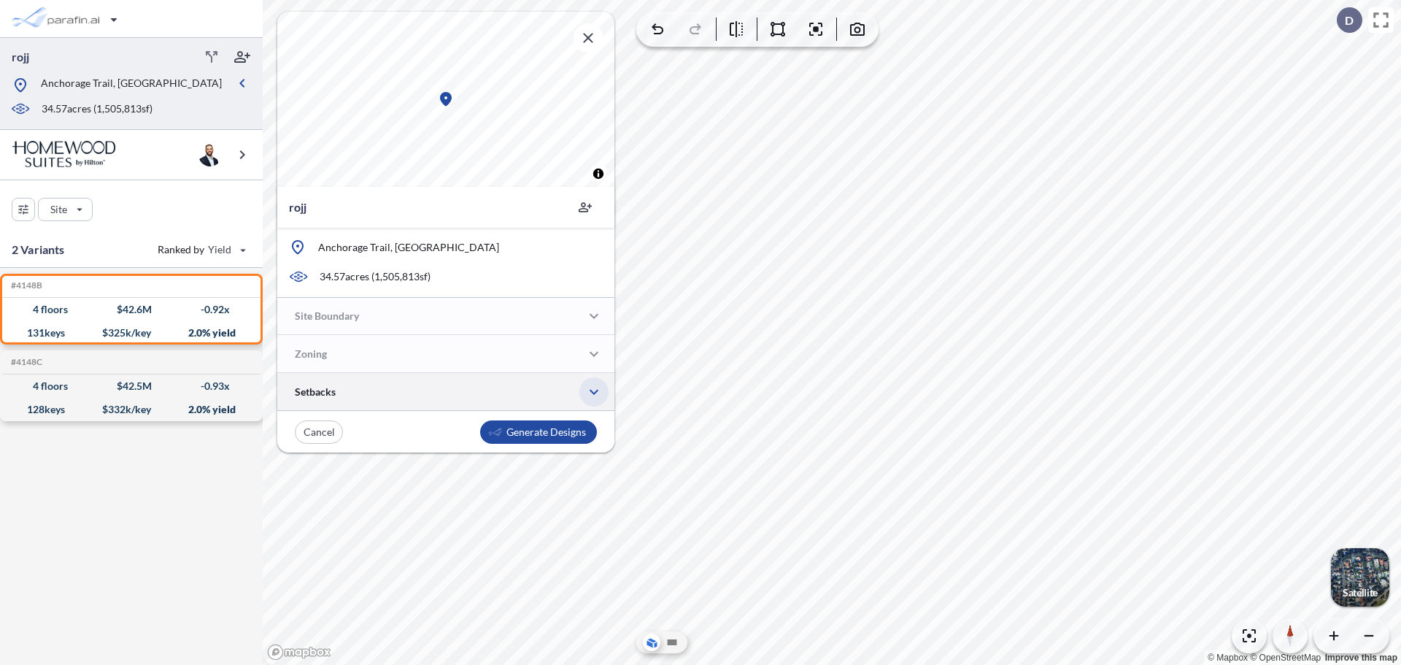
click at [591, 392] on icon "button" at bounding box center [594, 392] width 18 height 18
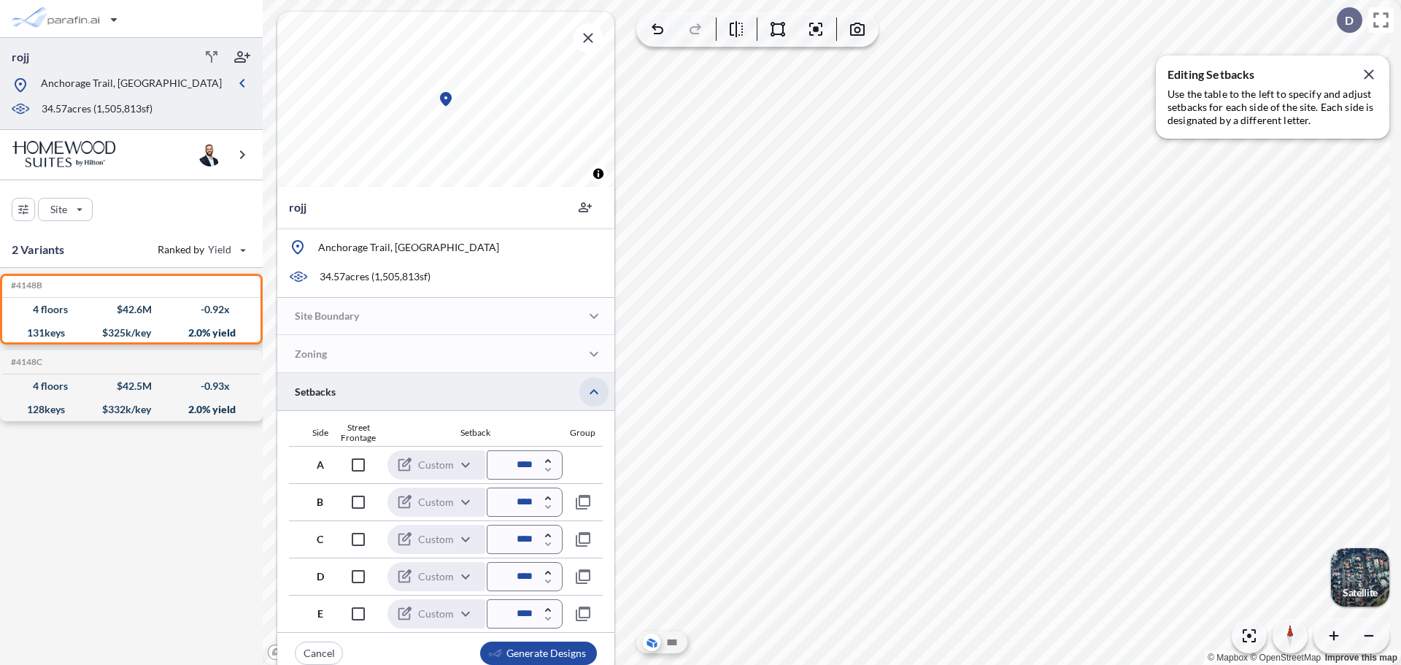
click at [591, 392] on icon "button" at bounding box center [593, 391] width 9 height 5
